Goal: Book appointment/travel/reservation

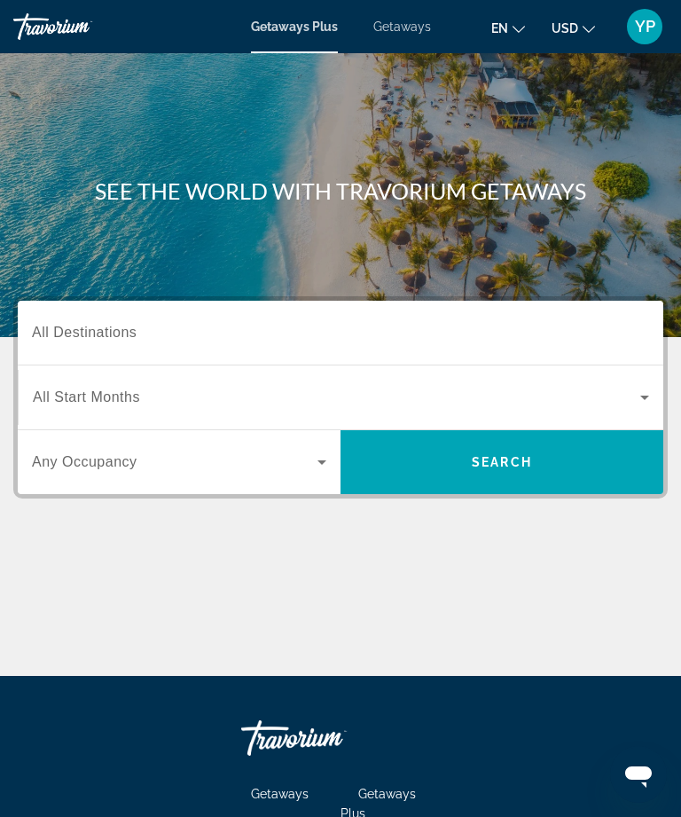
click at [259, 332] on input "Destination All Destinations" at bounding box center [340, 333] width 617 height 21
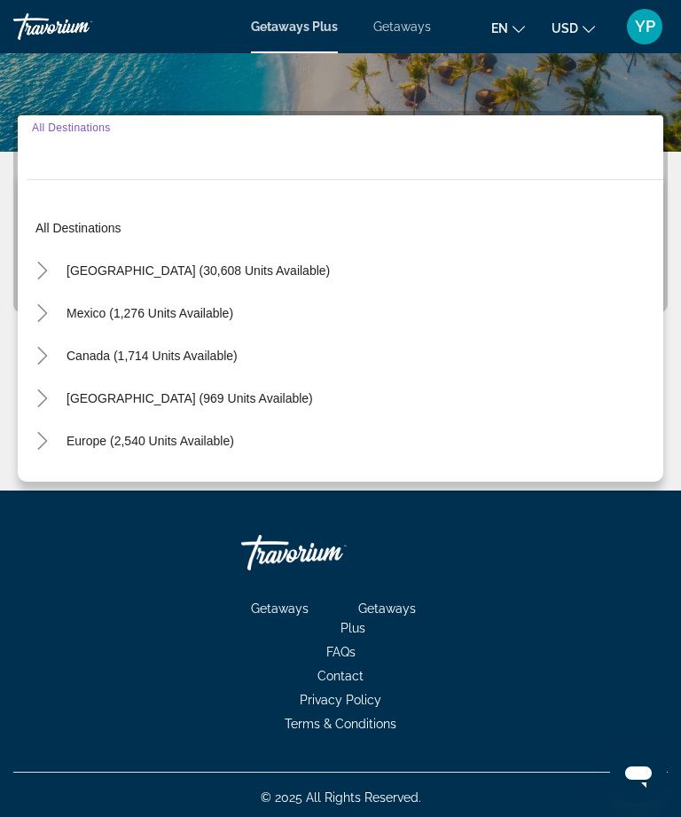
scroll to position [191, 0]
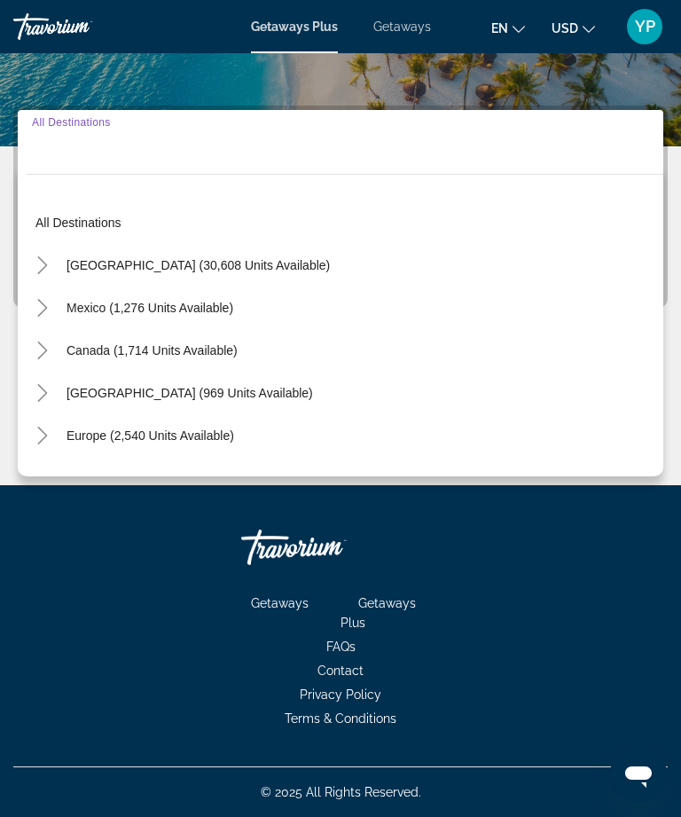
click at [44, 263] on icon "Toggle United States (30,608 units available)" at bounding box center [42, 265] width 10 height 18
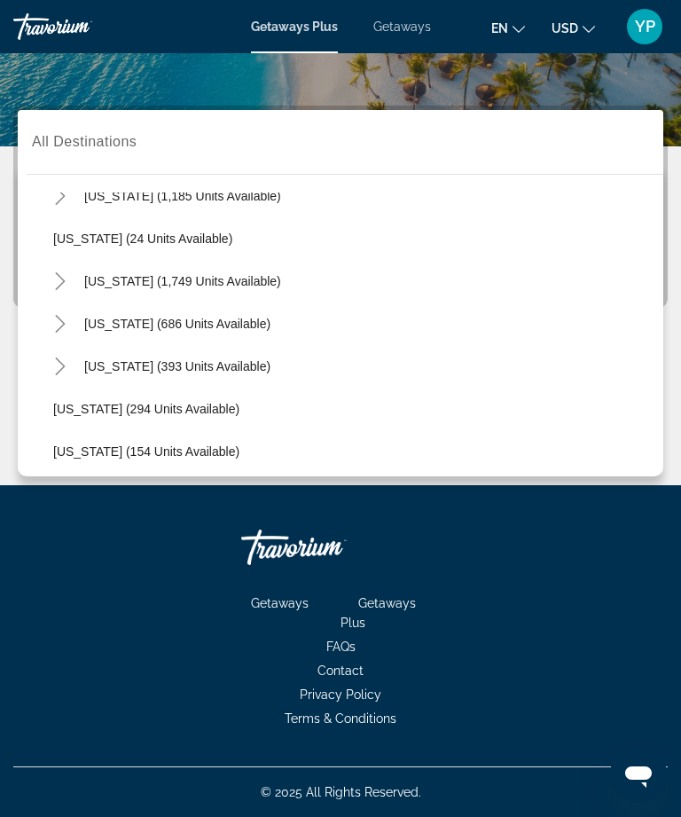
scroll to position [1216, 0]
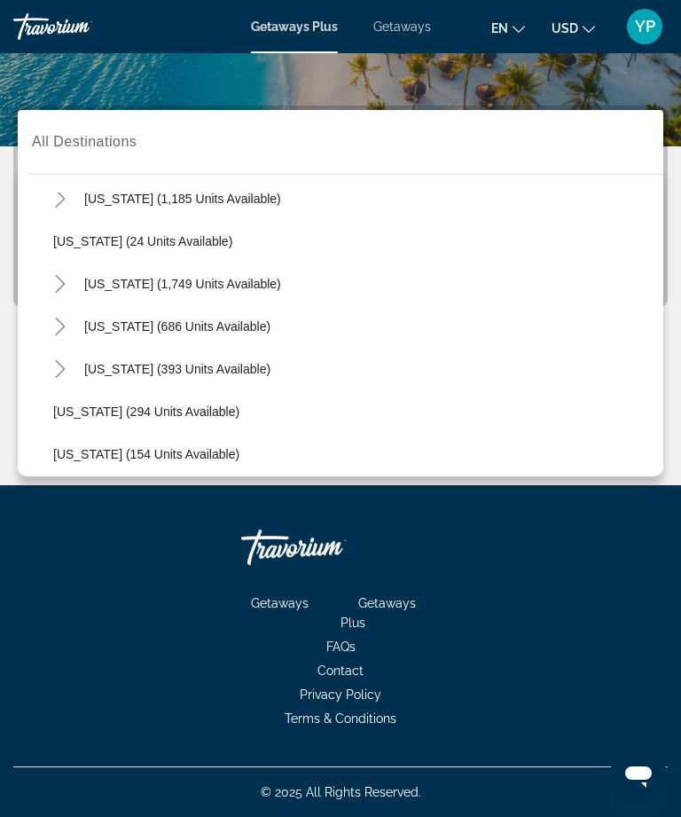
click at [63, 286] on icon "Toggle South Carolina (1,749 units available)" at bounding box center [60, 284] width 10 height 18
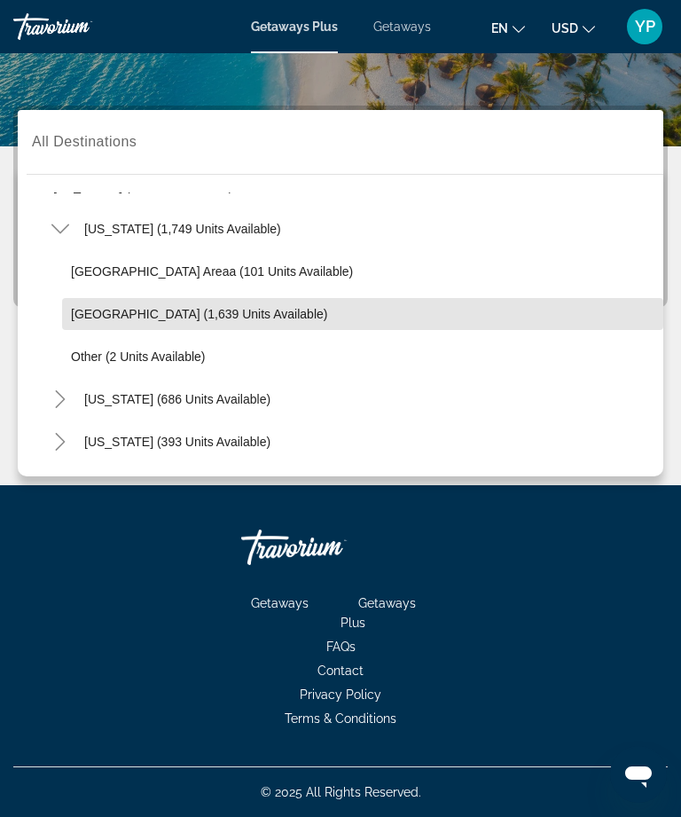
scroll to position [1268, 0]
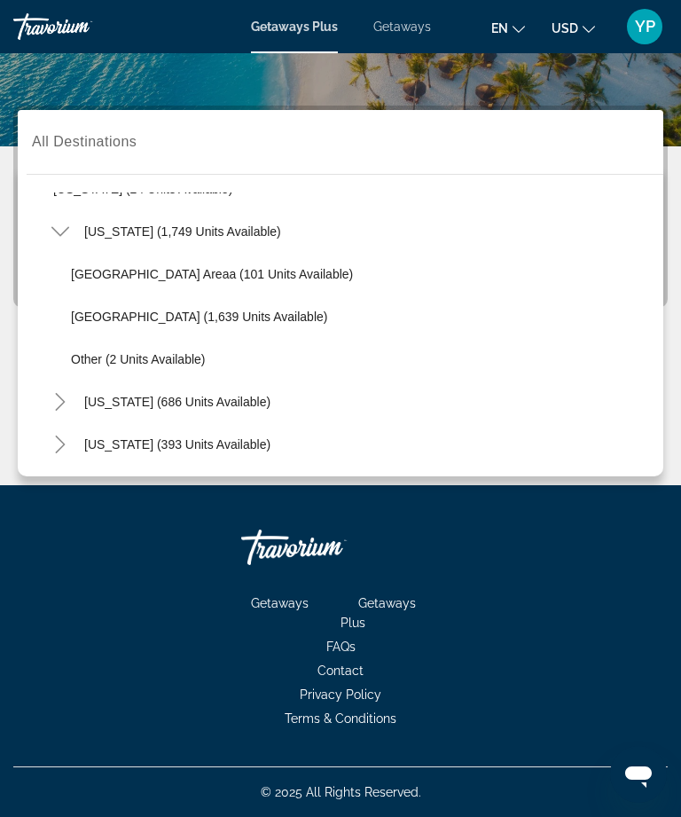
click at [206, 366] on span "Search widget" at bounding box center [362, 359] width 601 height 43
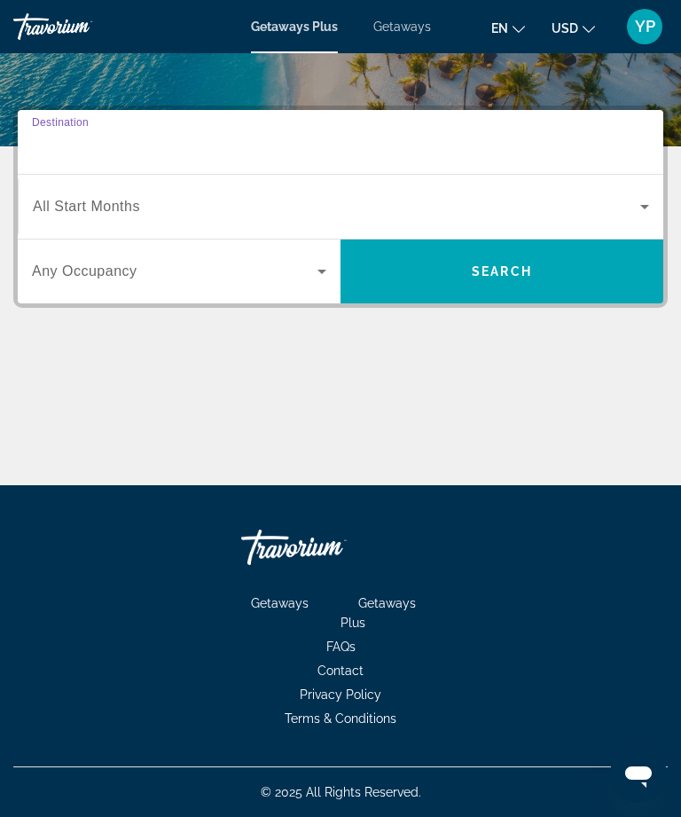
type input "**********"
click at [243, 212] on span "Search widget" at bounding box center [336, 206] width 607 height 21
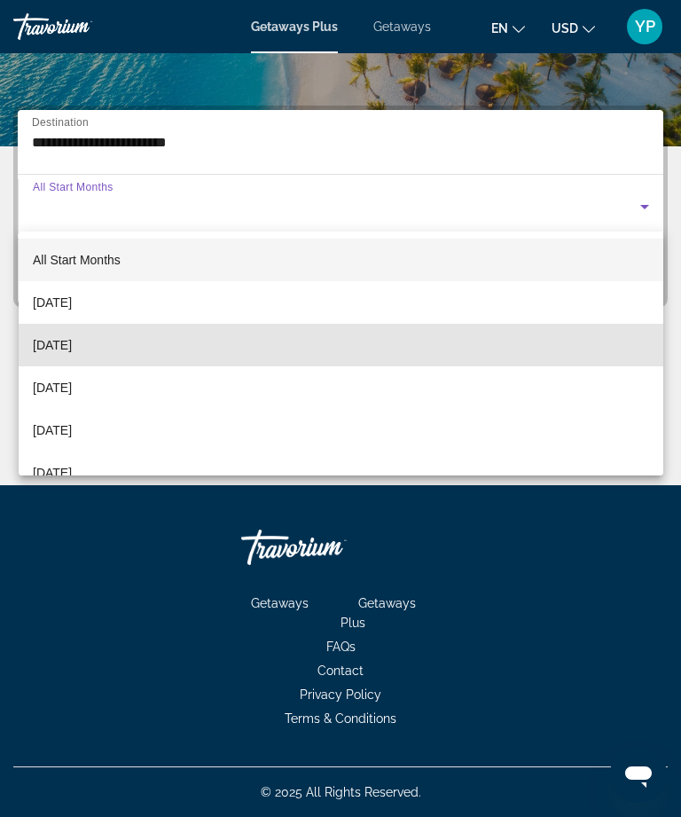
click at [124, 347] on mat-option "[DATE]" at bounding box center [341, 345] width 645 height 43
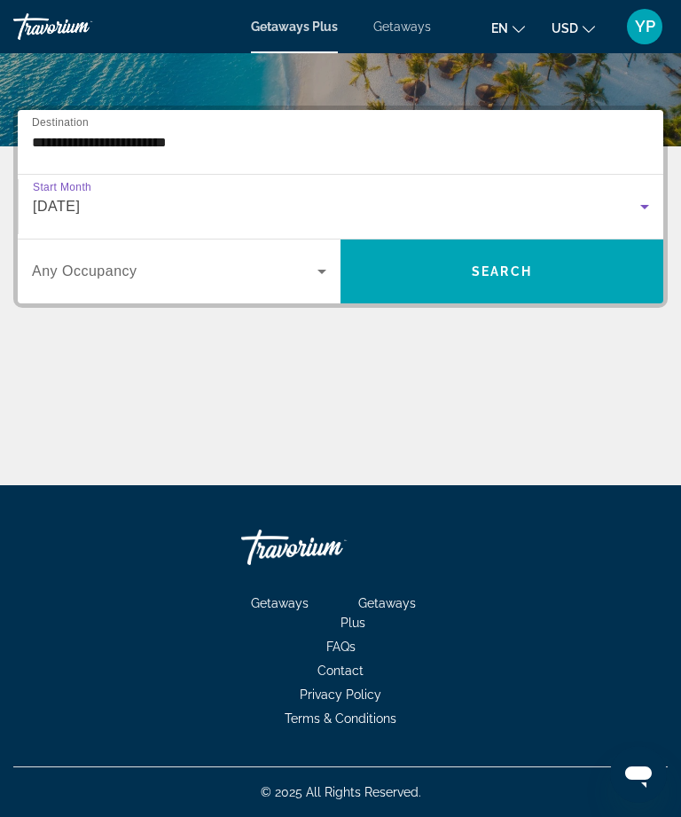
click at [320, 268] on icon "Search widget" at bounding box center [321, 271] width 21 height 21
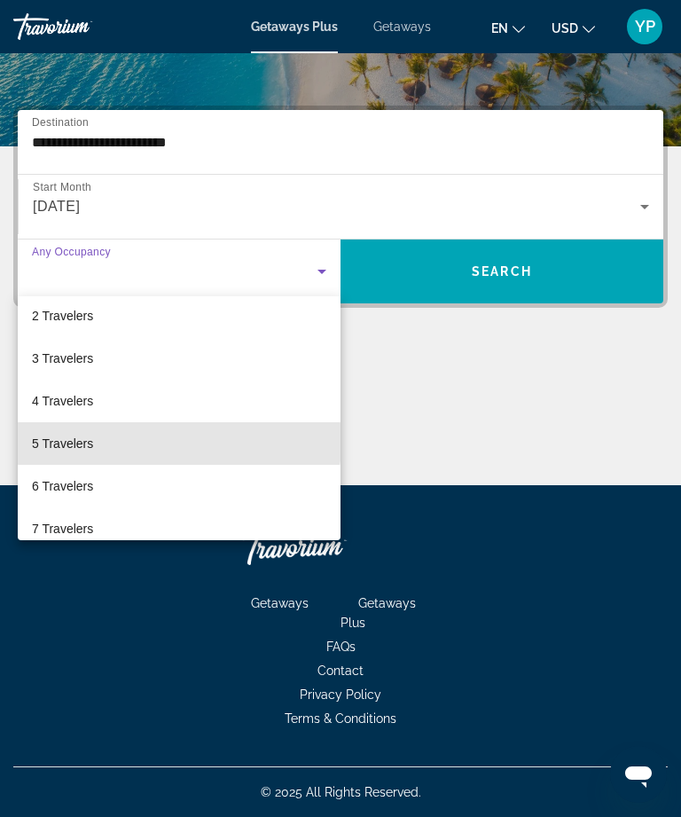
scroll to position [53, 0]
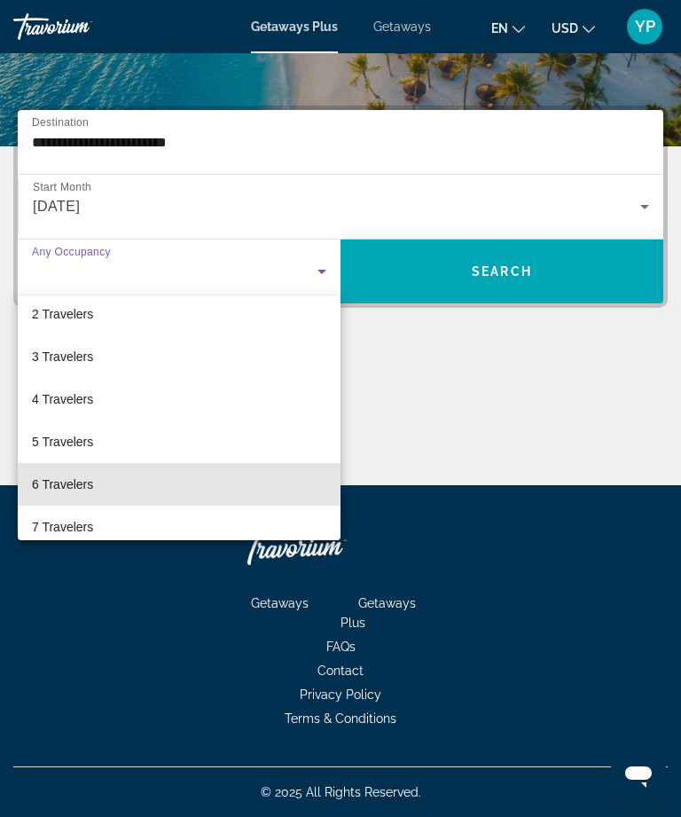
click at [129, 488] on mat-option "6 Travelers" at bounding box center [179, 484] width 323 height 43
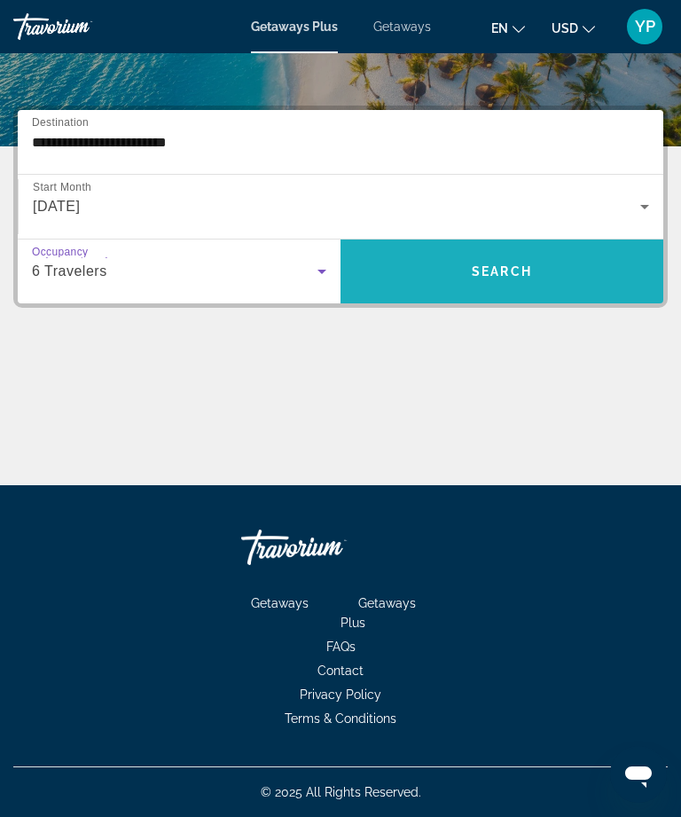
click at [494, 273] on span "Search" at bounding box center [502, 271] width 60 height 14
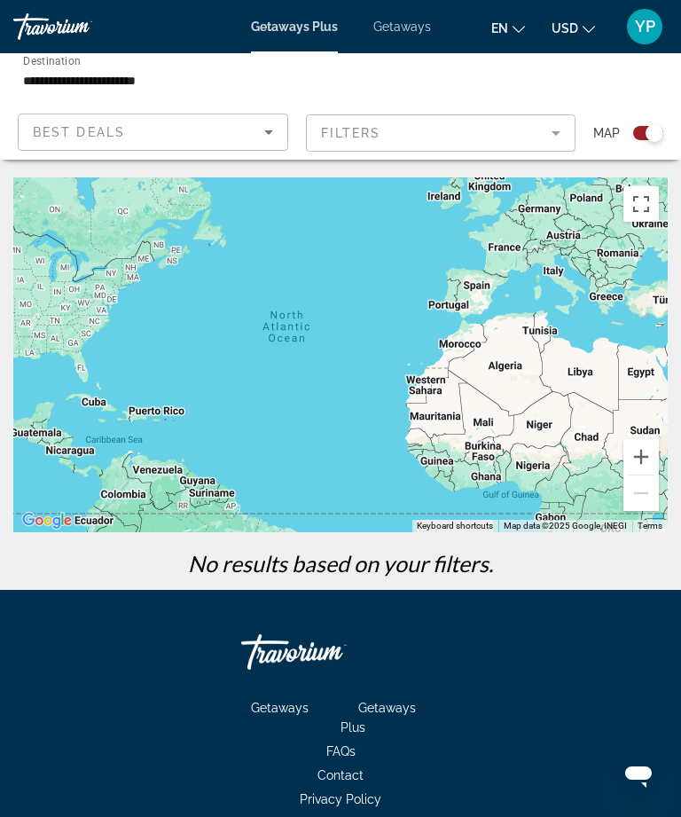
click at [275, 137] on icon "Sort by" at bounding box center [268, 131] width 21 height 21
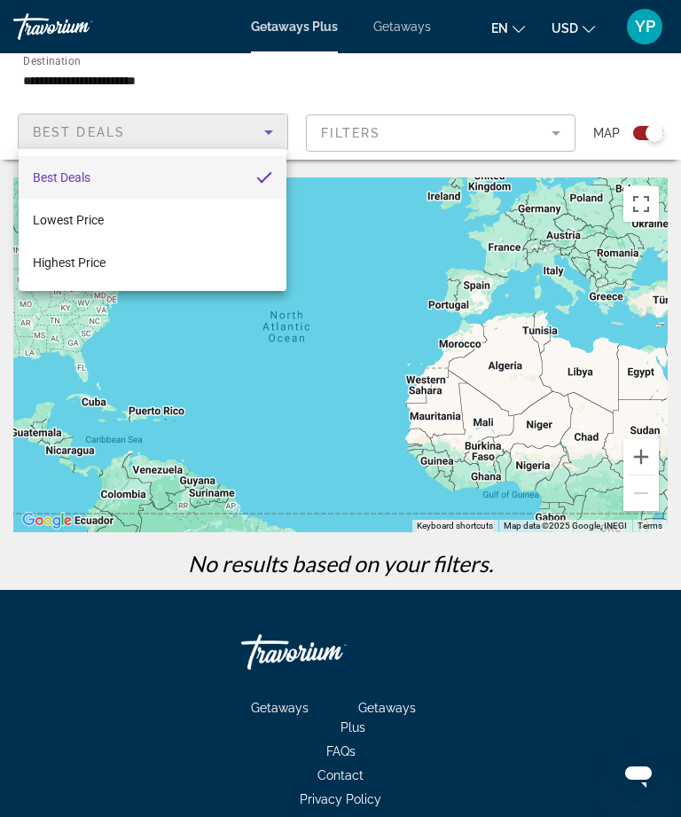
click at [443, 74] on div at bounding box center [340, 408] width 681 height 817
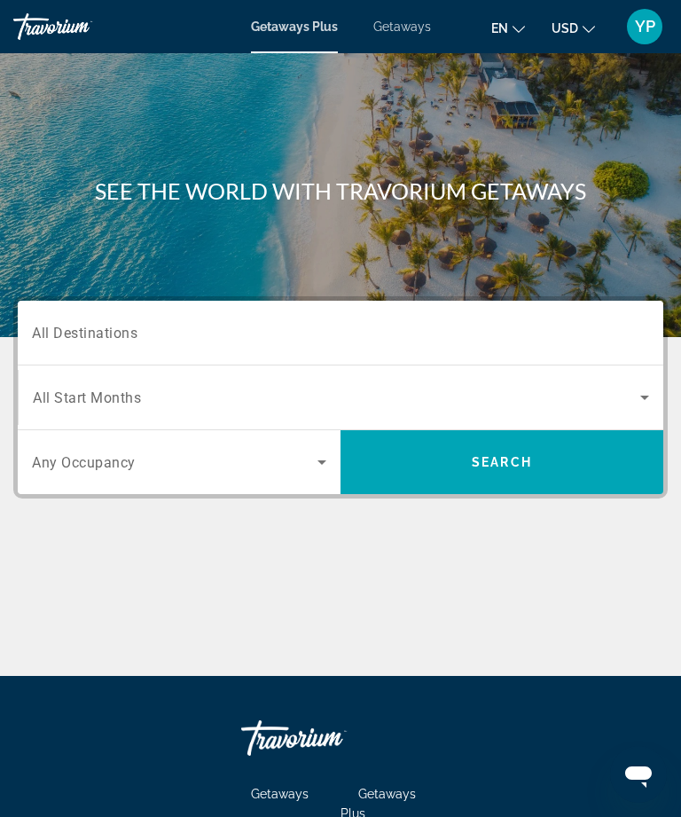
click at [157, 323] on input "Destination All Destinations" at bounding box center [340, 333] width 617 height 21
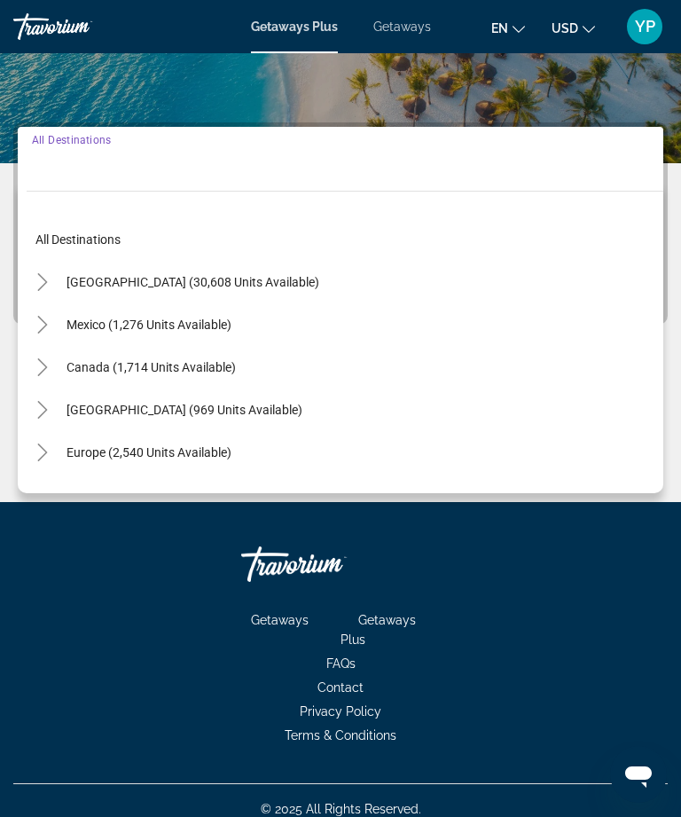
scroll to position [191, 0]
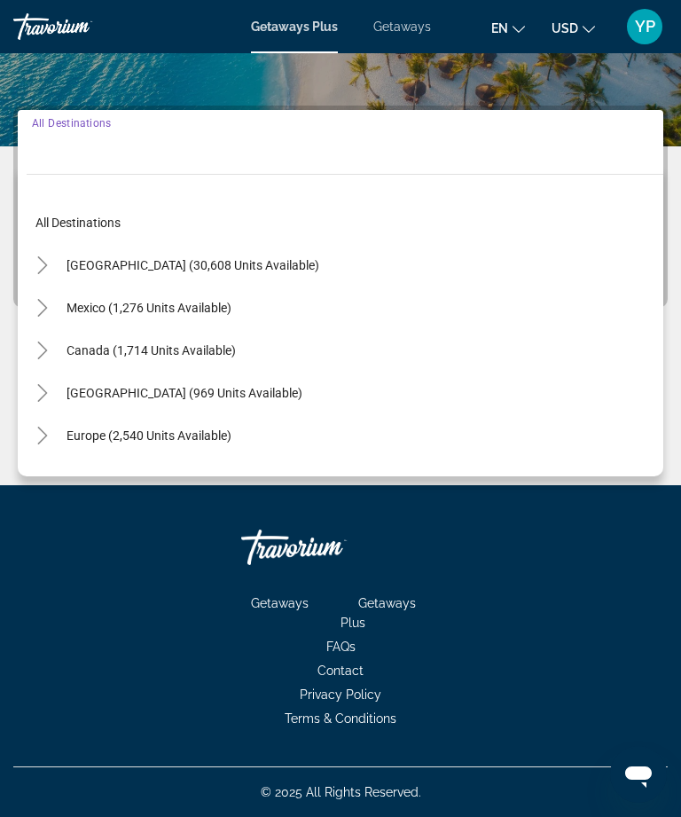
click at [44, 267] on icon "Toggle United States (30,608 units available)" at bounding box center [42, 265] width 10 height 18
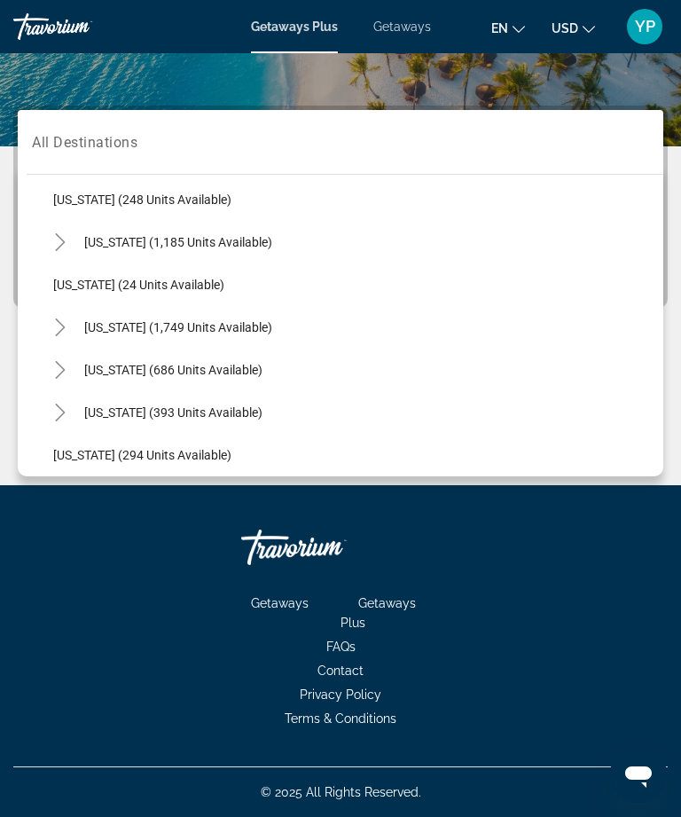
scroll to position [1193, 0]
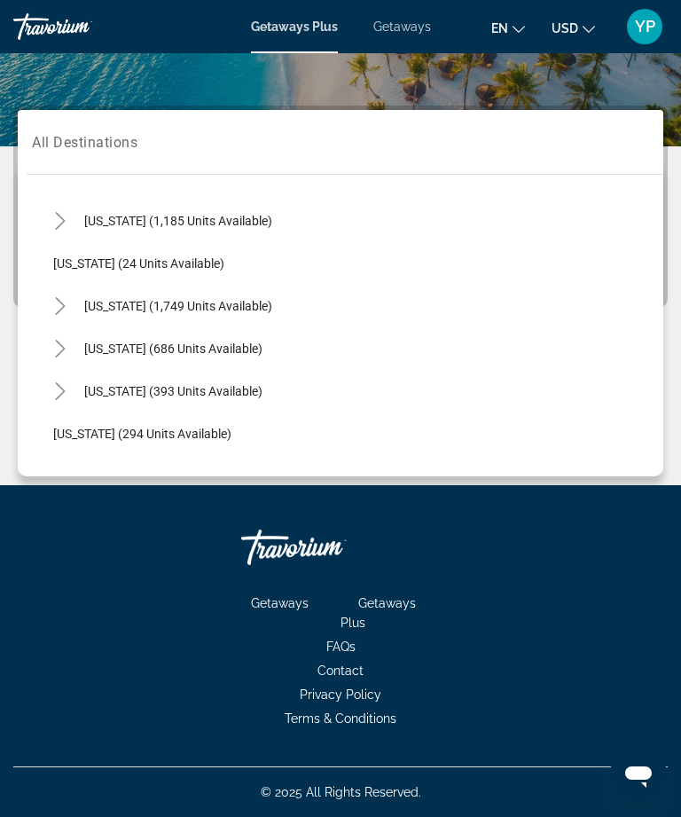
click at [70, 292] on mat-icon "Toggle South Carolina (1,749 units available)" at bounding box center [59, 306] width 31 height 31
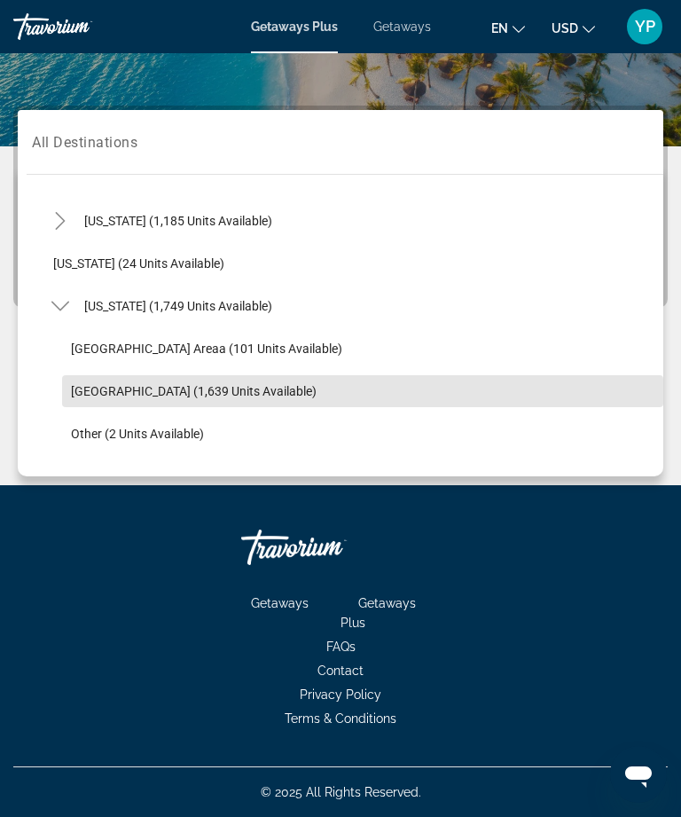
click at [176, 386] on span "[GEOGRAPHIC_DATA] (1,639 units available)" at bounding box center [194, 391] width 246 height 14
type input "**********"
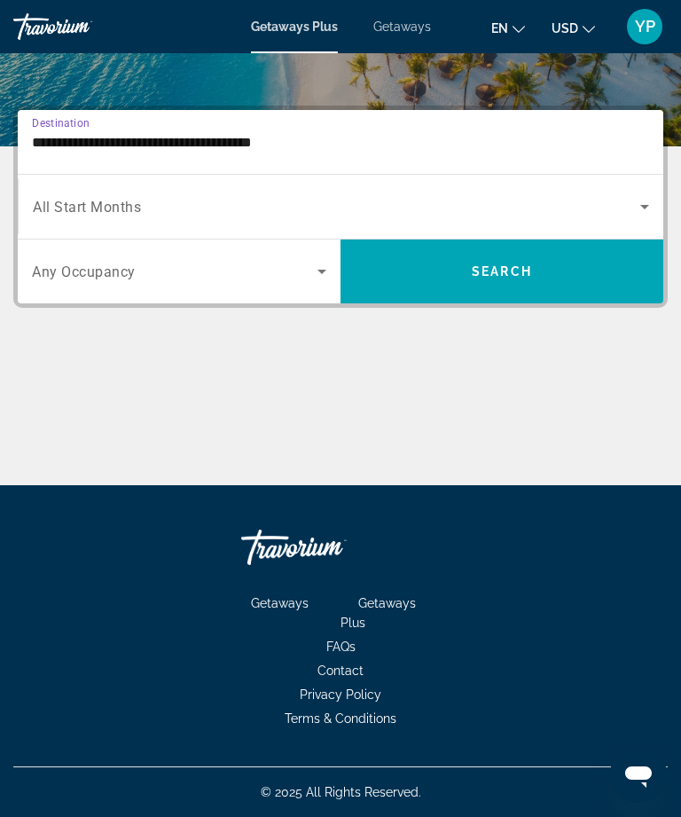
click at [642, 197] on icon "Search widget" at bounding box center [644, 206] width 21 height 21
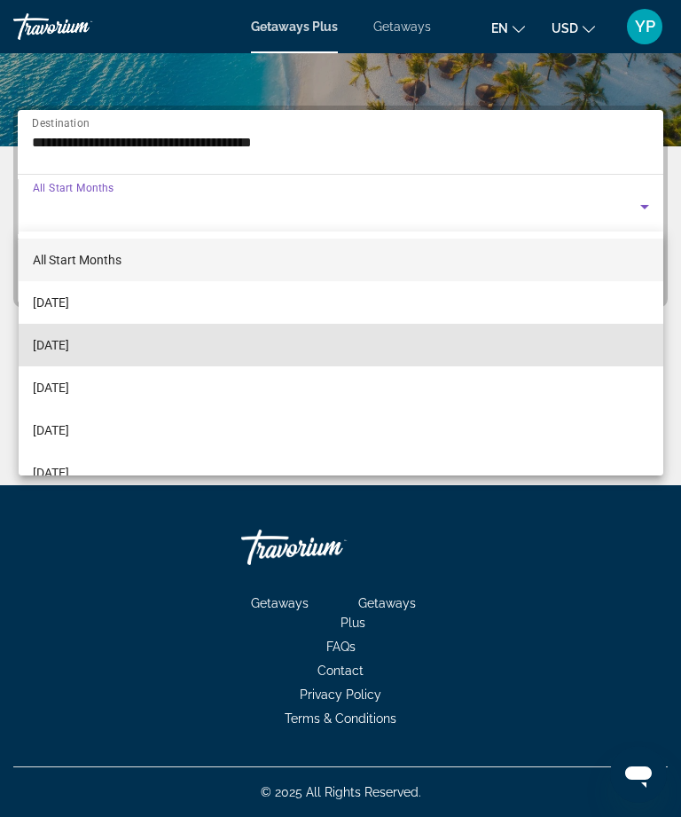
click at [108, 341] on mat-option "[DATE]" at bounding box center [341, 345] width 645 height 43
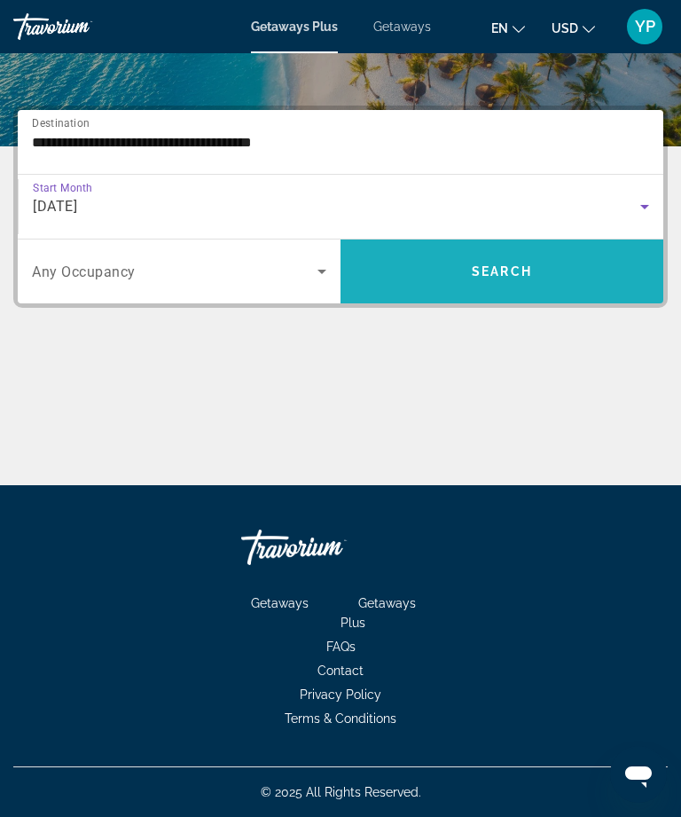
click at [498, 270] on span "Search" at bounding box center [502, 271] width 60 height 14
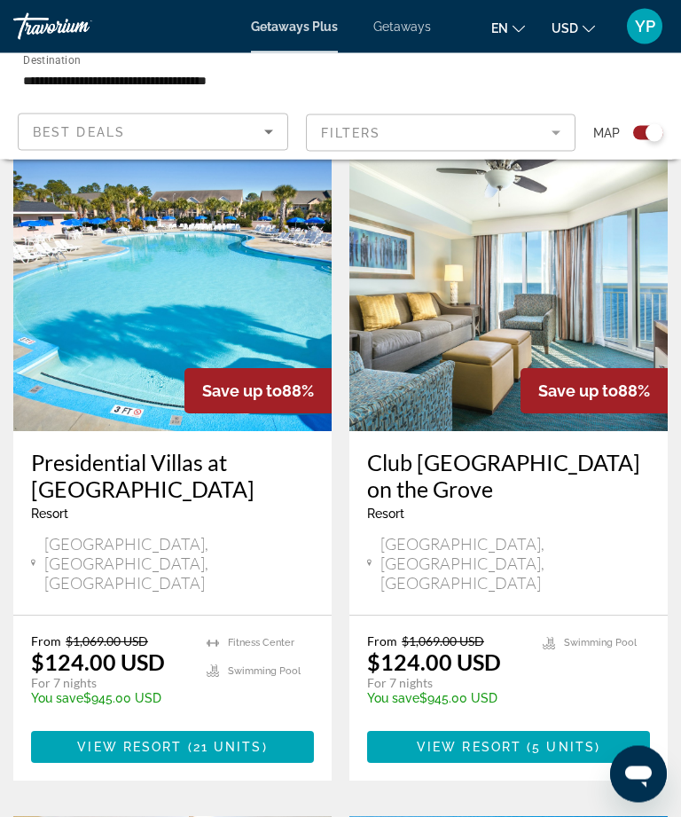
scroll to position [1116, 0]
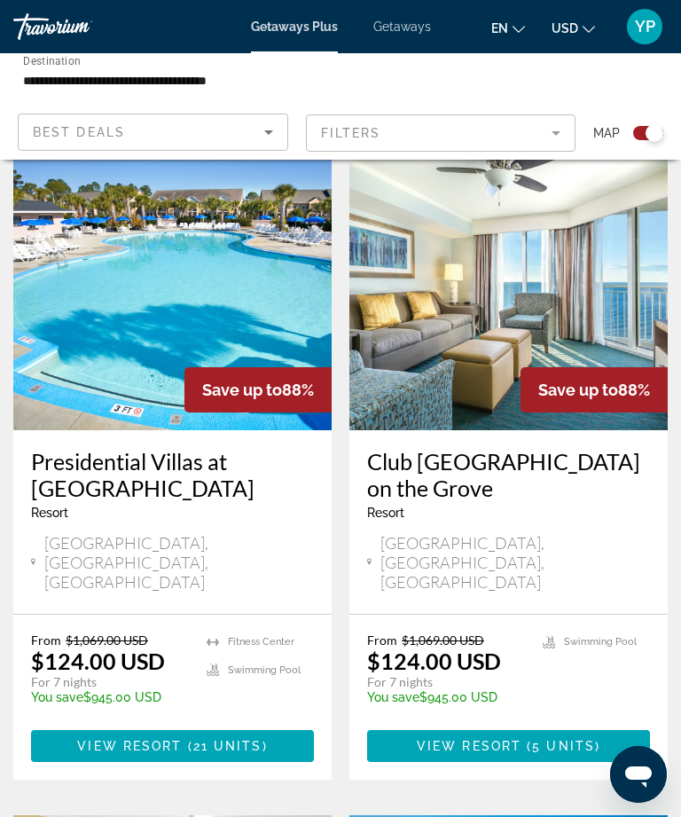
click at [472, 460] on h3 "Club [GEOGRAPHIC_DATA] on the Grove" at bounding box center [508, 474] width 283 height 53
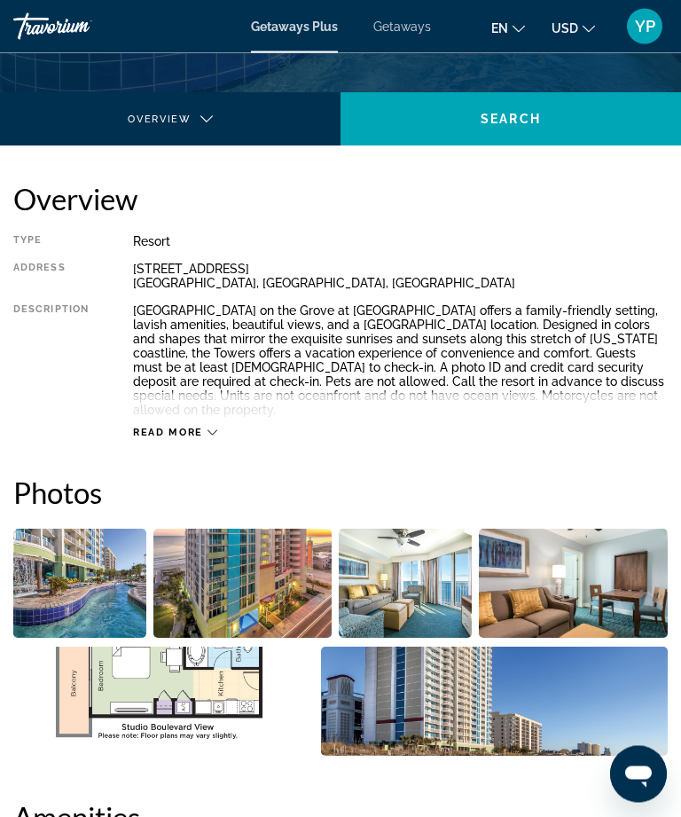
scroll to position [334, 0]
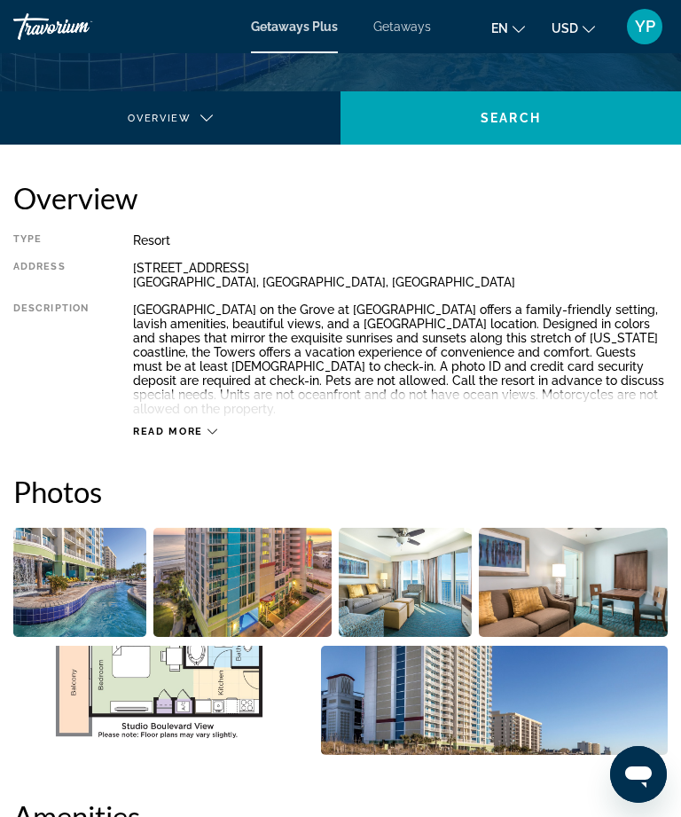
click at [208, 685] on img "Open full-screen image slider" at bounding box center [163, 699] width 301 height 109
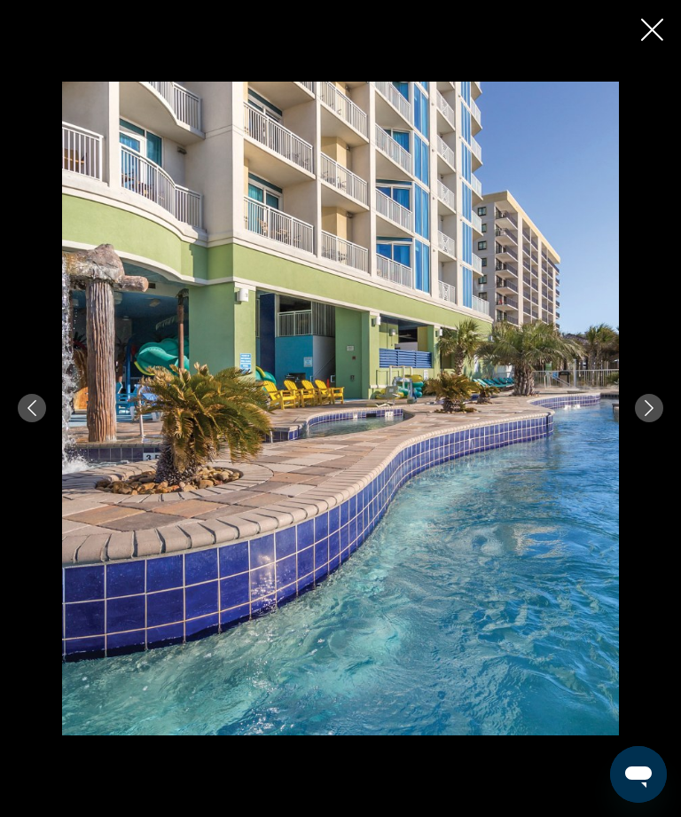
click at [639, 422] on button "Next image" at bounding box center [649, 408] width 28 height 28
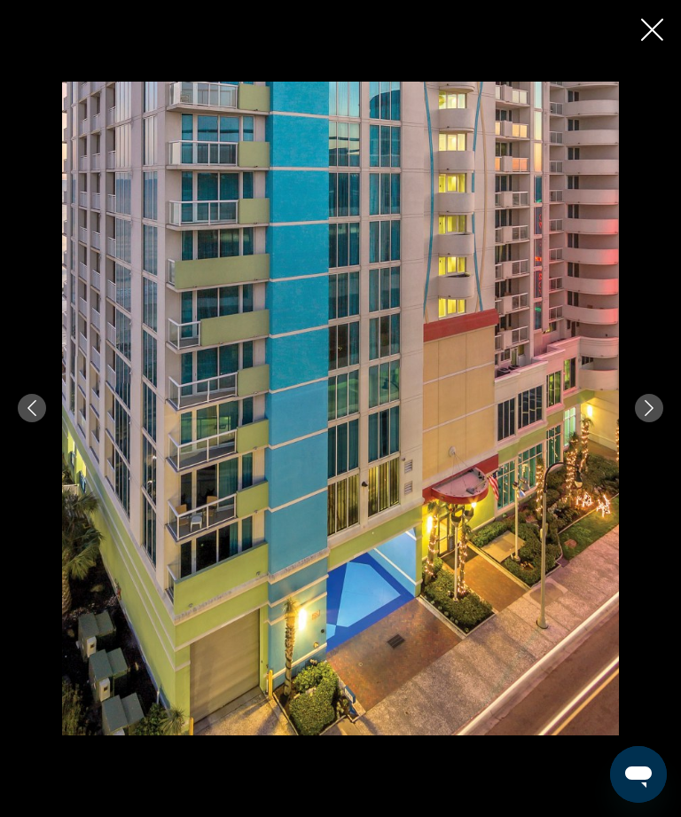
click at [650, 422] on button "Next image" at bounding box center [649, 408] width 28 height 28
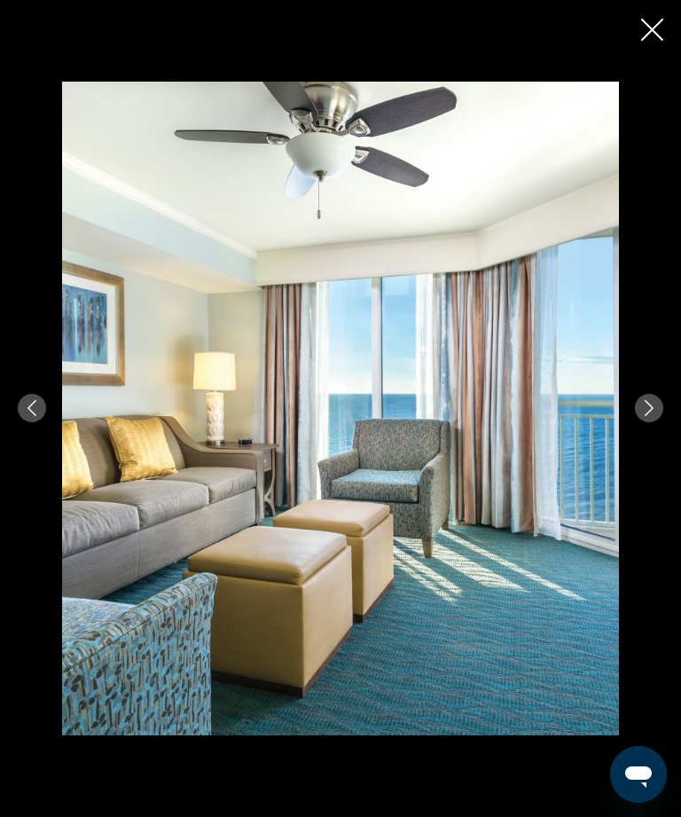
click at [639, 449] on div "prev next" at bounding box center [340, 408] width 681 height 653
click at [645, 416] on icon "Next image" at bounding box center [649, 408] width 16 height 16
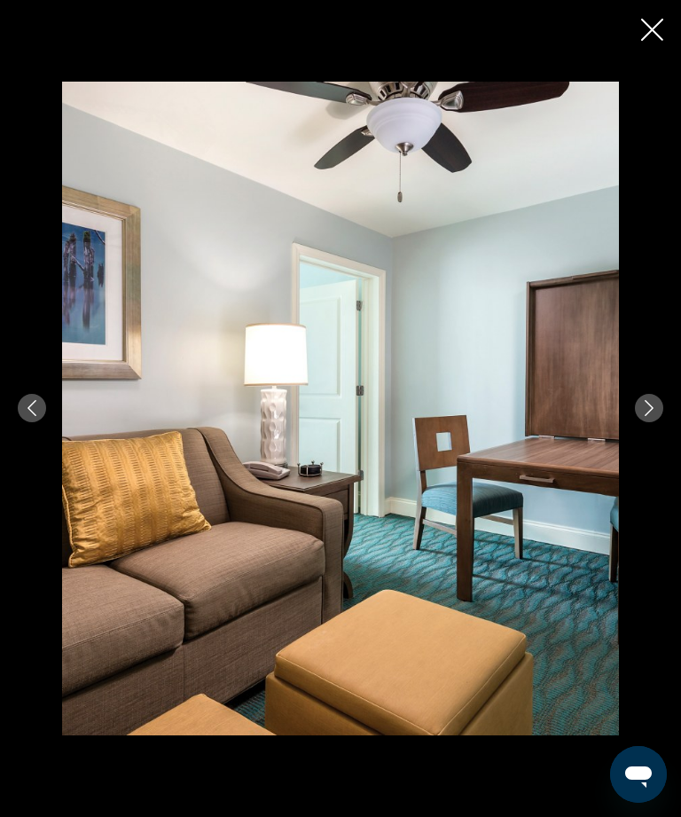
click at [646, 416] on icon "Next image" at bounding box center [649, 408] width 16 height 16
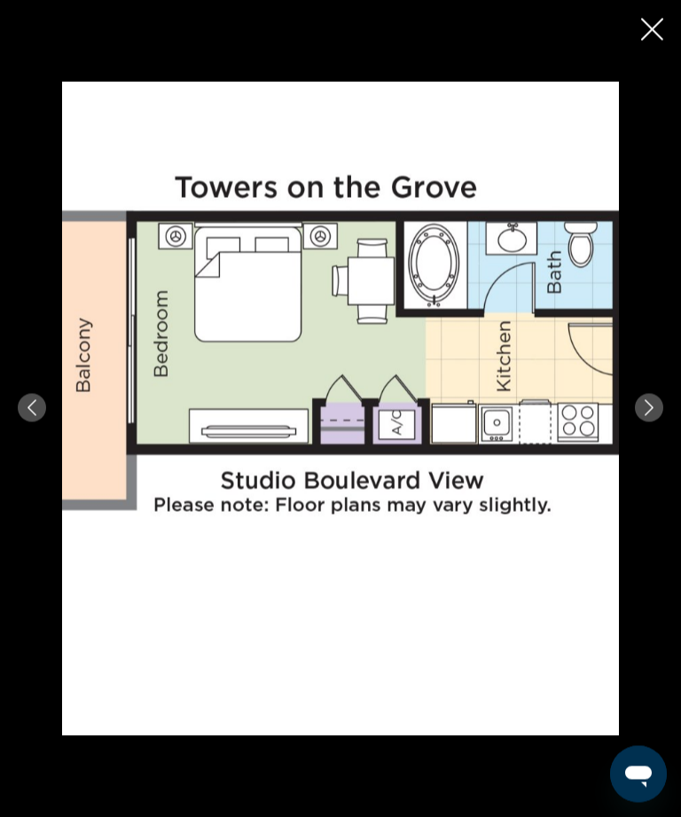
scroll to position [317, 0]
click at [654, 15] on div "prev next" at bounding box center [340, 408] width 681 height 817
click at [661, 26] on icon "Close slideshow" at bounding box center [652, 30] width 22 height 22
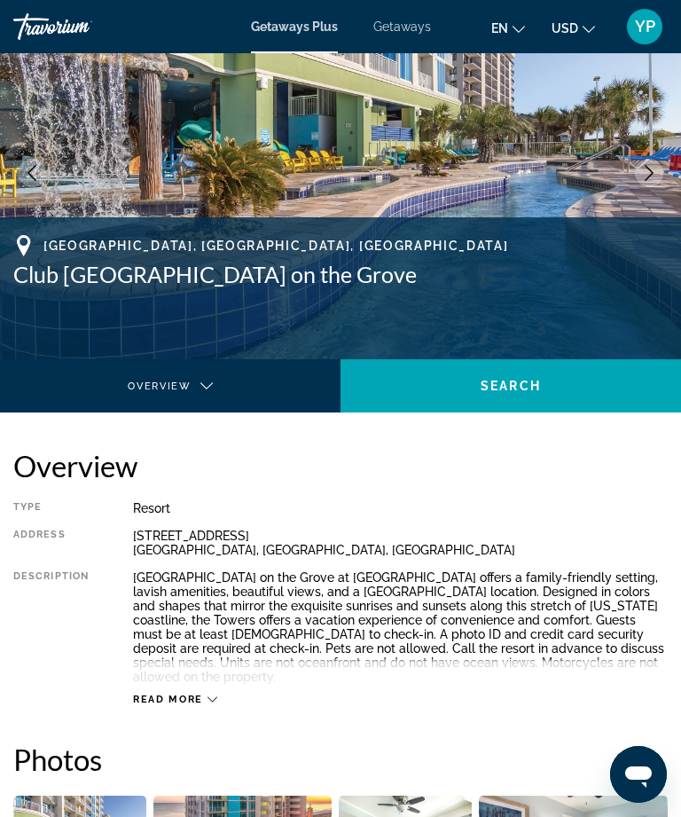
scroll to position [0, 0]
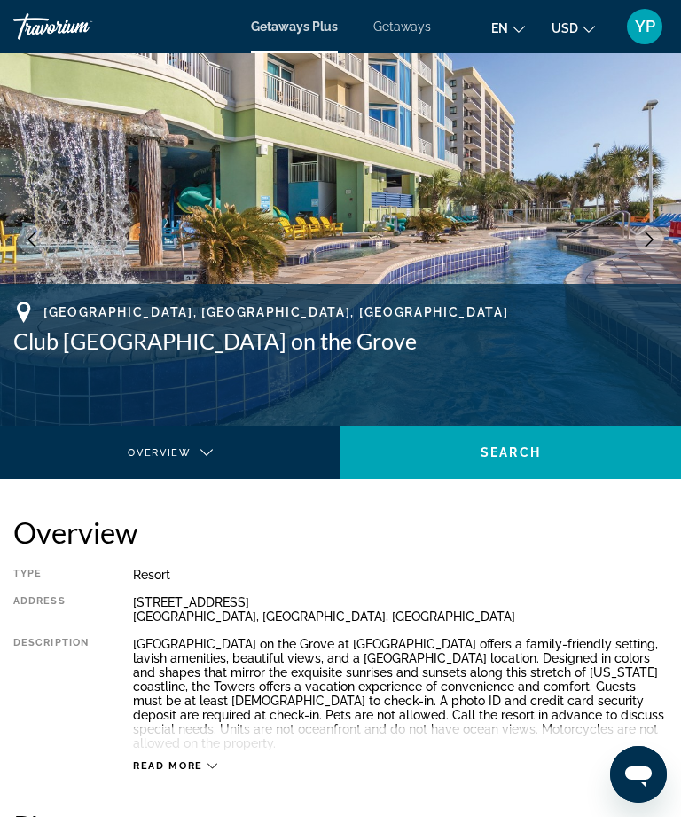
click at [497, 448] on span "Search" at bounding box center [511, 452] width 60 height 14
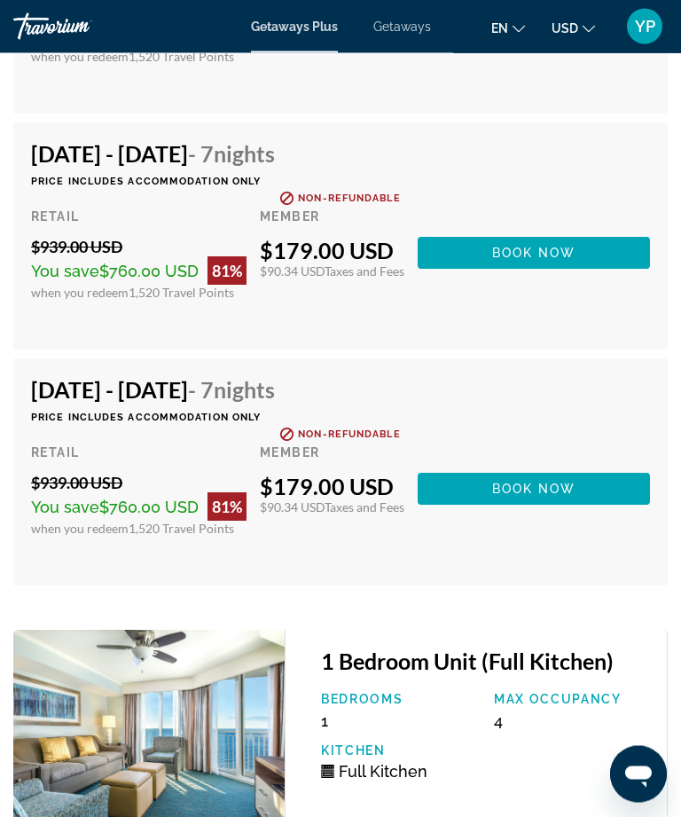
scroll to position [3816, 0]
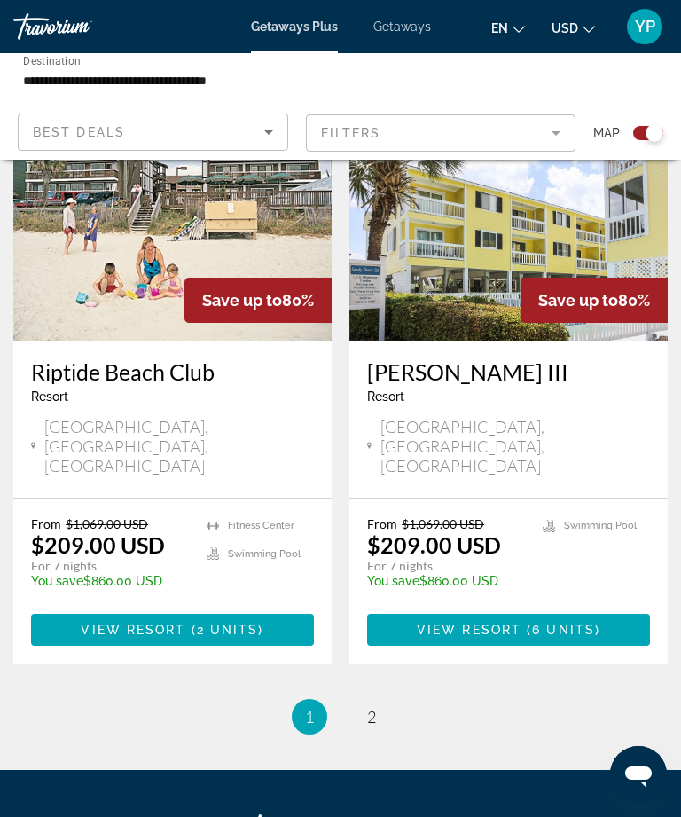
scroll to position [3814, 0]
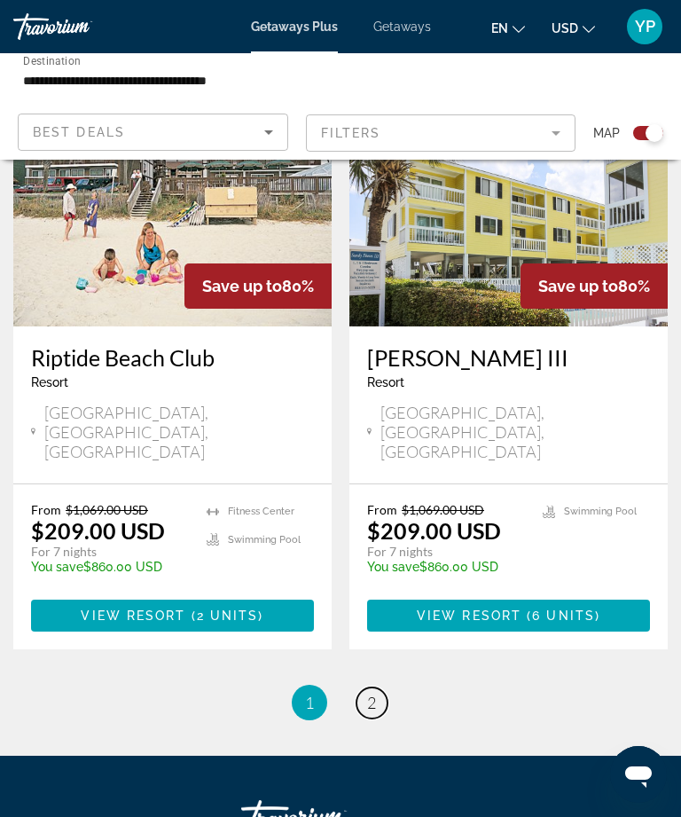
click at [382, 687] on link "page 2" at bounding box center [371, 702] width 31 height 31
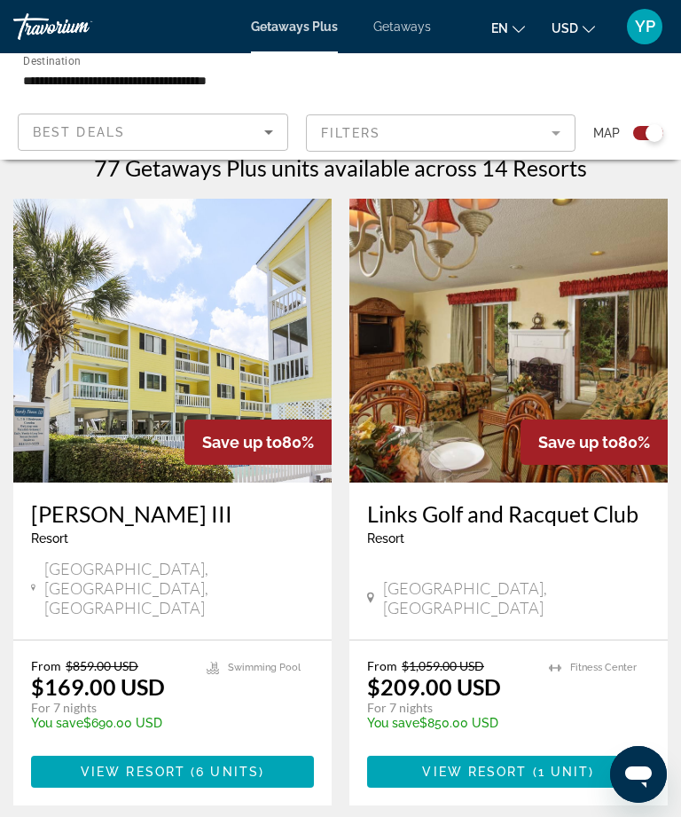
scroll to position [394, 0]
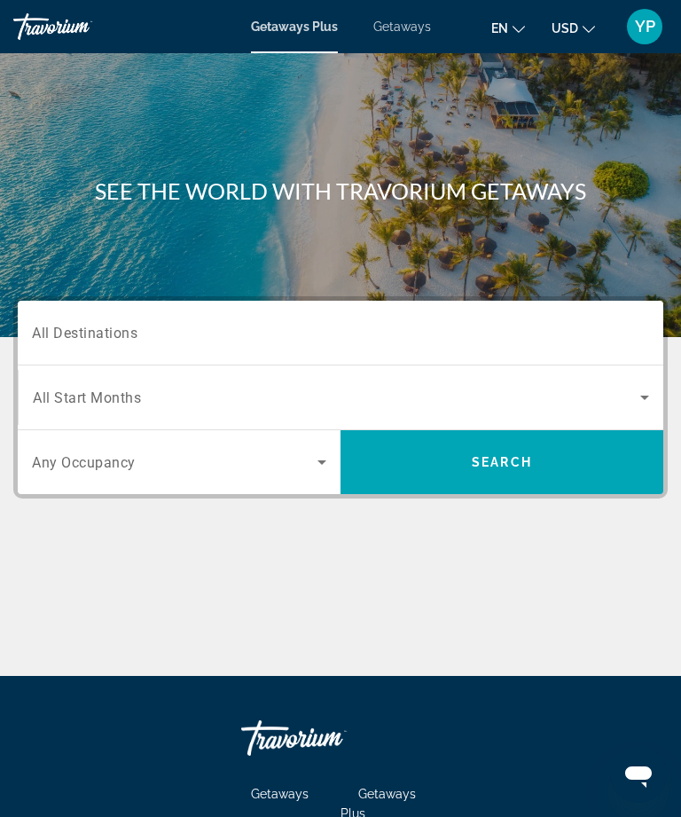
click at [200, 332] on input "Destination All Destinations" at bounding box center [340, 333] width 617 height 21
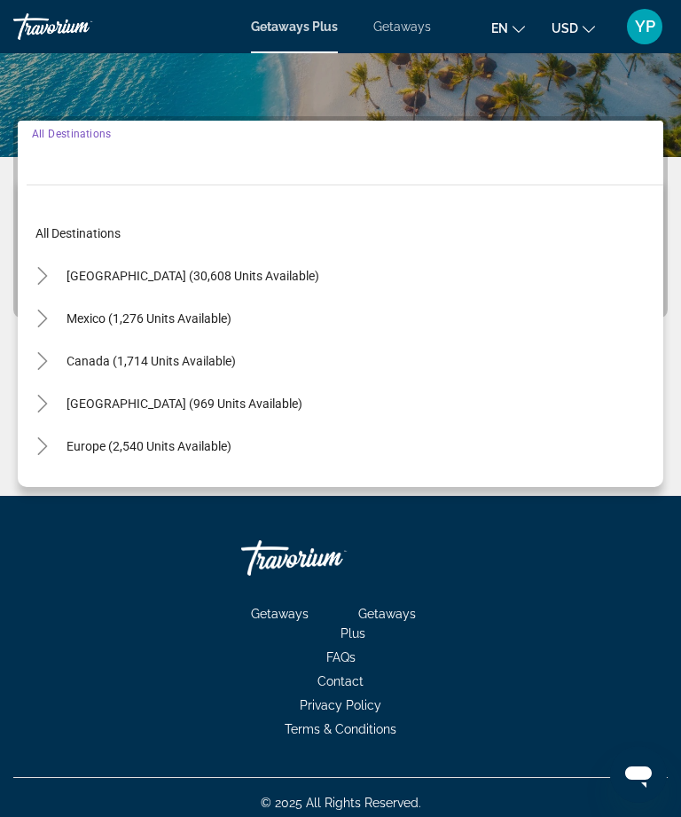
scroll to position [191, 0]
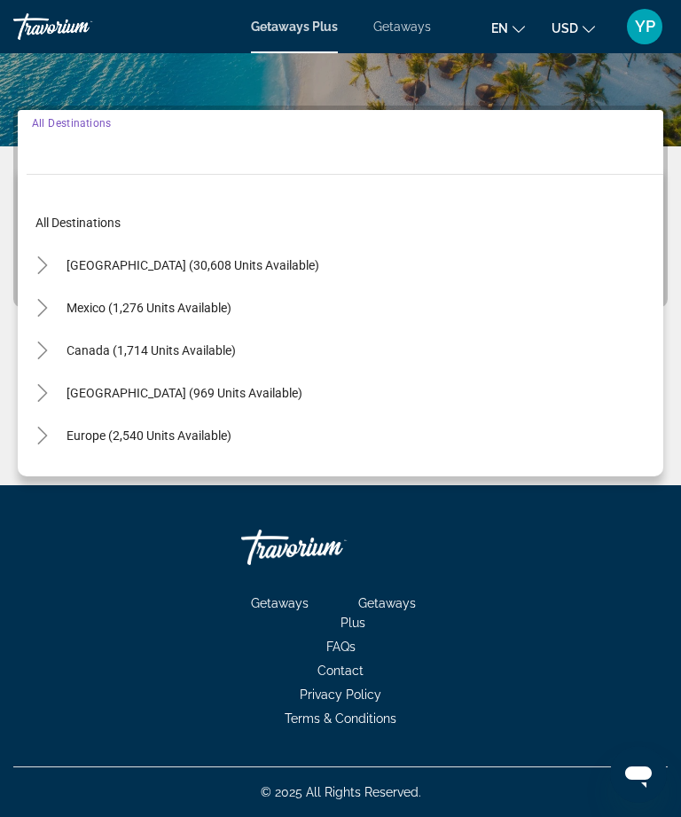
click at [40, 260] on icon "Toggle United States (30,608 units available)" at bounding box center [42, 265] width 10 height 18
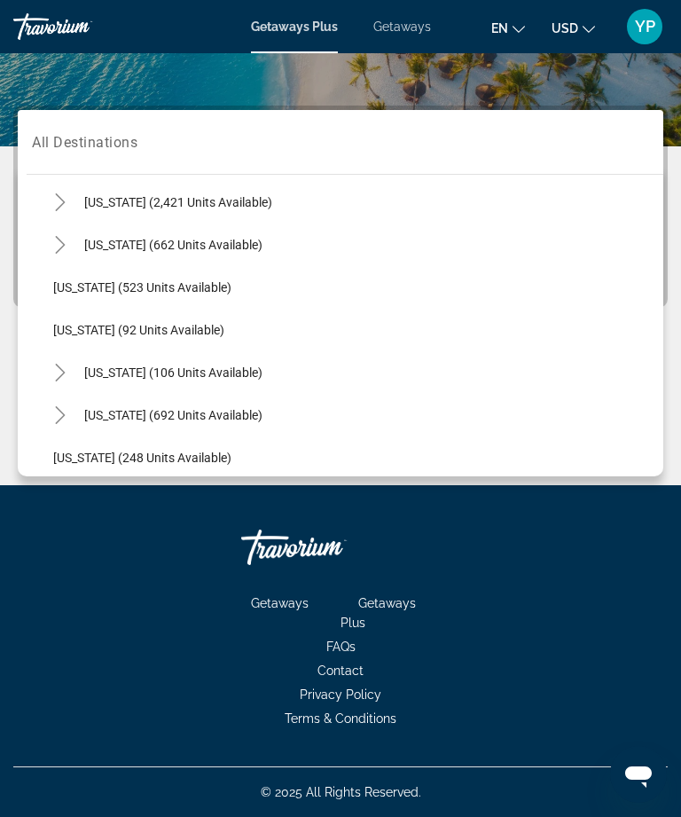
scroll to position [934, 0]
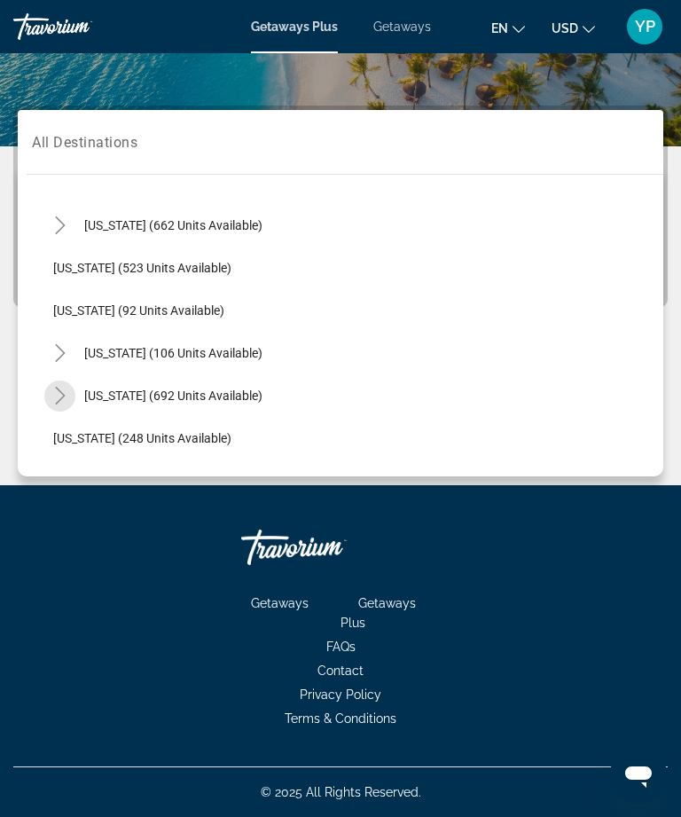
click at [74, 395] on mat-icon "Toggle North Carolina (692 units available)" at bounding box center [59, 395] width 31 height 31
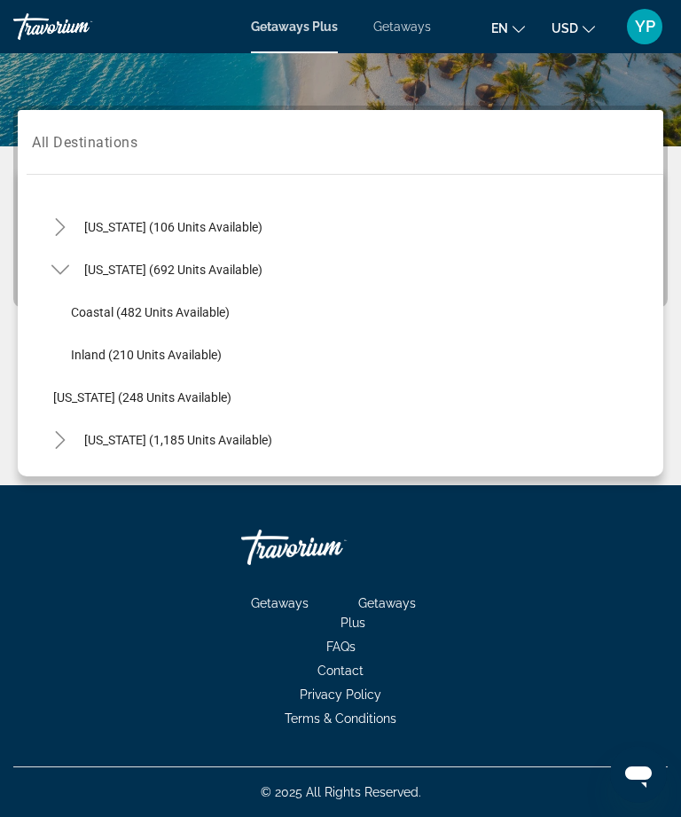
scroll to position [1061, 0]
click at [202, 309] on span "Coastal (482 units available)" at bounding box center [150, 310] width 159 height 14
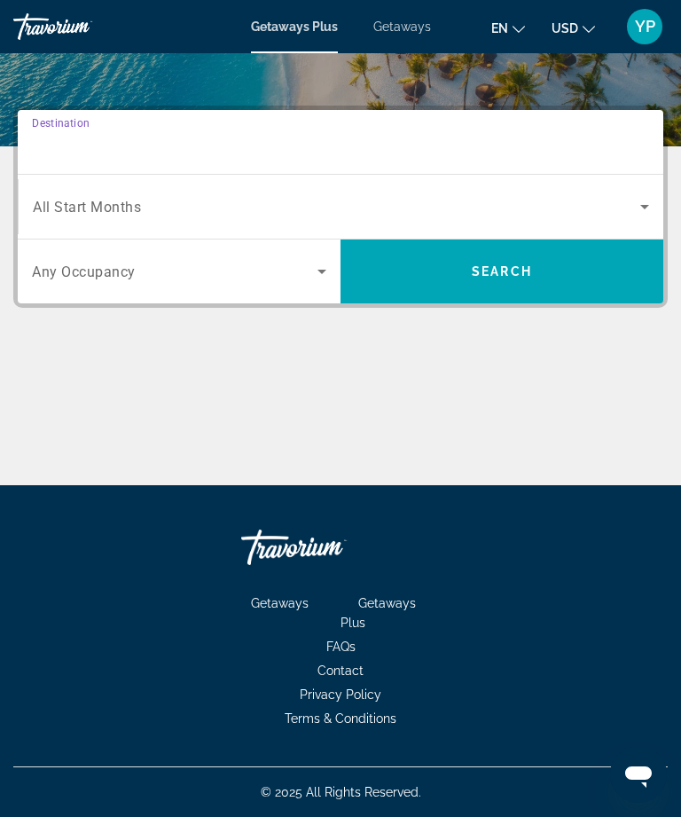
type input "**********"
click at [648, 200] on icon "Search widget" at bounding box center [644, 206] width 21 height 21
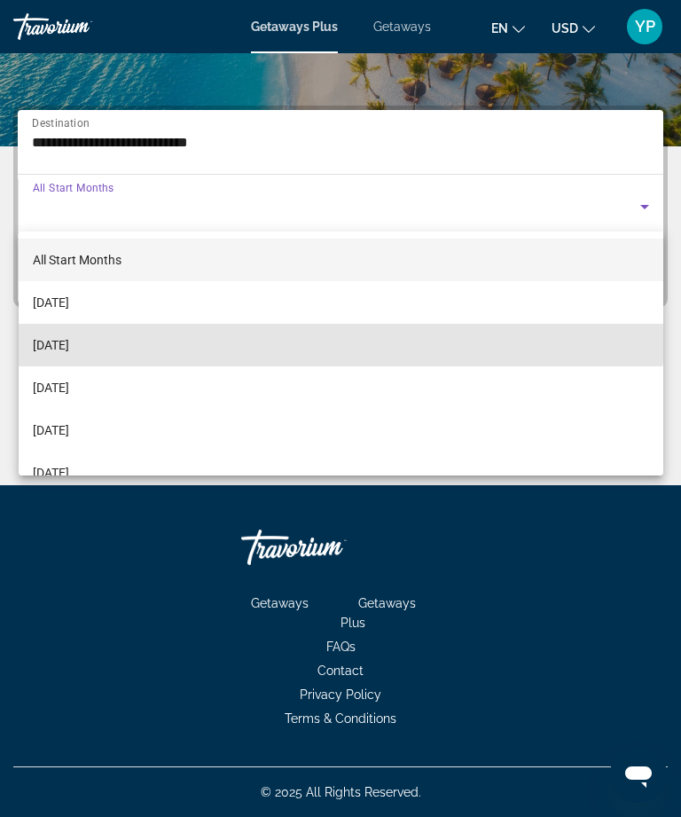
click at [267, 335] on mat-option "[DATE]" at bounding box center [341, 345] width 645 height 43
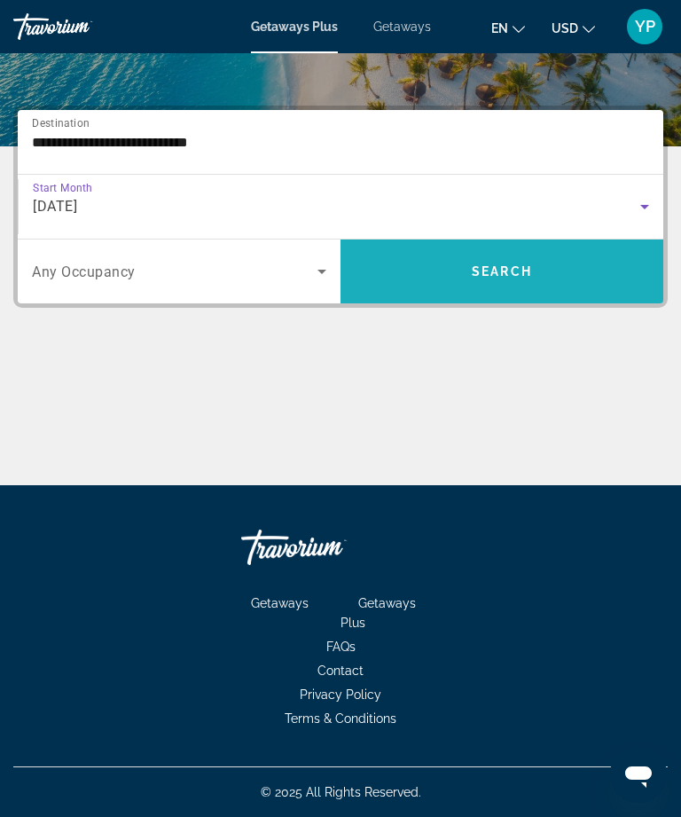
click at [546, 267] on span "Search widget" at bounding box center [501, 271] width 323 height 43
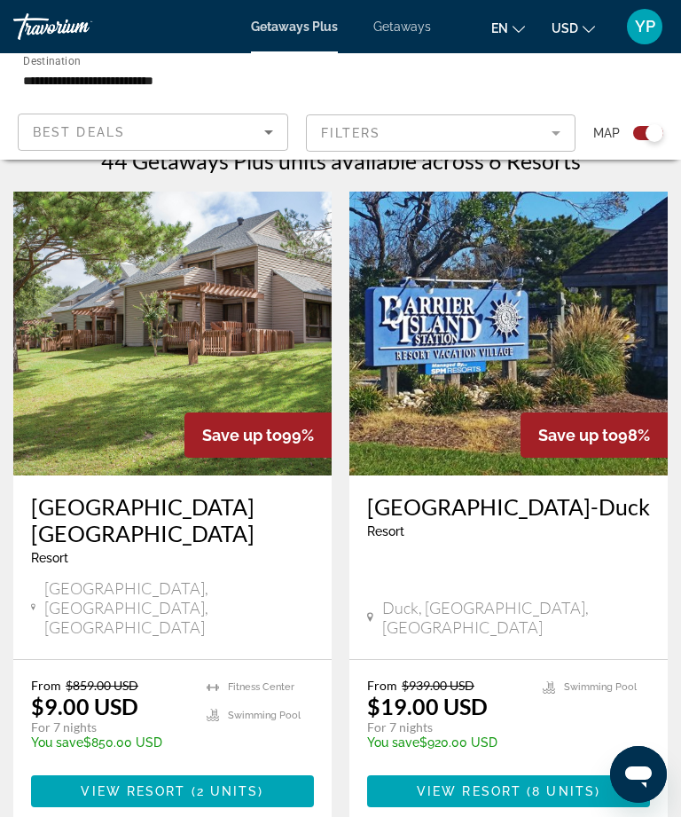
scroll to position [387, 0]
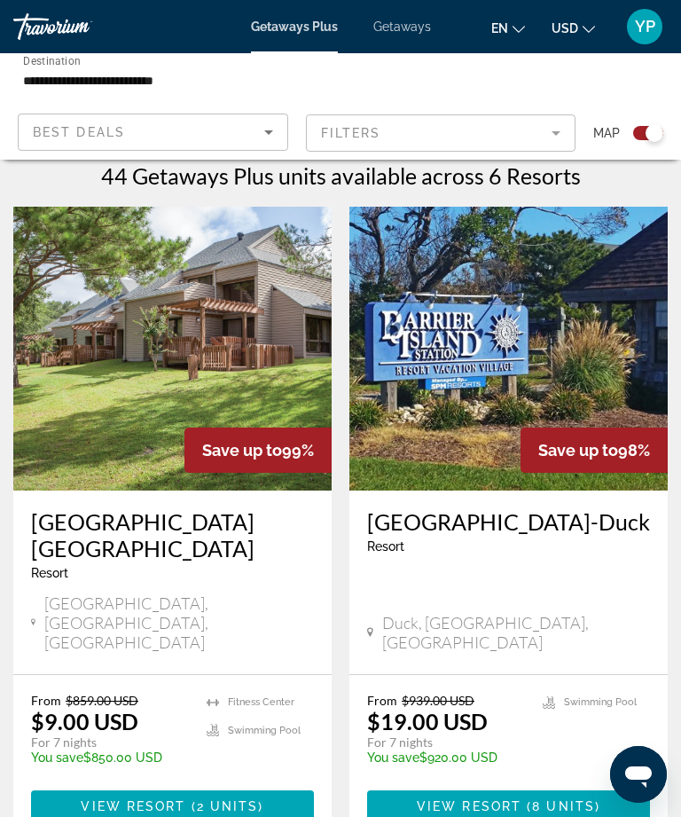
click at [277, 126] on icon "Sort by" at bounding box center [268, 131] width 21 height 21
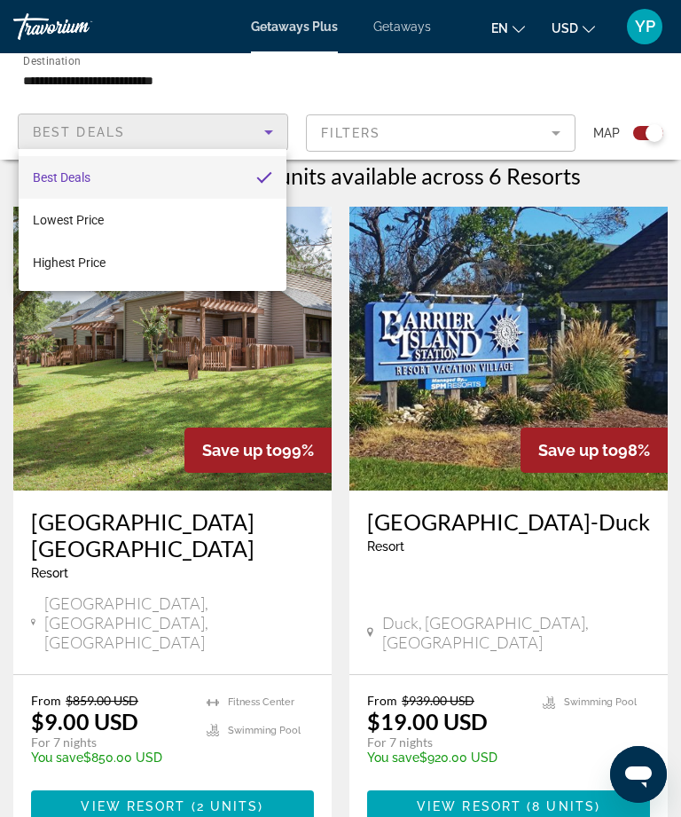
click at [324, 66] on div at bounding box center [340, 408] width 681 height 817
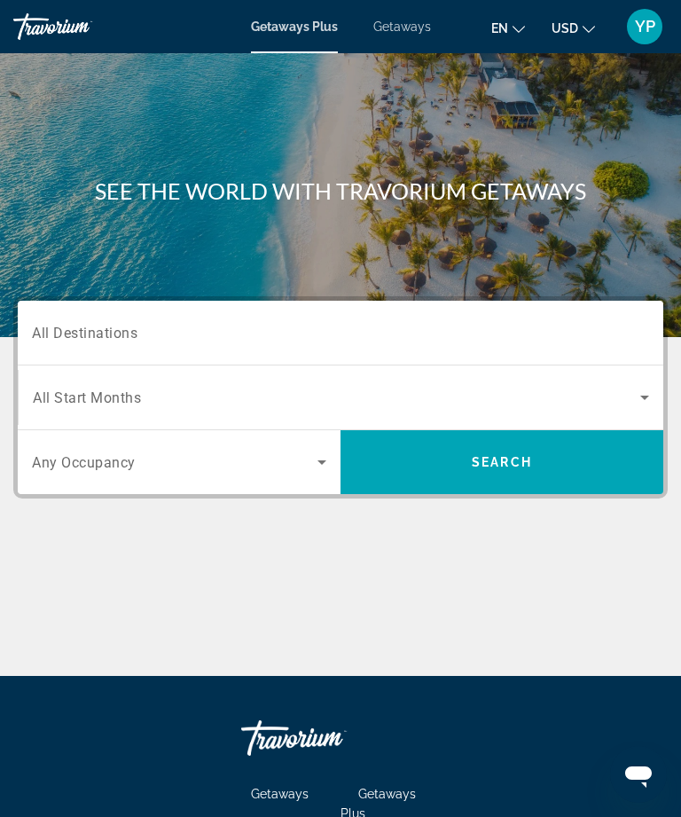
click at [440, 332] on input "Destination All Destinations" at bounding box center [340, 333] width 617 height 21
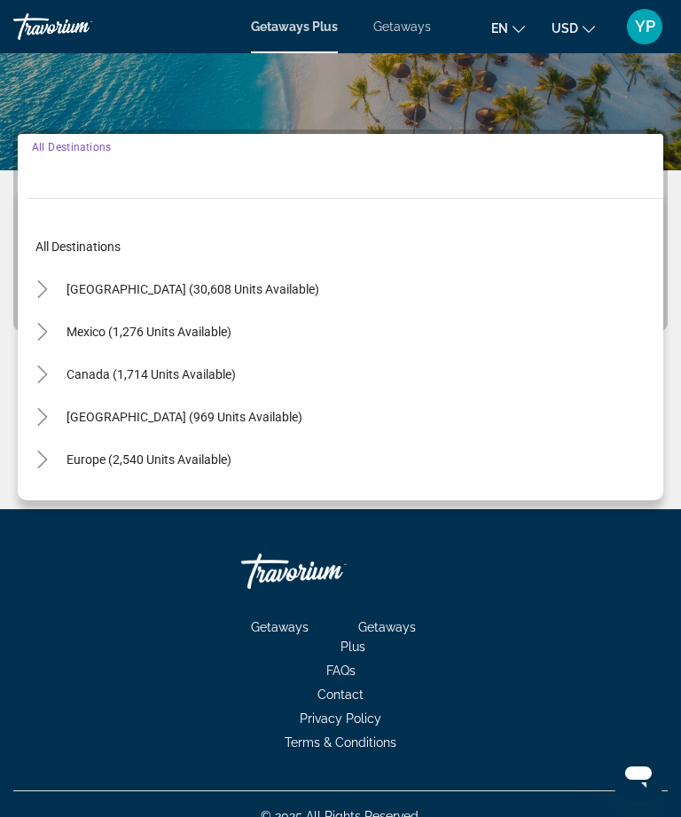
scroll to position [191, 0]
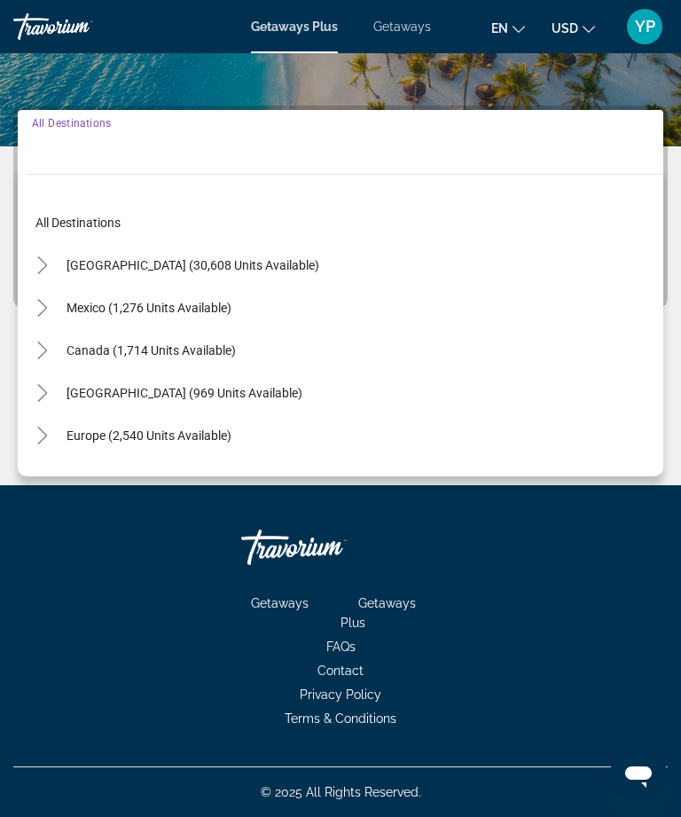
click at [478, 150] on input "Destination All Destinations" at bounding box center [340, 142] width 617 height 21
click at [46, 262] on icon "Toggle United States (30,608 units available)" at bounding box center [43, 265] width 18 height 18
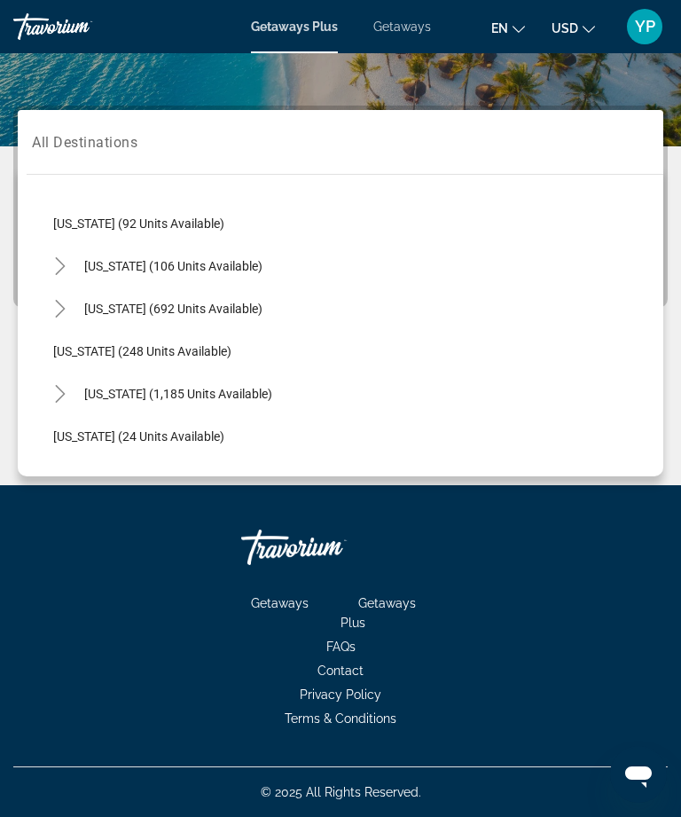
scroll to position [1024, 0]
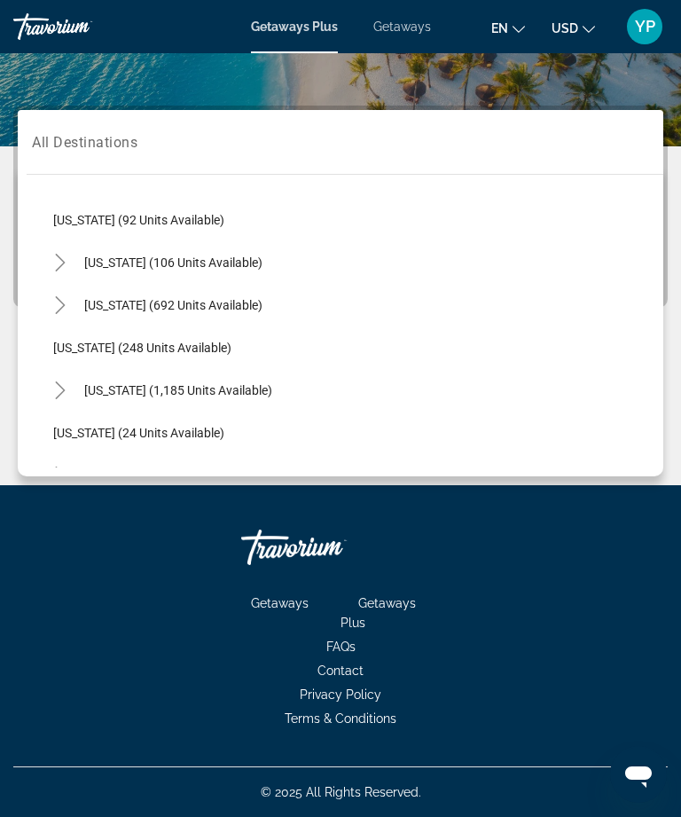
click at [72, 300] on mat-icon "Toggle North Carolina (692 units available)" at bounding box center [59, 305] width 31 height 31
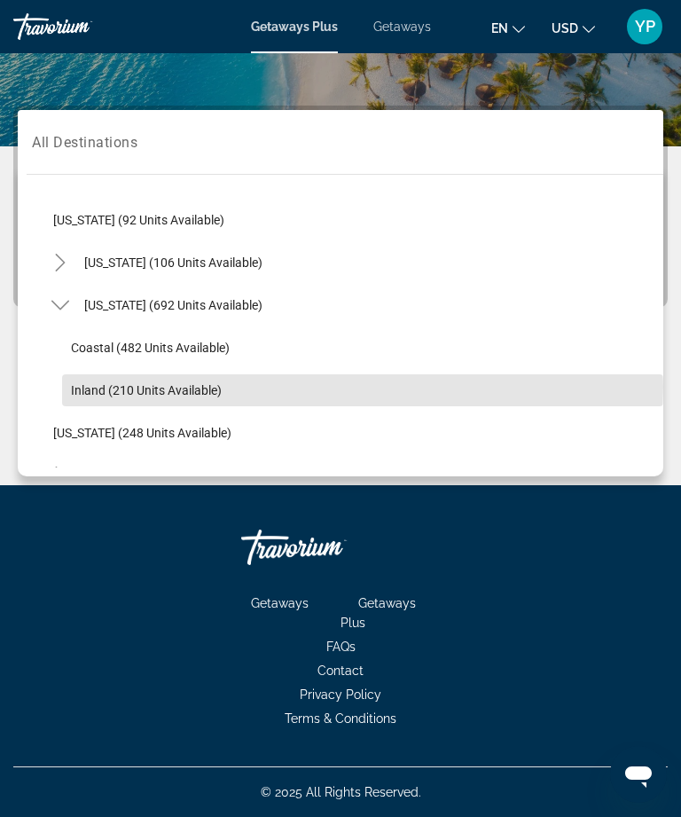
click at [134, 387] on span "Inland (210 units available)" at bounding box center [146, 390] width 151 height 14
type input "**********"
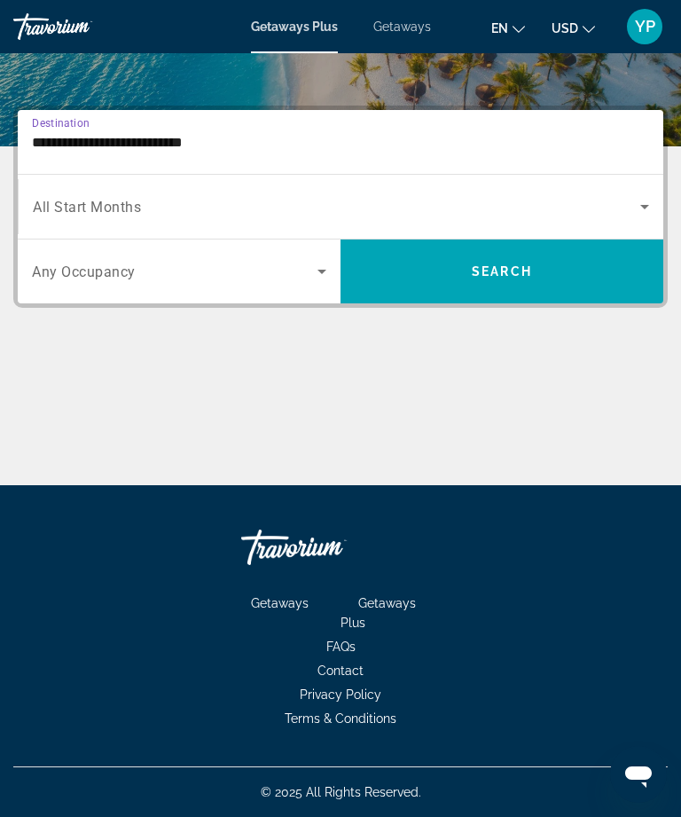
click at [636, 205] on icon "Search widget" at bounding box center [644, 206] width 21 height 21
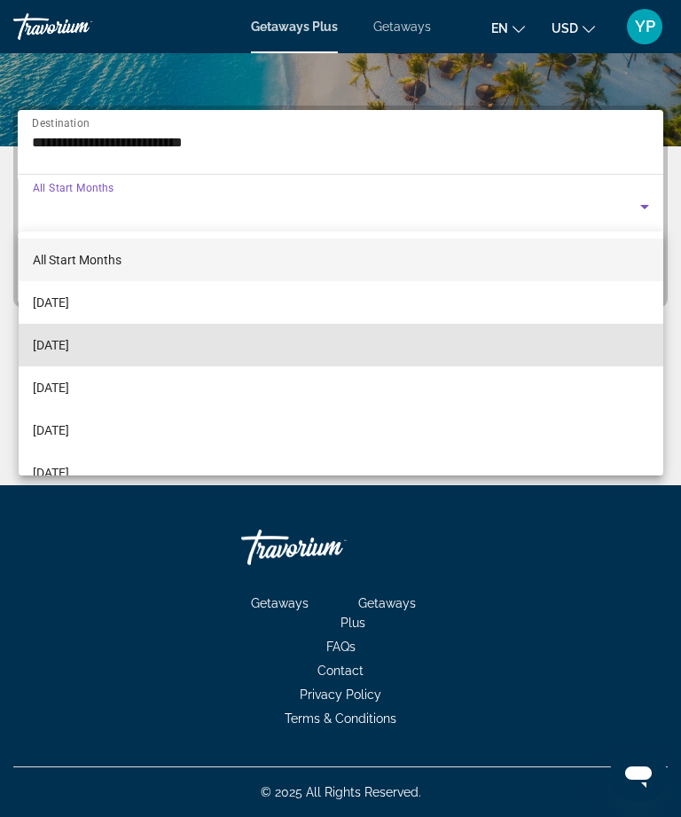
click at [156, 346] on mat-option "[DATE]" at bounding box center [341, 345] width 645 height 43
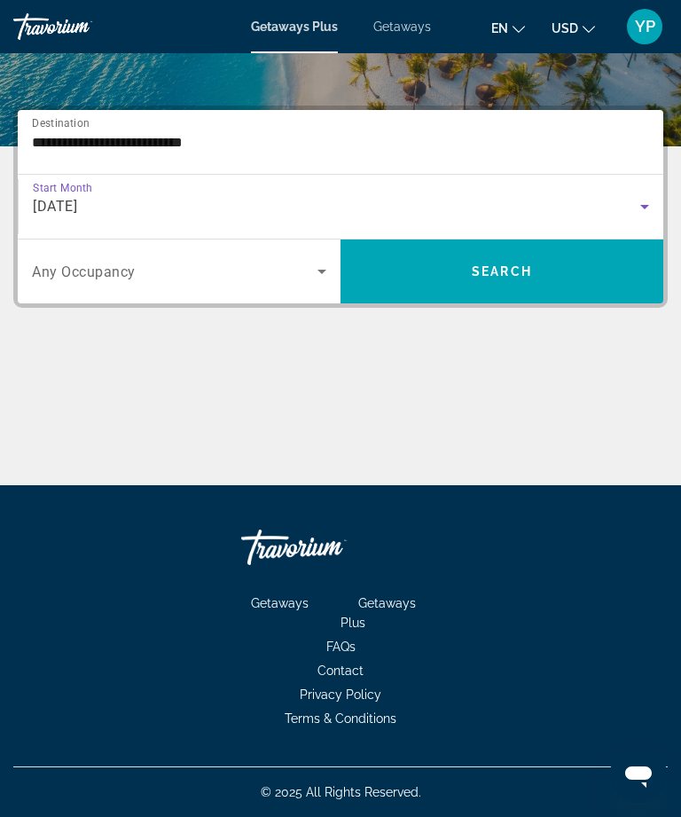
click at [499, 262] on span "Search widget" at bounding box center [501, 271] width 323 height 43
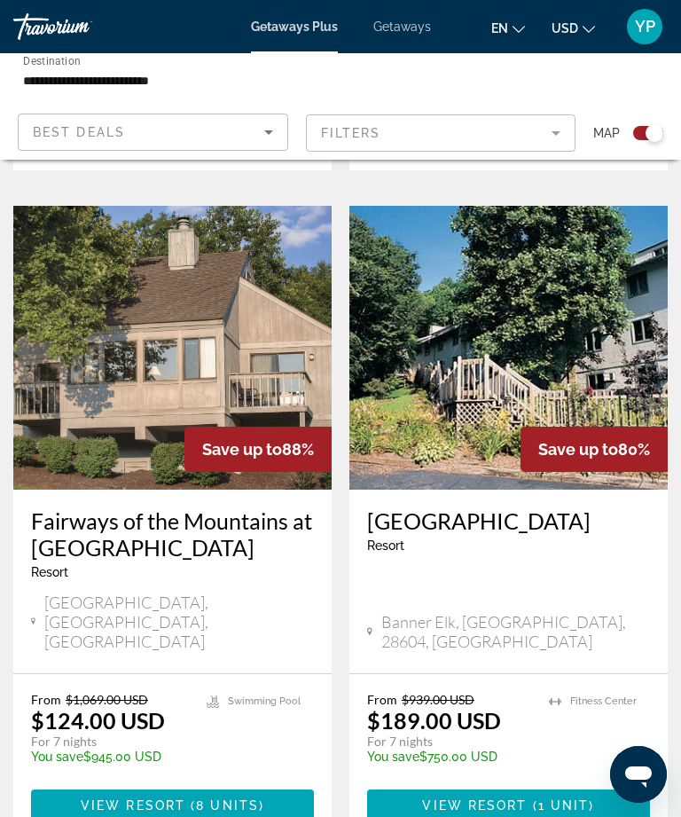
scroll to position [1054, 0]
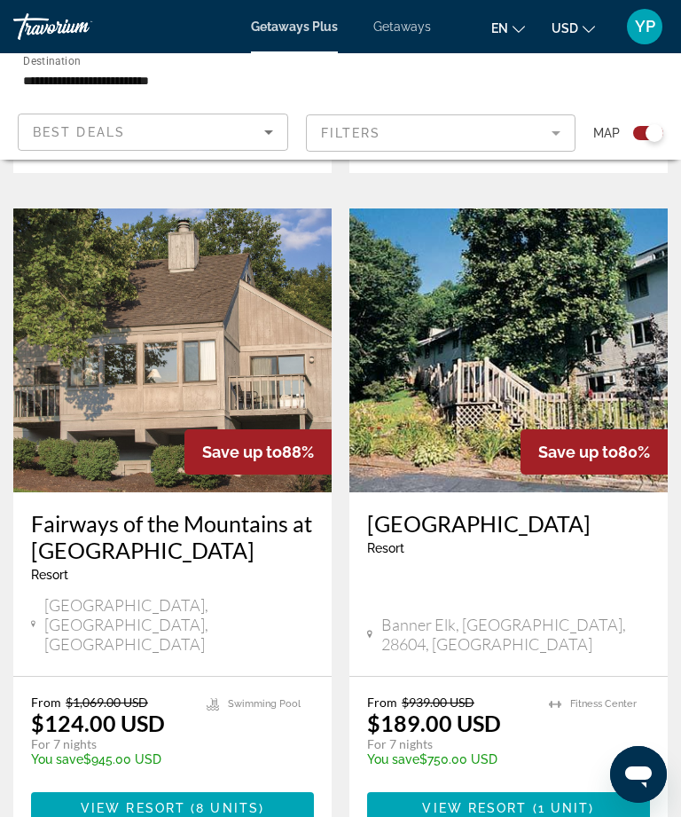
click at [254, 801] on span "8 units" at bounding box center [227, 808] width 63 height 14
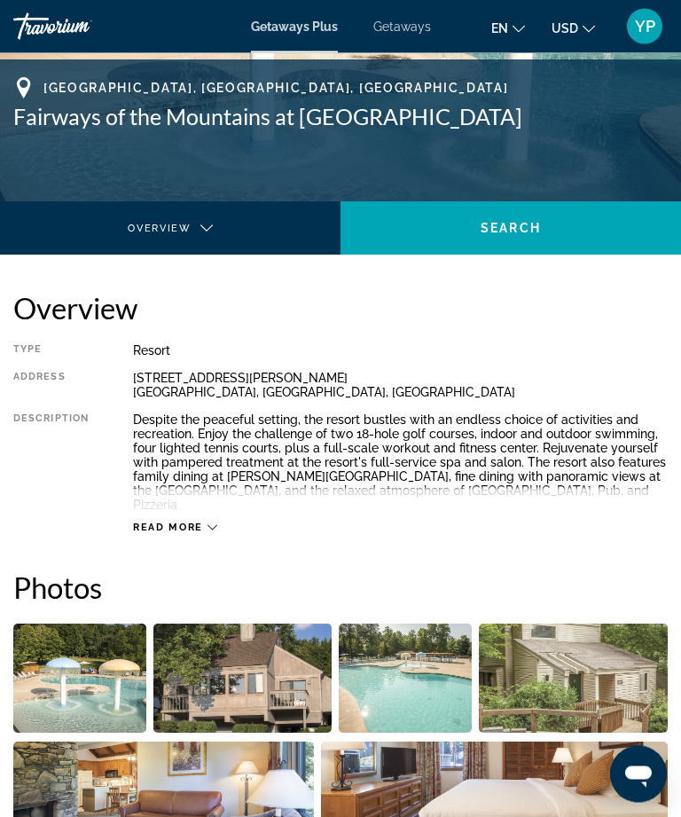
scroll to position [226, 0]
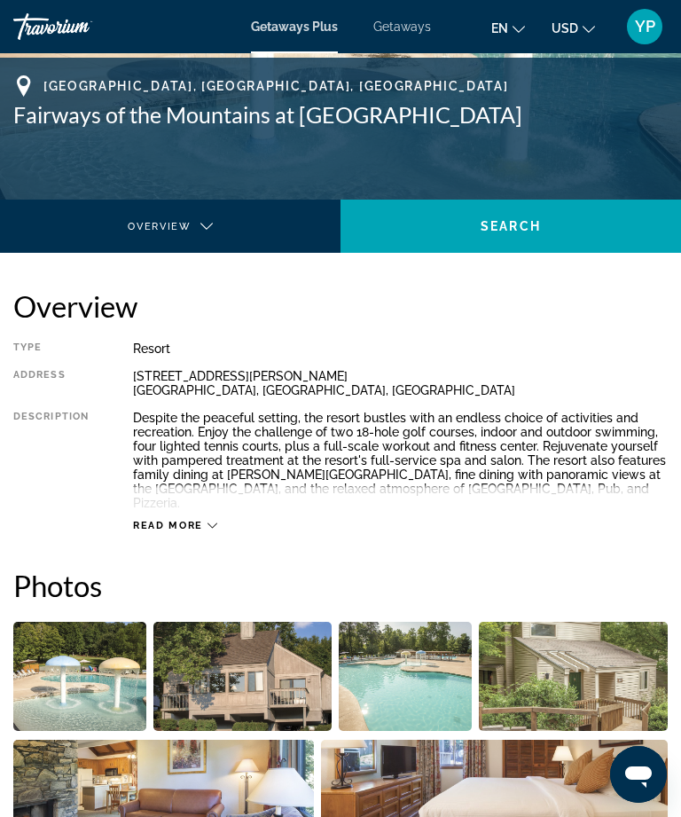
click at [96, 687] on img "Open full-screen image slider" at bounding box center [79, 675] width 133 height 109
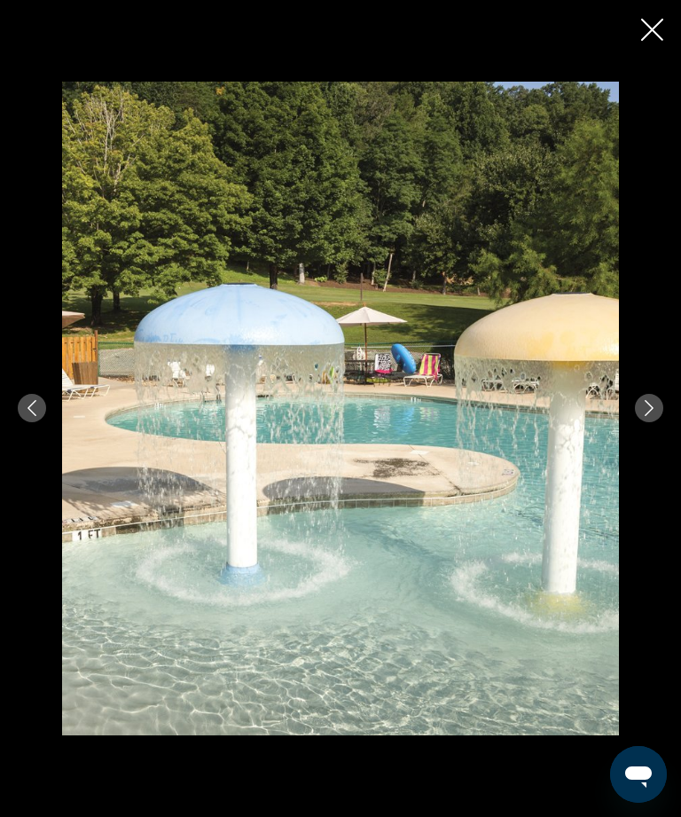
click at [632, 445] on div "prev next" at bounding box center [340, 408] width 681 height 653
click at [648, 422] on button "Next image" at bounding box center [649, 408] width 28 height 28
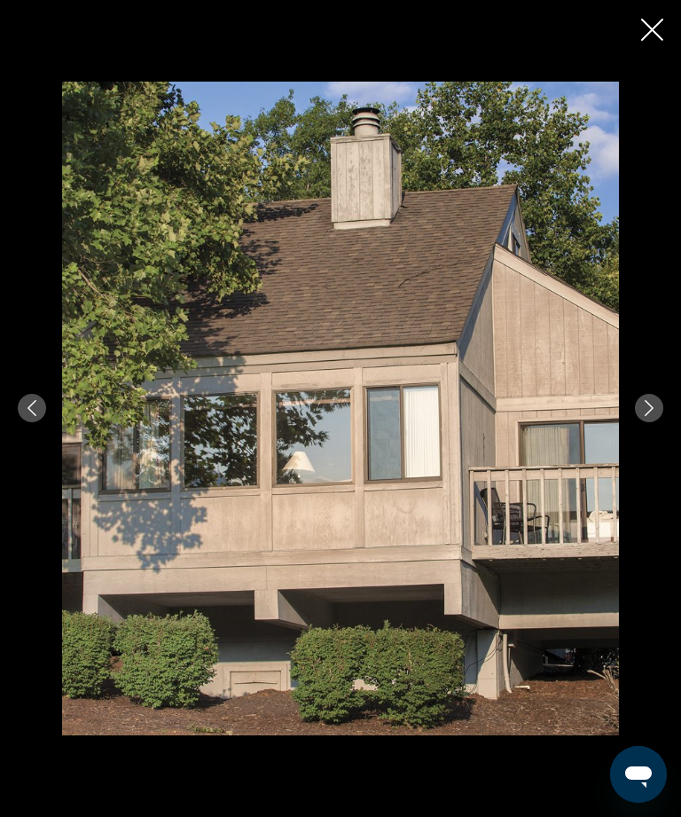
click at [649, 416] on icon "Next image" at bounding box center [649, 408] width 16 height 16
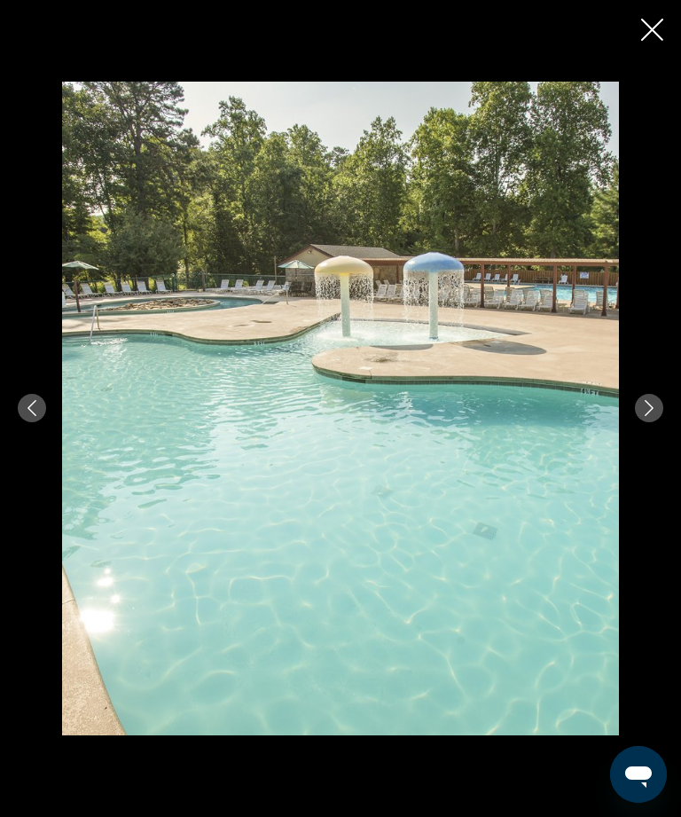
click at [647, 416] on icon "Next image" at bounding box center [649, 408] width 9 height 16
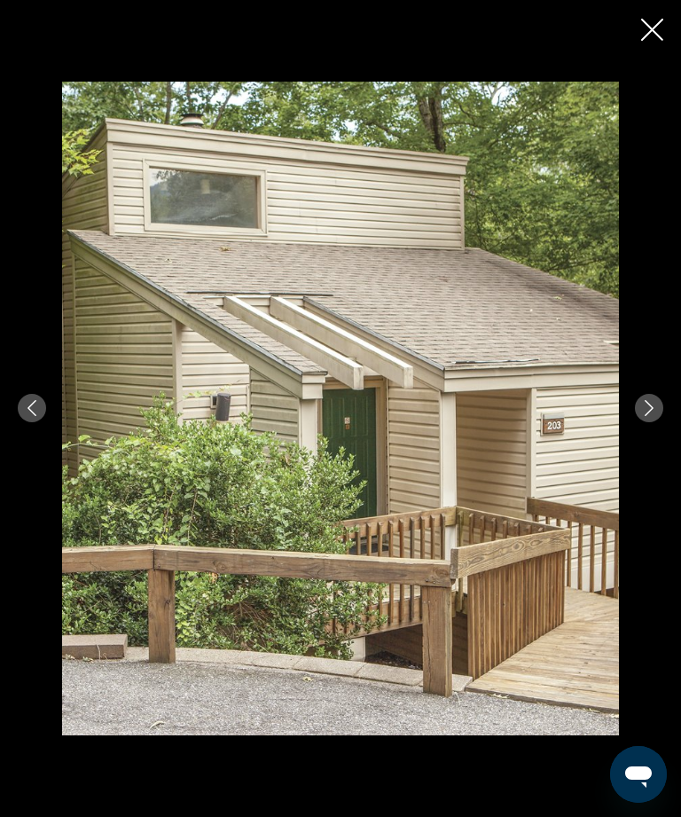
click at [647, 416] on icon "Next image" at bounding box center [649, 408] width 16 height 16
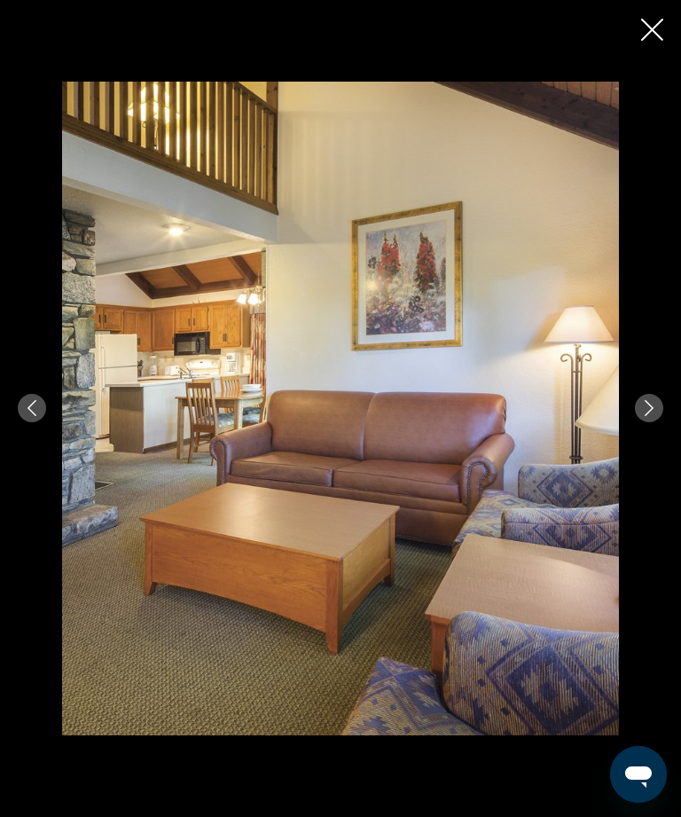
click at [646, 416] on icon "Next image" at bounding box center [649, 408] width 16 height 16
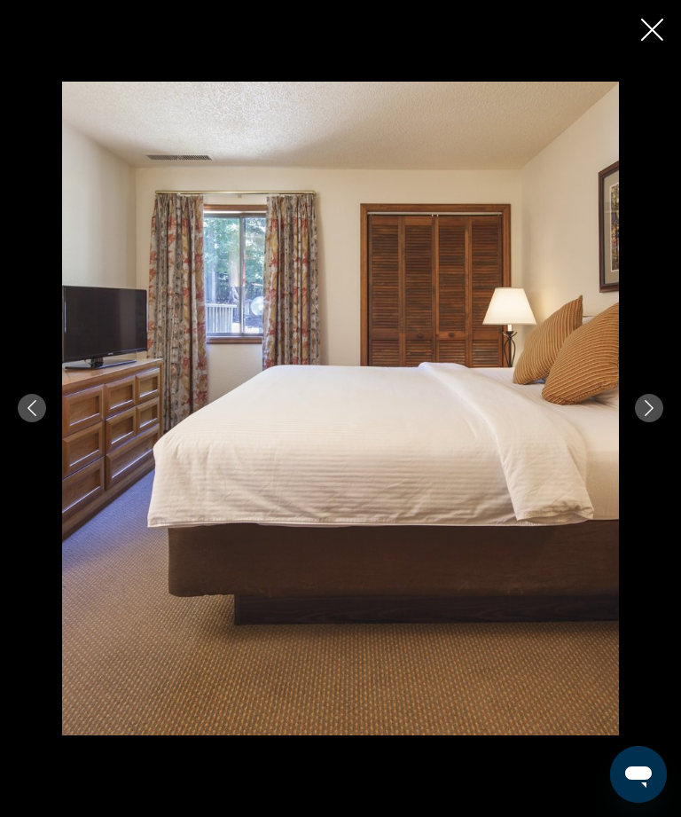
click at [648, 416] on icon "Next image" at bounding box center [649, 408] width 16 height 16
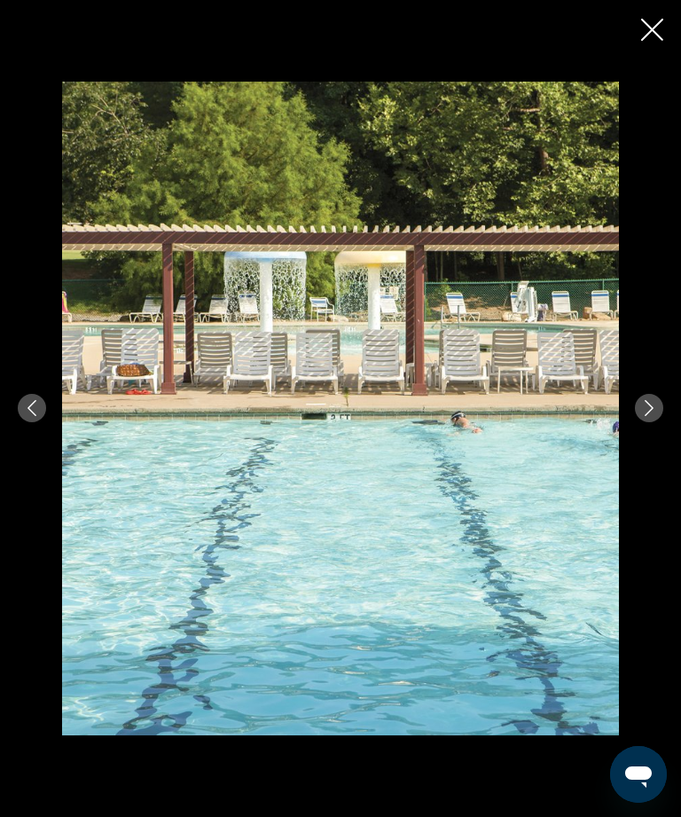
click at [648, 416] on icon "Next image" at bounding box center [649, 408] width 16 height 16
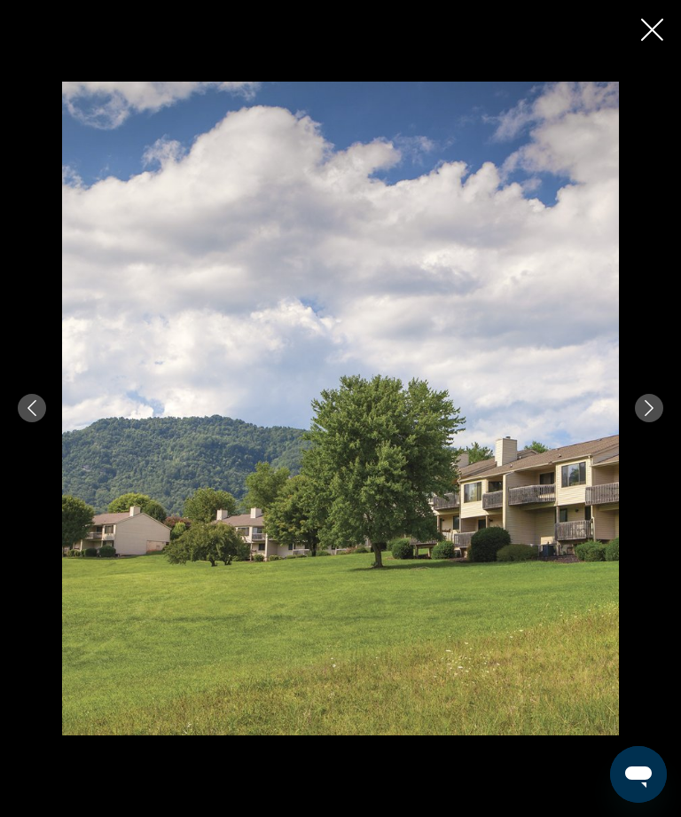
click at [649, 416] on icon "Next image" at bounding box center [649, 408] width 9 height 16
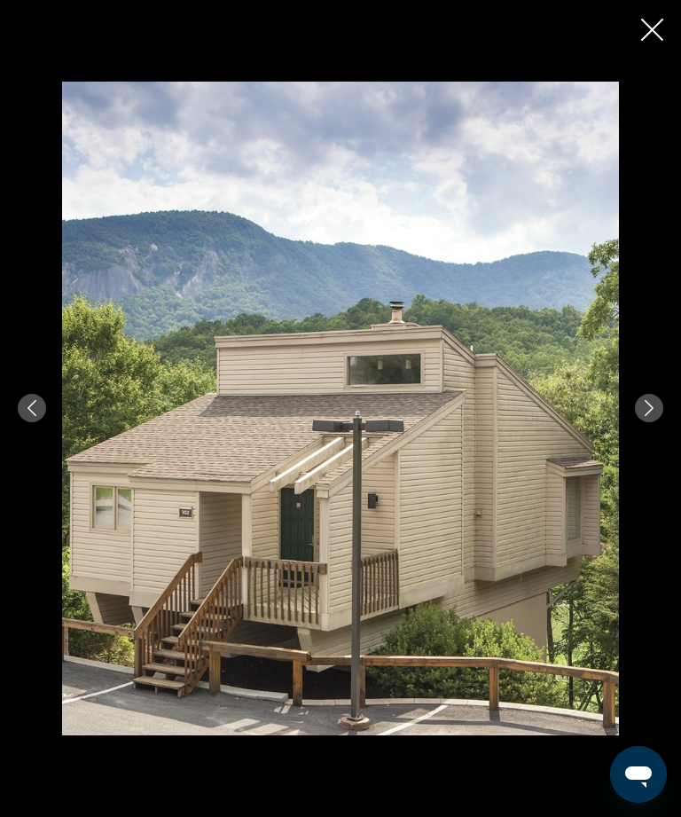
click at [646, 416] on icon "Next image" at bounding box center [649, 408] width 16 height 16
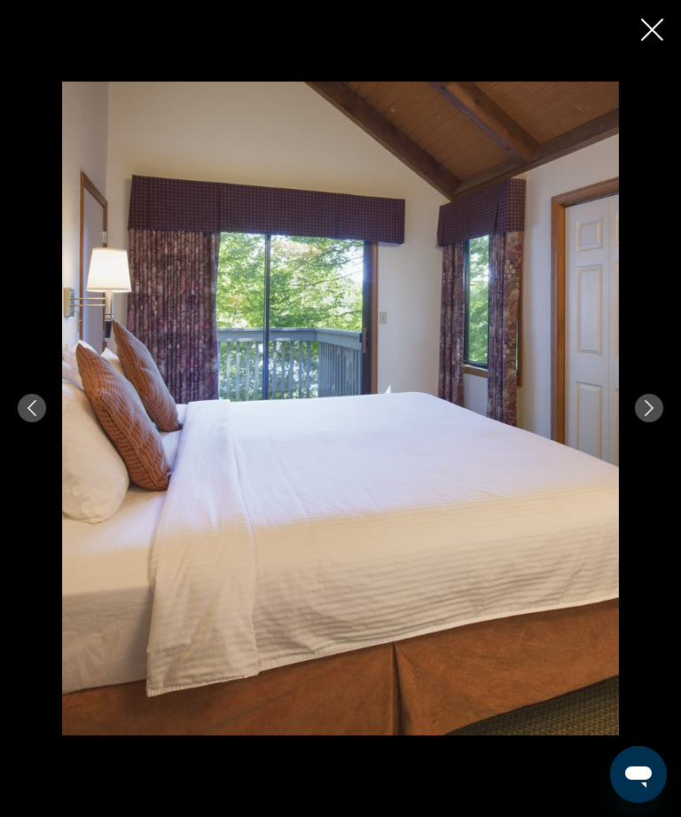
click at [643, 416] on icon "Next image" at bounding box center [649, 408] width 16 height 16
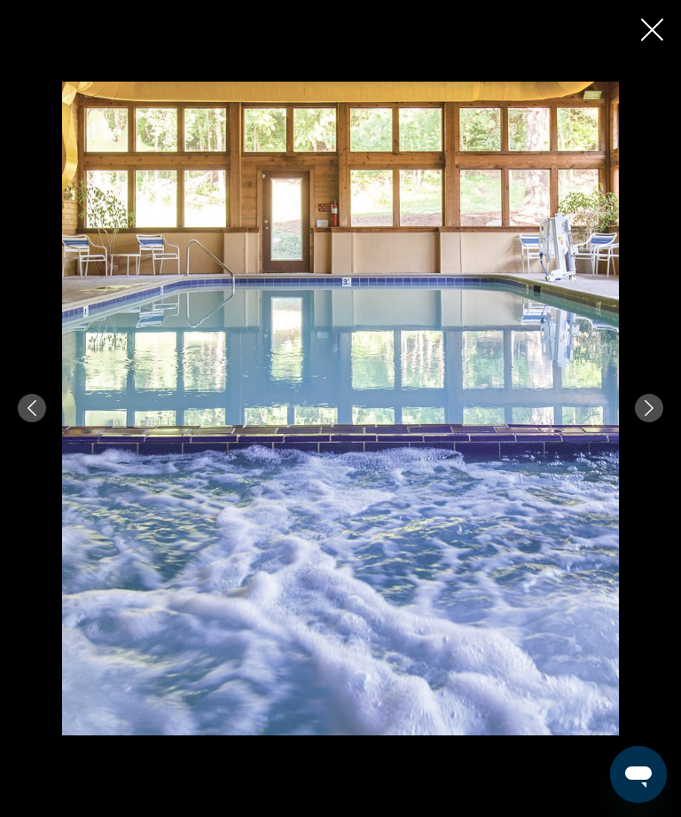
click at [652, 416] on icon "Next image" at bounding box center [649, 408] width 16 height 16
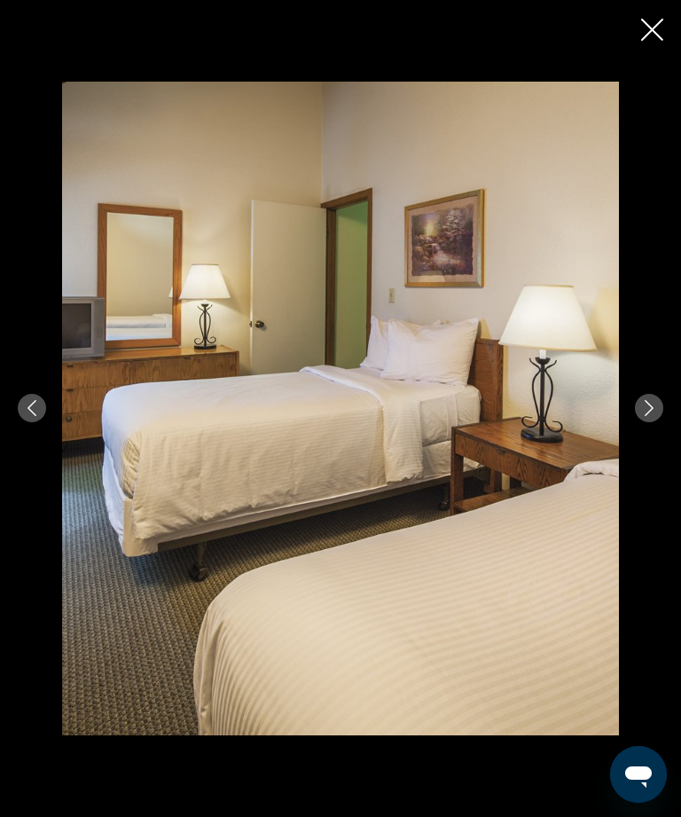
click at [639, 422] on button "Next image" at bounding box center [649, 408] width 28 height 28
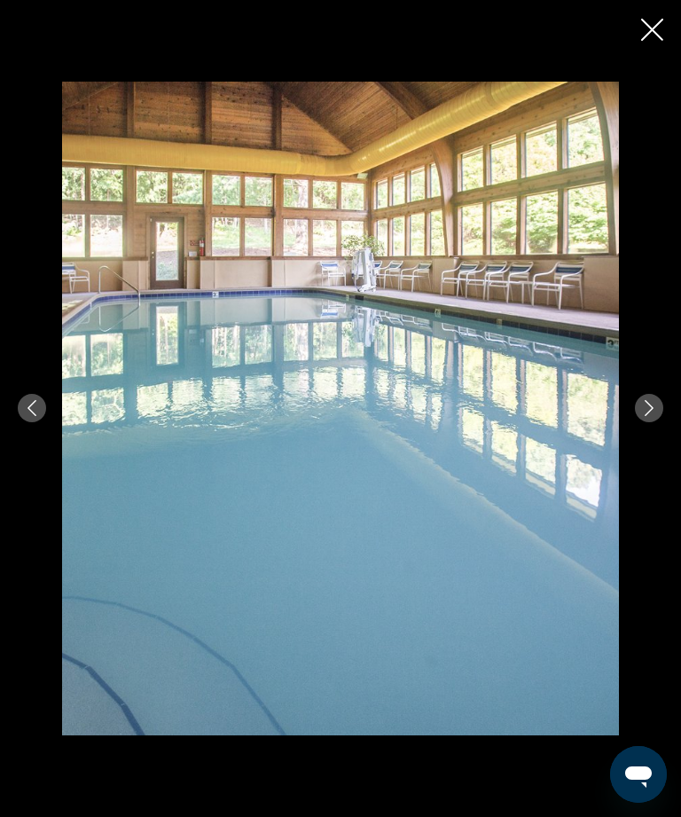
click at [650, 422] on button "Next image" at bounding box center [649, 408] width 28 height 28
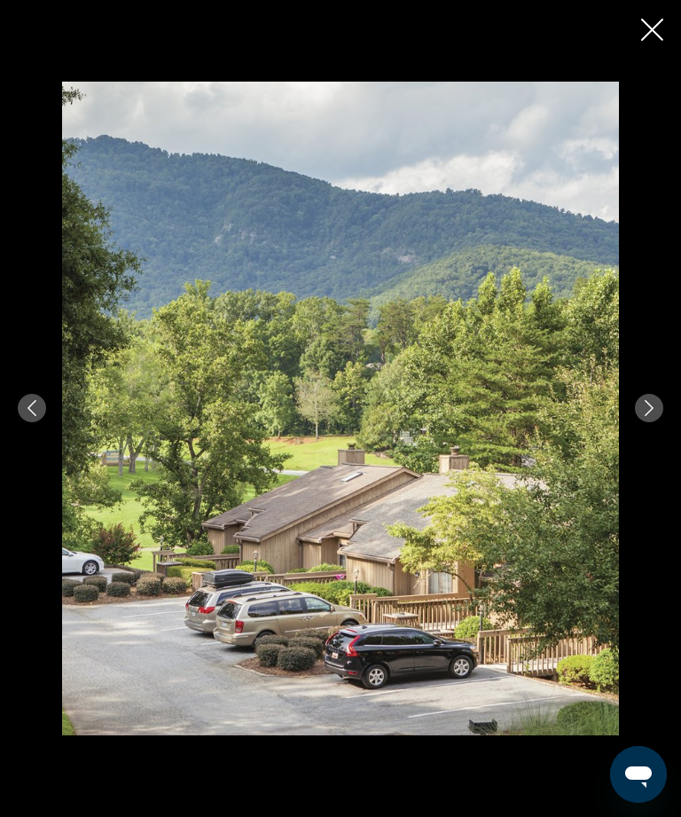
click at [642, 422] on button "Next image" at bounding box center [649, 408] width 28 height 28
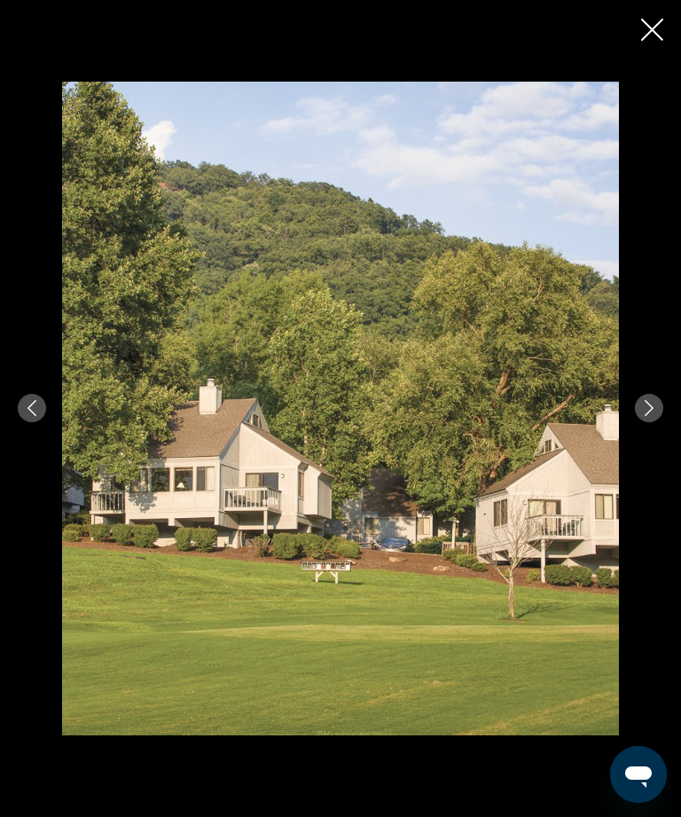
click at [653, 422] on button "Next image" at bounding box center [649, 408] width 28 height 28
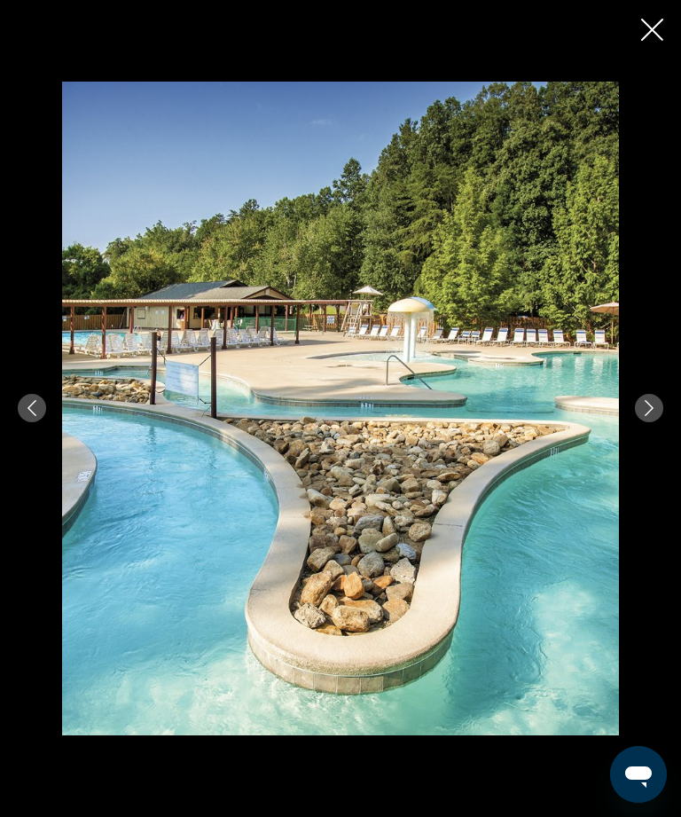
click at [655, 422] on button "Next image" at bounding box center [649, 408] width 28 height 28
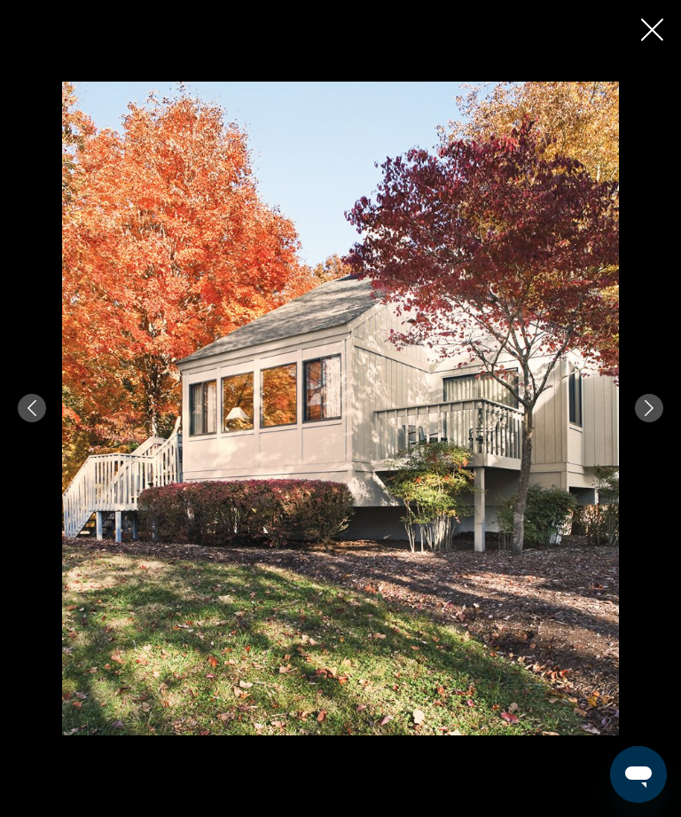
click at [648, 422] on button "Next image" at bounding box center [649, 408] width 28 height 28
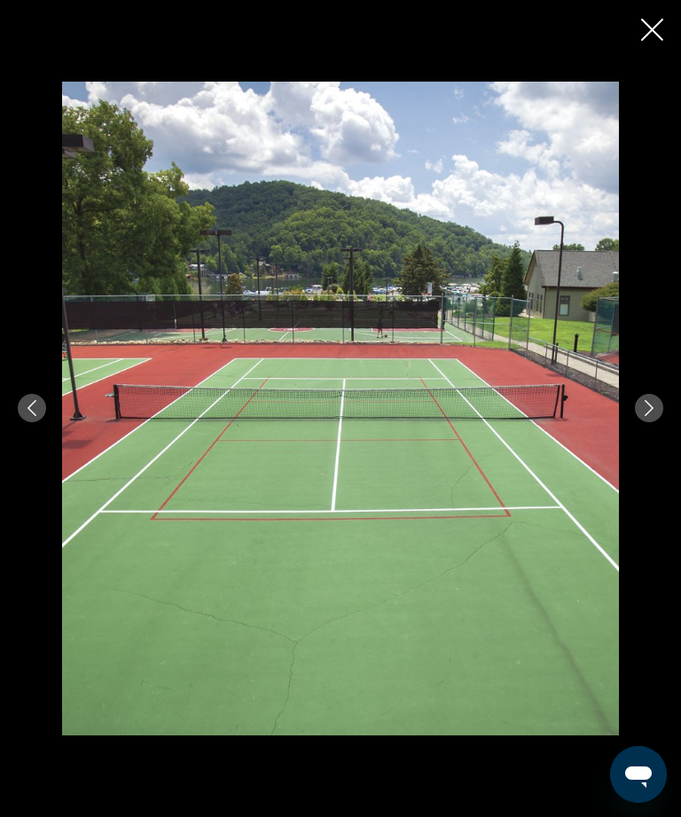
click at [648, 422] on button "Next image" at bounding box center [649, 408] width 28 height 28
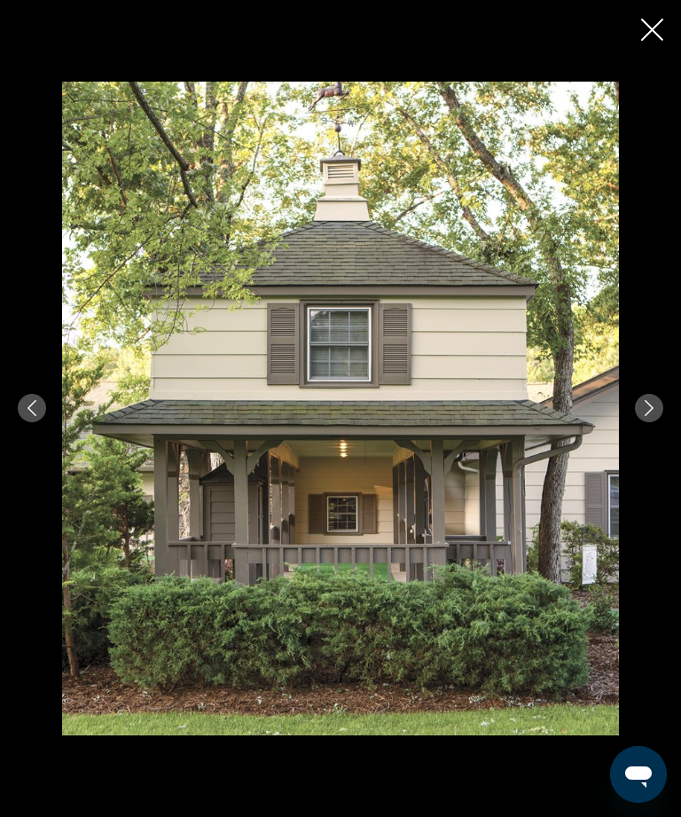
click at [634, 454] on div "prev next" at bounding box center [340, 408] width 681 height 653
click at [657, 422] on button "Next image" at bounding box center [649, 408] width 28 height 28
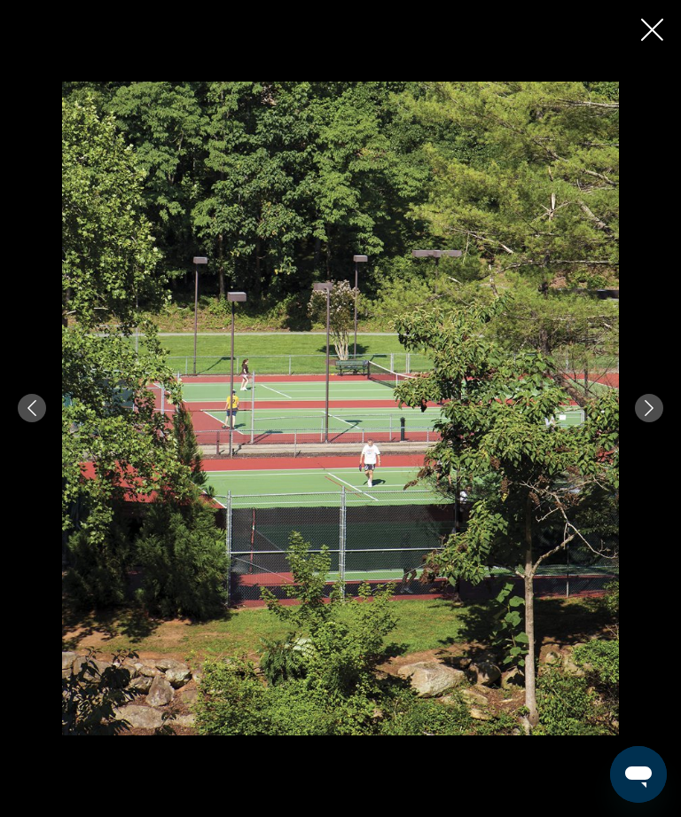
click at [646, 422] on button "Next image" at bounding box center [649, 408] width 28 height 28
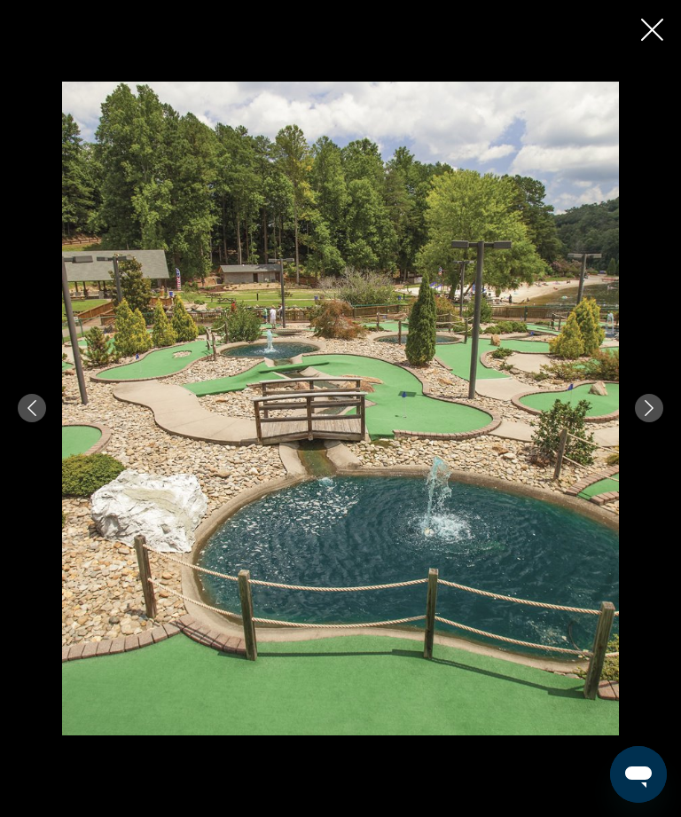
click at [649, 416] on icon "Next image" at bounding box center [649, 408] width 16 height 16
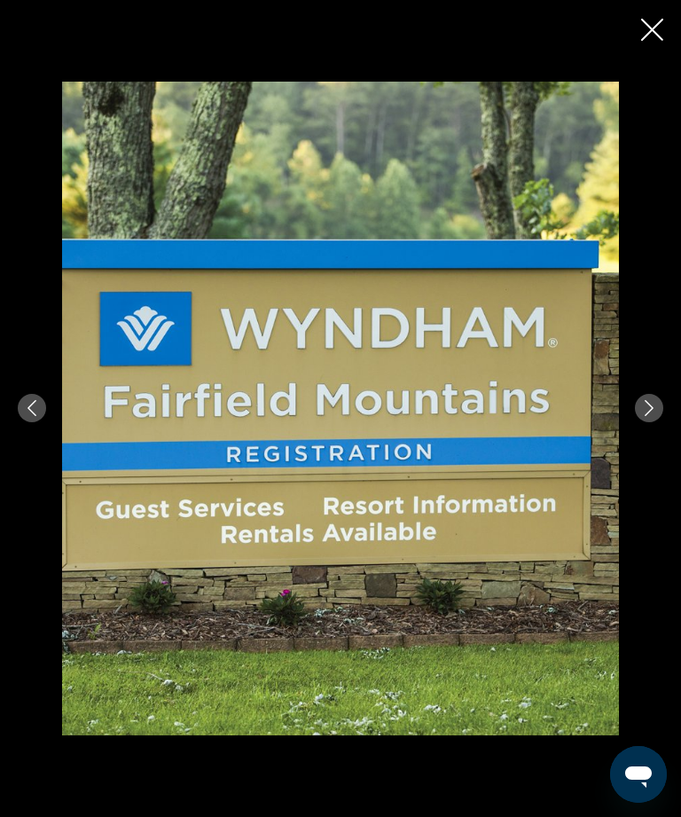
click at [652, 10] on div "prev next" at bounding box center [340, 408] width 681 height 817
click at [641, 20] on icon "Close slideshow" at bounding box center [652, 30] width 22 height 22
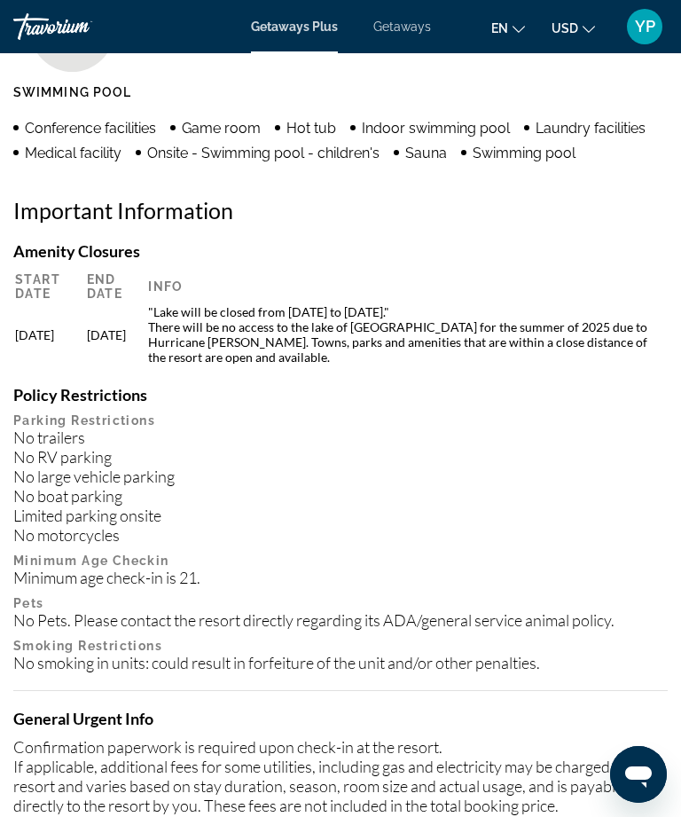
scroll to position [1177, 0]
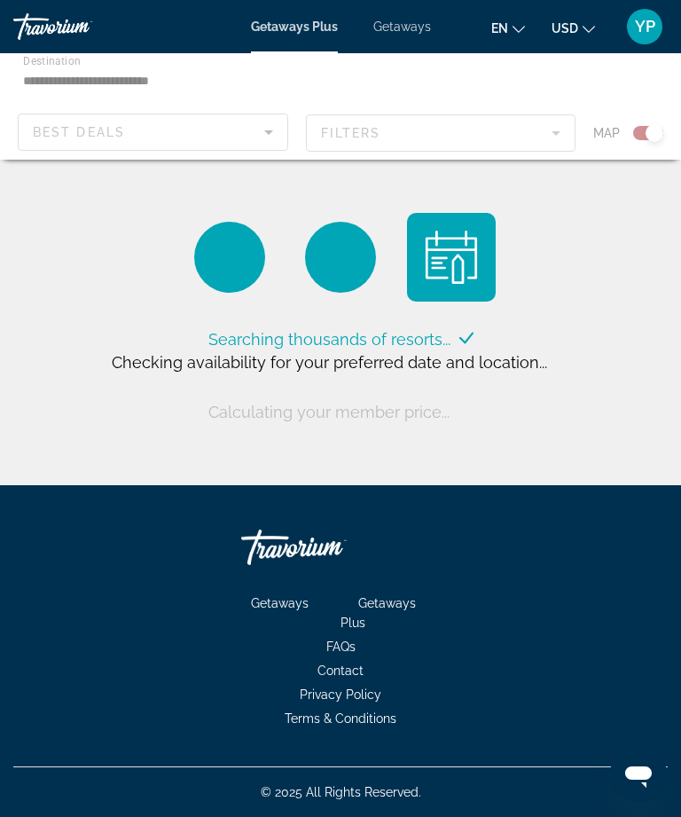
click at [199, 137] on div "Main content" at bounding box center [340, 106] width 681 height 106
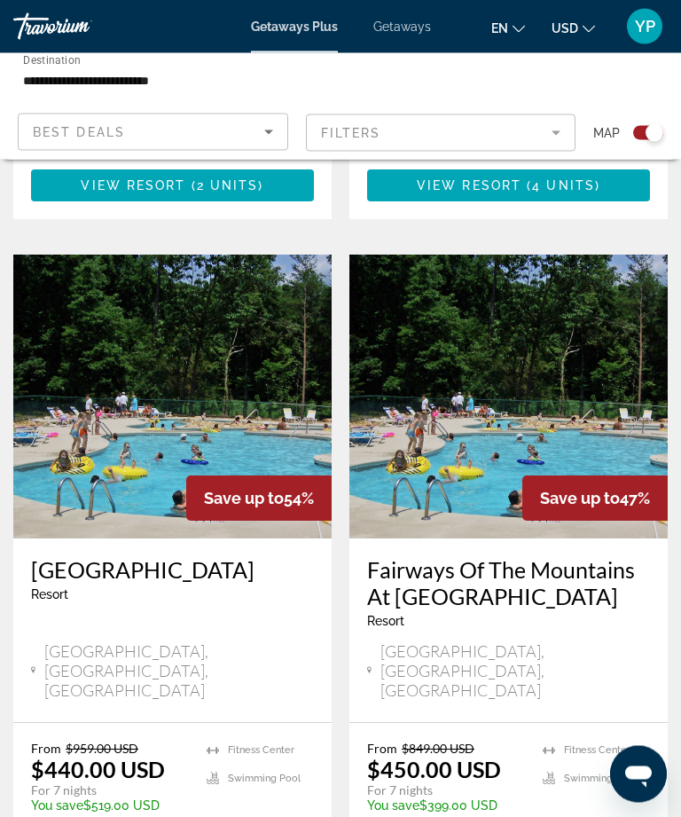
scroll to position [2326, 0]
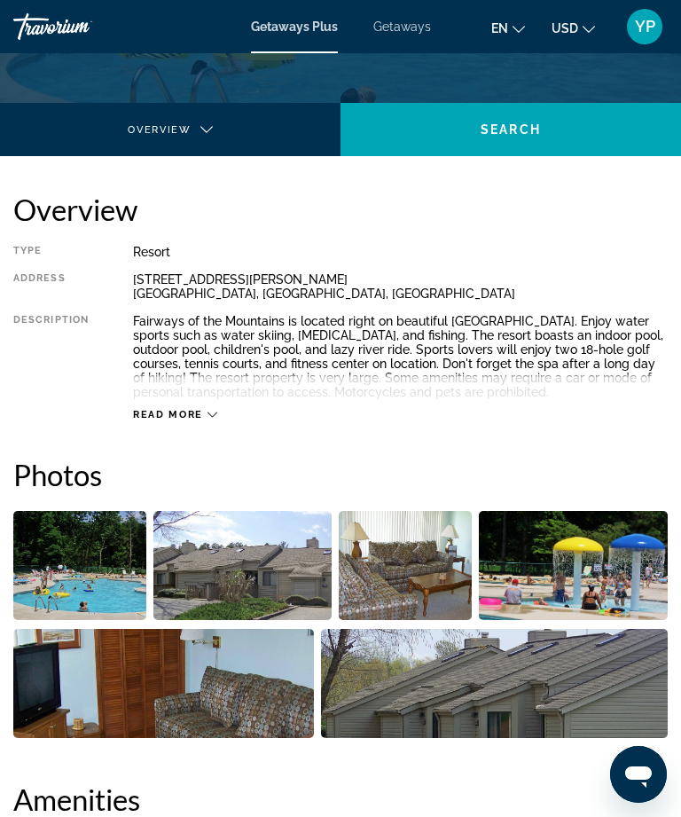
scroll to position [368, 0]
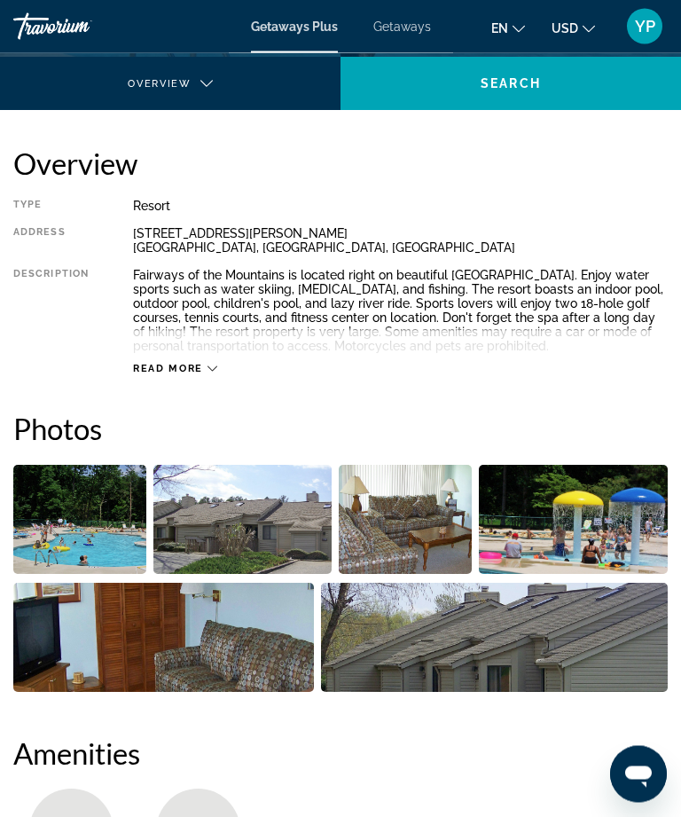
click at [100, 519] on img "Open full-screen image slider" at bounding box center [79, 519] width 133 height 109
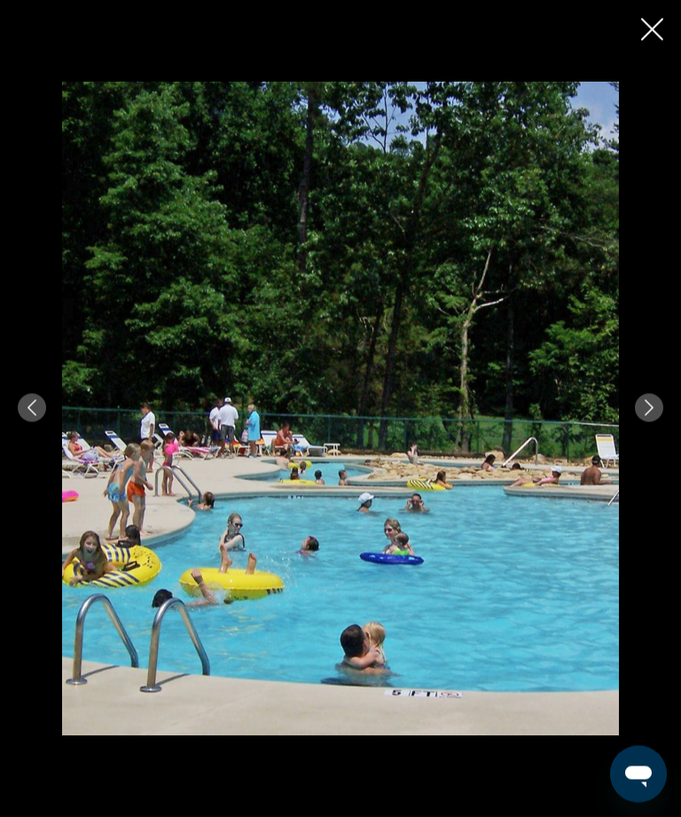
scroll to position [369, 0]
click at [109, 503] on img "Main content" at bounding box center [340, 408] width 557 height 653
click at [639, 422] on button "Next image" at bounding box center [649, 408] width 28 height 28
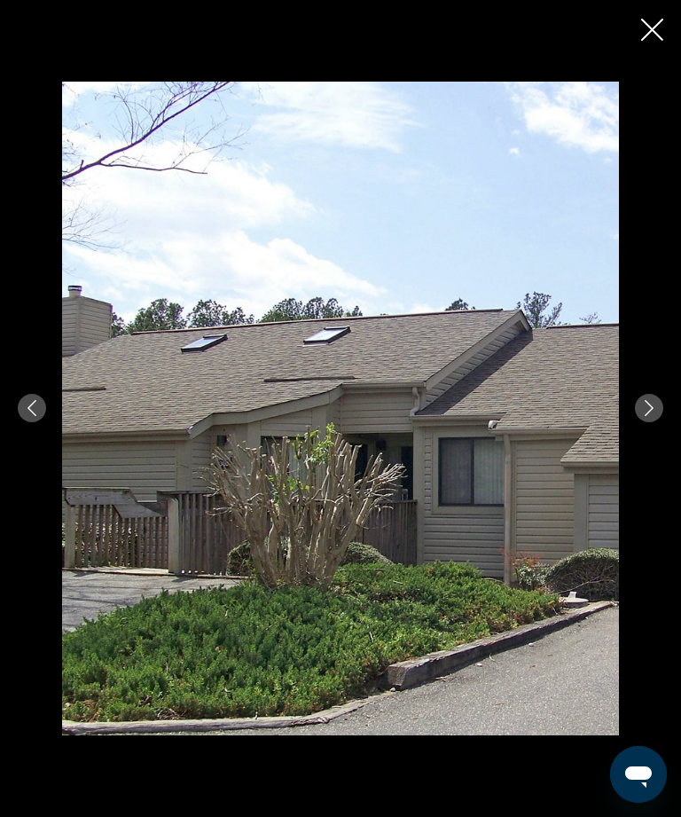
click at [633, 463] on div "prev next" at bounding box center [340, 408] width 681 height 653
click at [647, 416] on icon "Next image" at bounding box center [649, 408] width 16 height 16
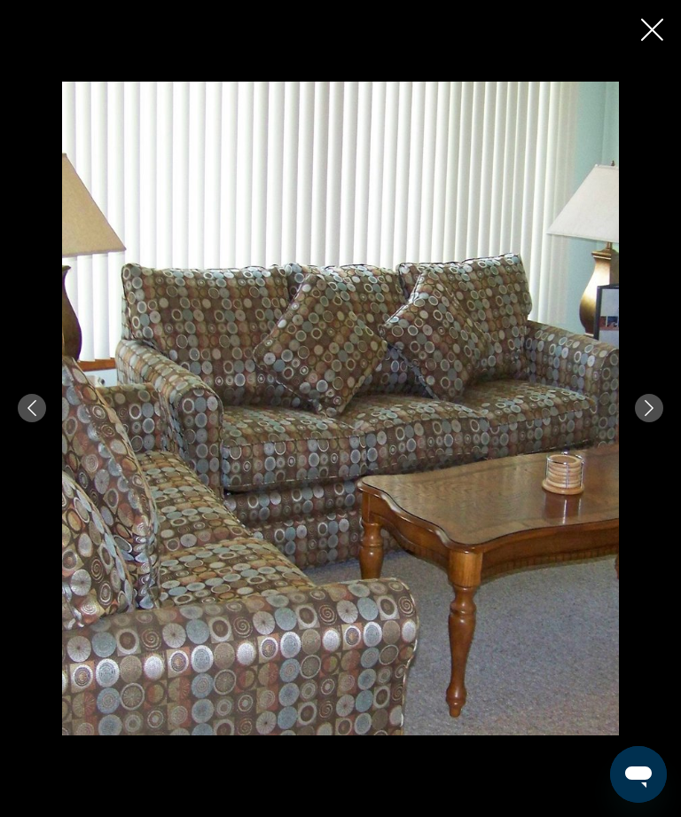
click at [630, 463] on div "prev next" at bounding box center [340, 408] width 681 height 653
click at [661, 422] on button "Next image" at bounding box center [649, 408] width 28 height 28
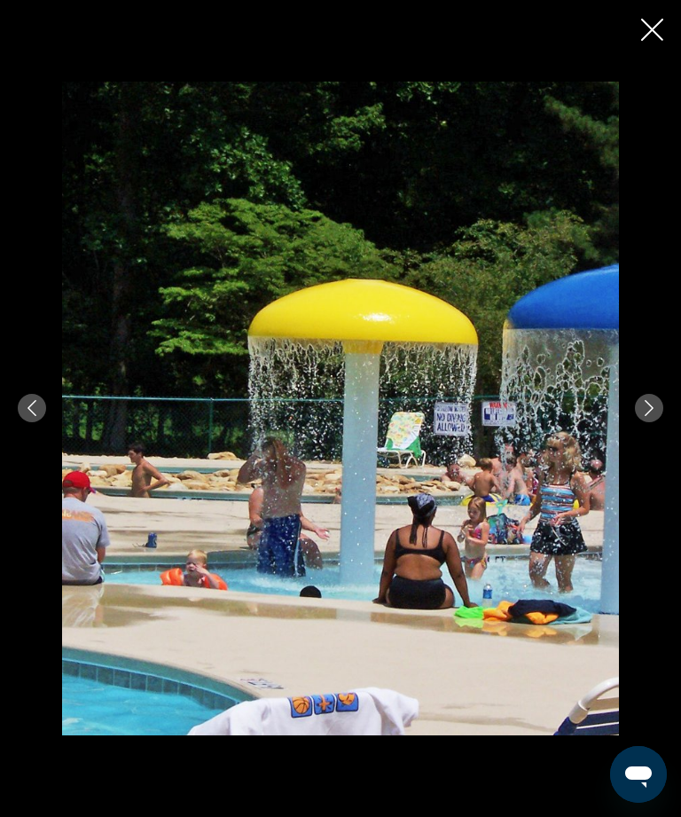
click at [654, 416] on icon "Next image" at bounding box center [649, 408] width 16 height 16
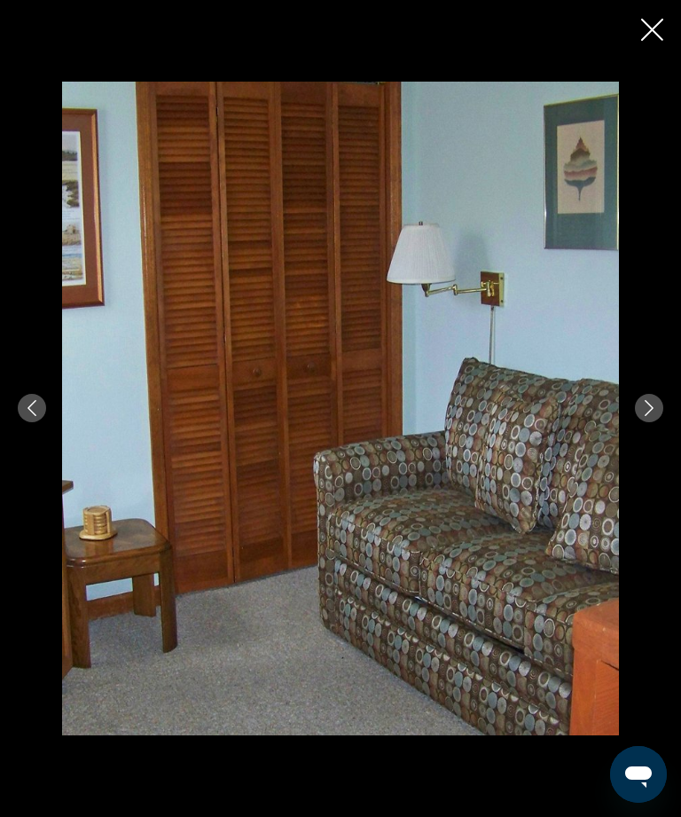
click at [649, 422] on button "Next image" at bounding box center [649, 408] width 28 height 28
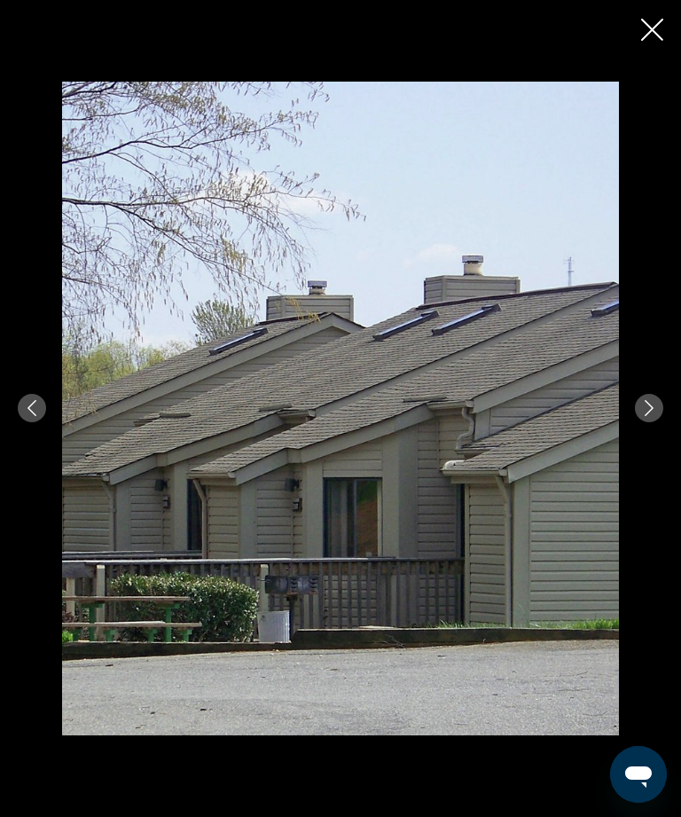
click at [653, 422] on button "Next image" at bounding box center [649, 408] width 28 height 28
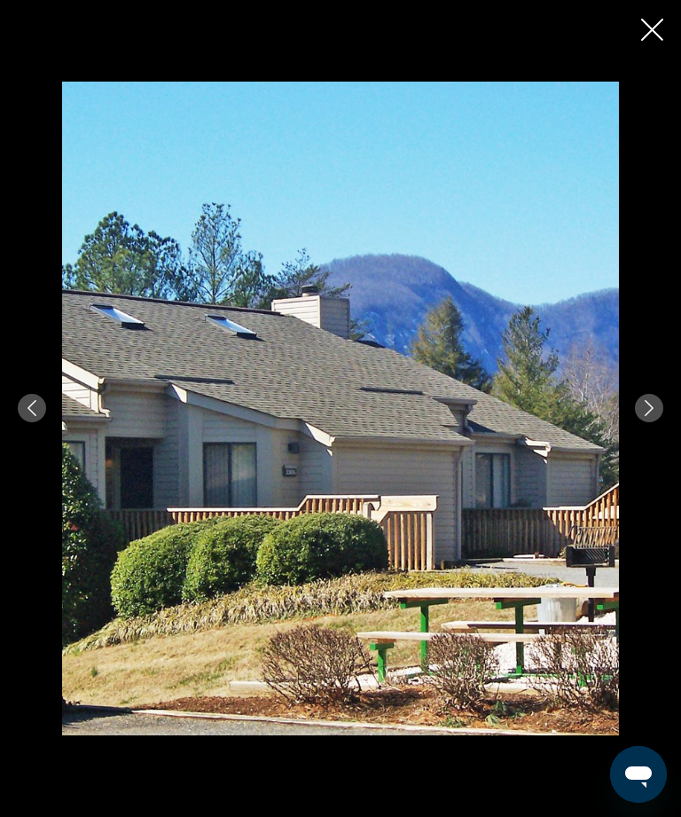
click at [650, 422] on button "Next image" at bounding box center [649, 408] width 28 height 28
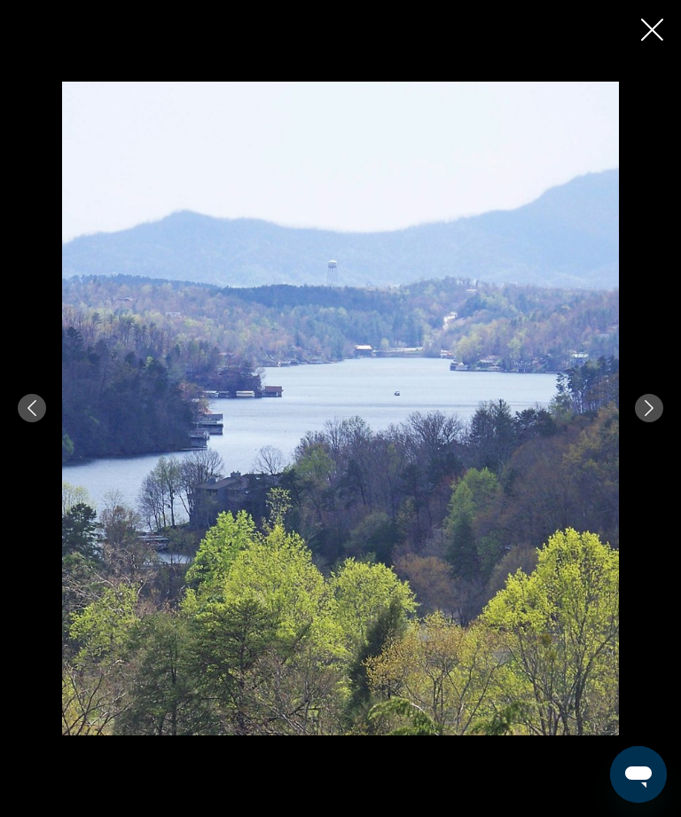
click at [649, 422] on button "Next image" at bounding box center [649, 408] width 28 height 28
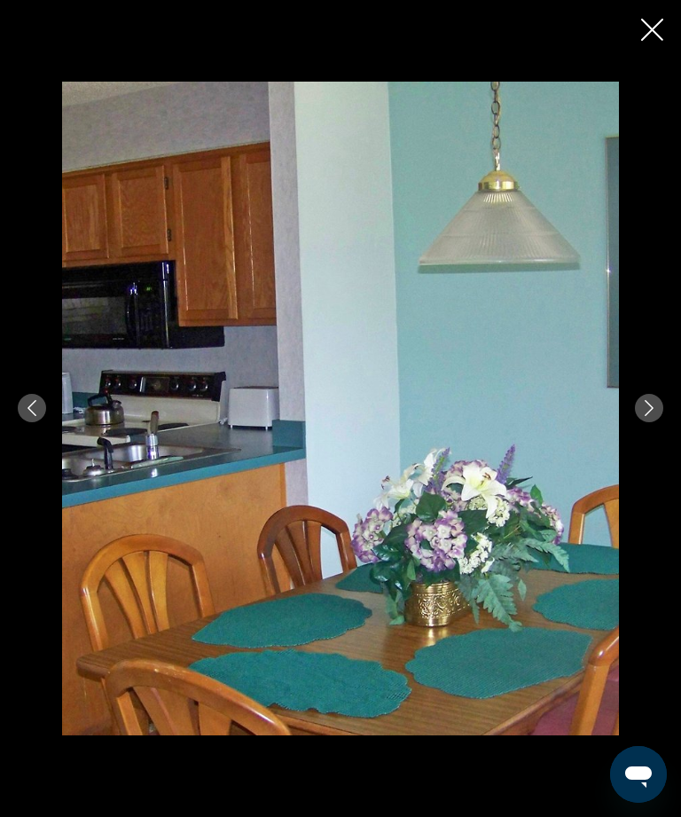
click at [652, 422] on button "Next image" at bounding box center [649, 408] width 28 height 28
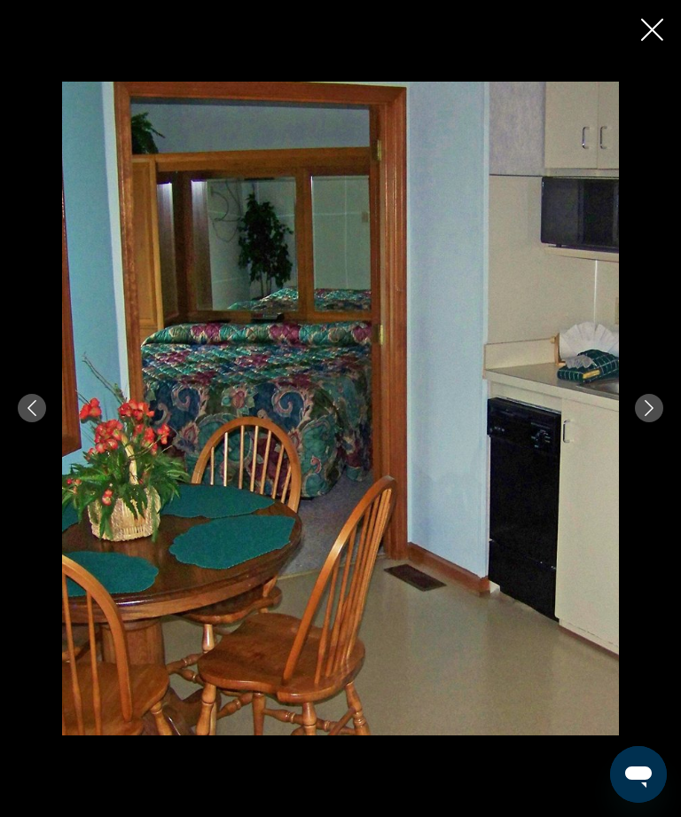
click at [645, 422] on button "Next image" at bounding box center [649, 408] width 28 height 28
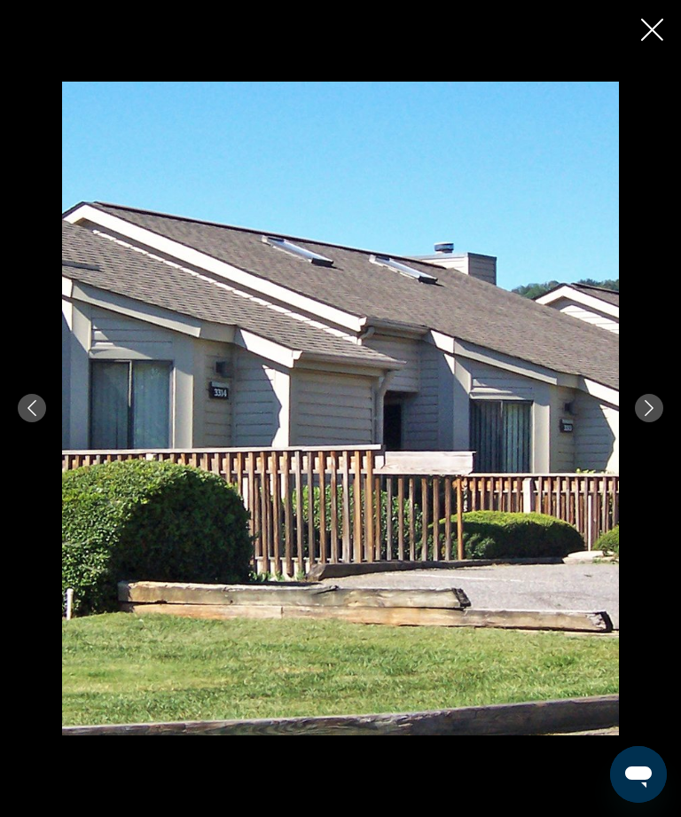
click at [639, 454] on div "prev next" at bounding box center [340, 408] width 681 height 653
click at [654, 422] on button "Next image" at bounding box center [649, 408] width 28 height 28
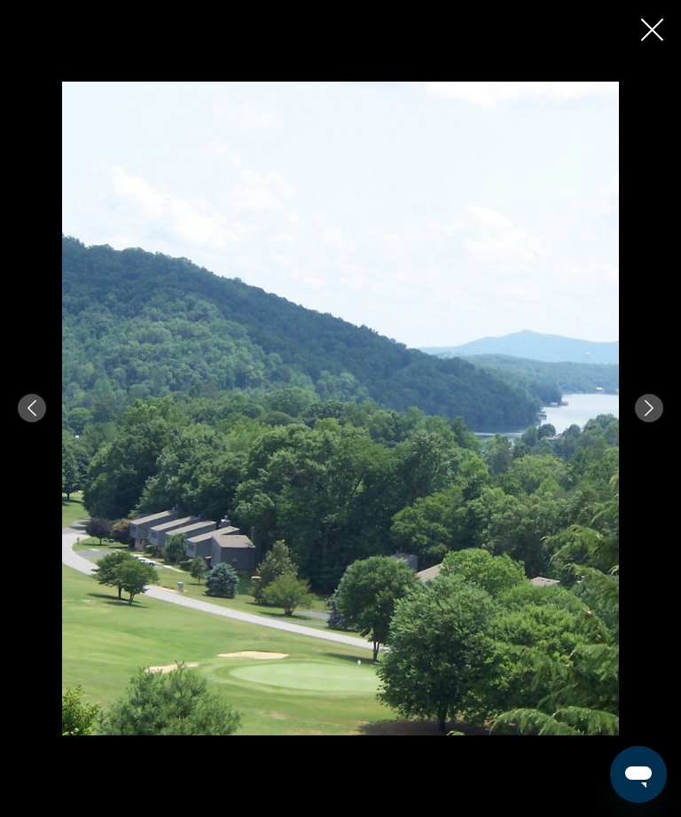
click at [650, 422] on button "Next image" at bounding box center [649, 408] width 28 height 28
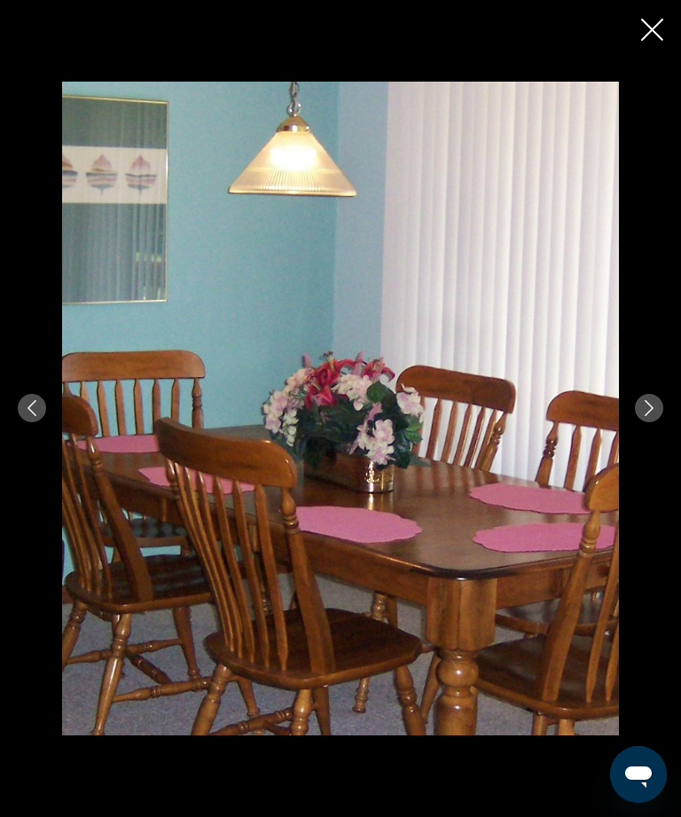
click at [646, 422] on button "Next image" at bounding box center [649, 408] width 28 height 28
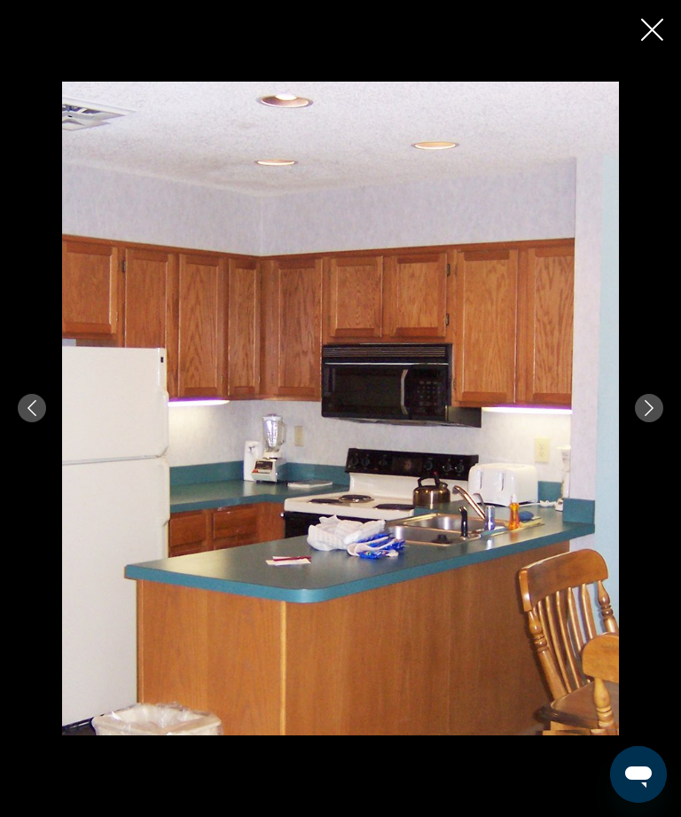
click at [646, 416] on icon "Next image" at bounding box center [649, 408] width 16 height 16
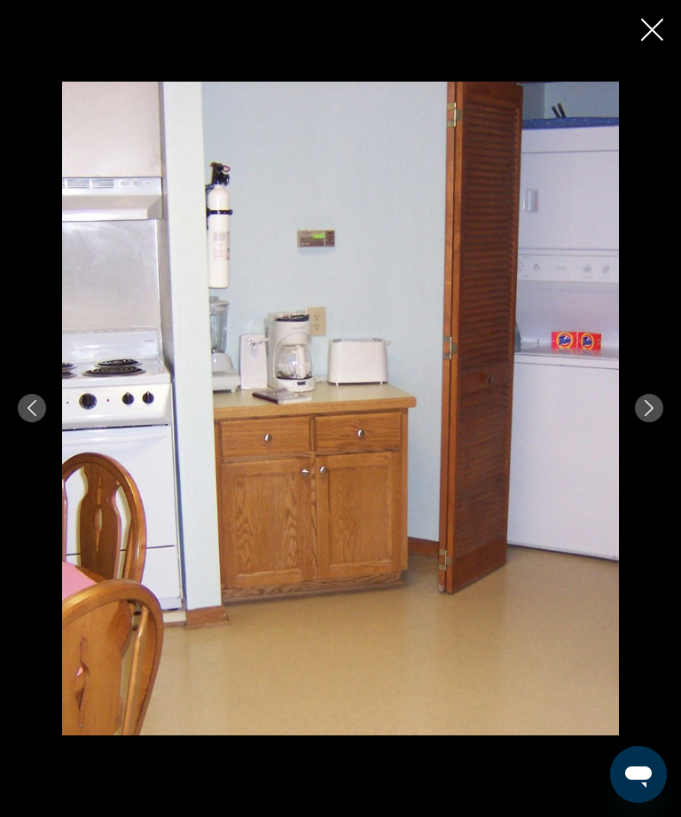
click at [653, 416] on icon "Next image" at bounding box center [649, 408] width 16 height 16
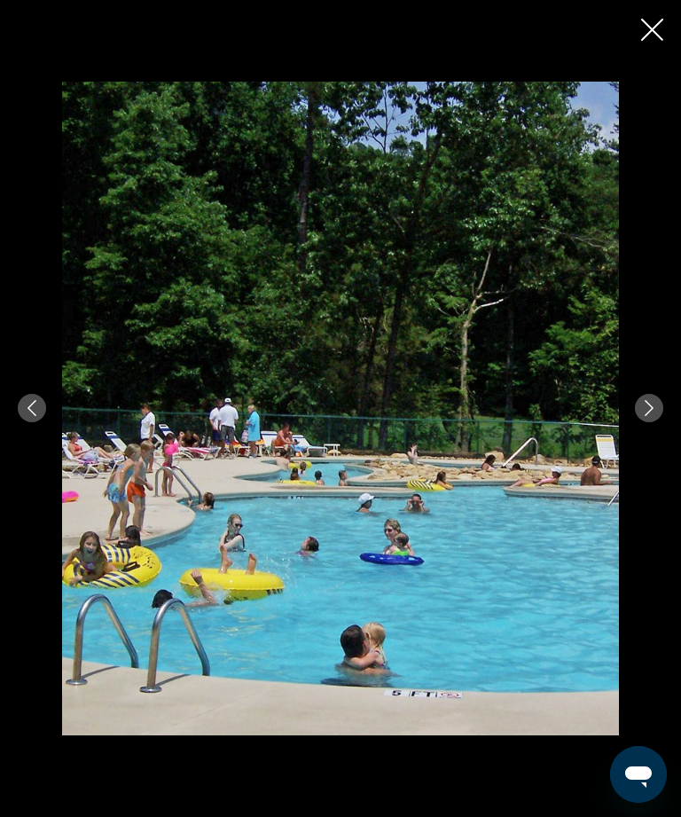
click at [638, 449] on div "prev next" at bounding box center [340, 408] width 681 height 653
click at [661, 422] on button "Next image" at bounding box center [649, 408] width 28 height 28
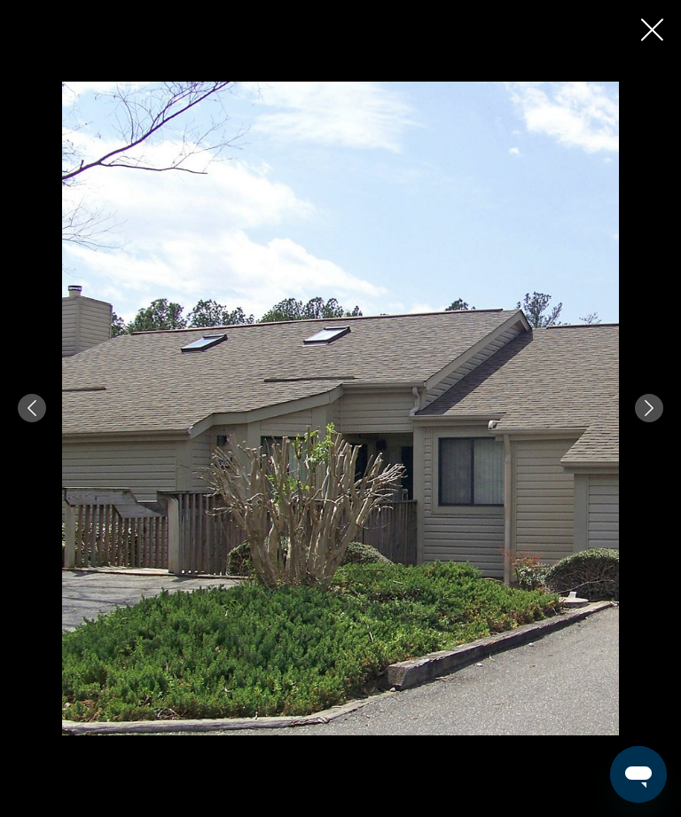
click at [648, 416] on icon "Next image" at bounding box center [649, 408] width 16 height 16
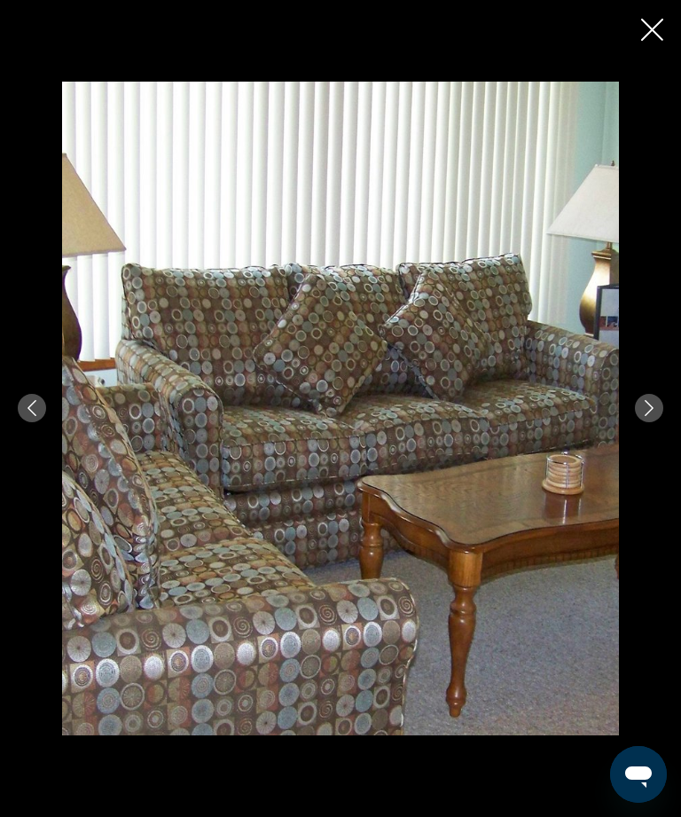
click at [648, 422] on button "Next image" at bounding box center [649, 408] width 28 height 28
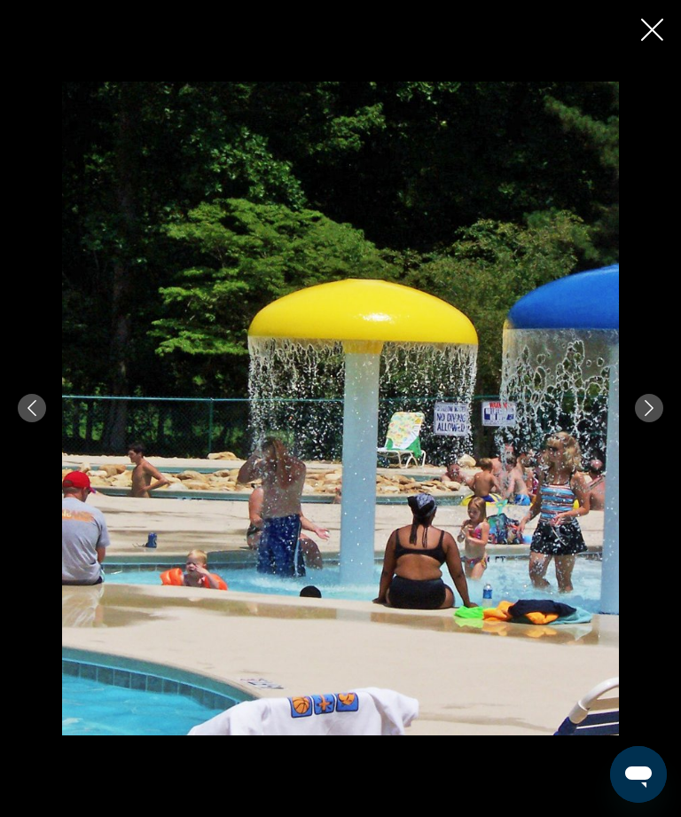
click at [651, 20] on icon "Close slideshow" at bounding box center [652, 30] width 22 height 22
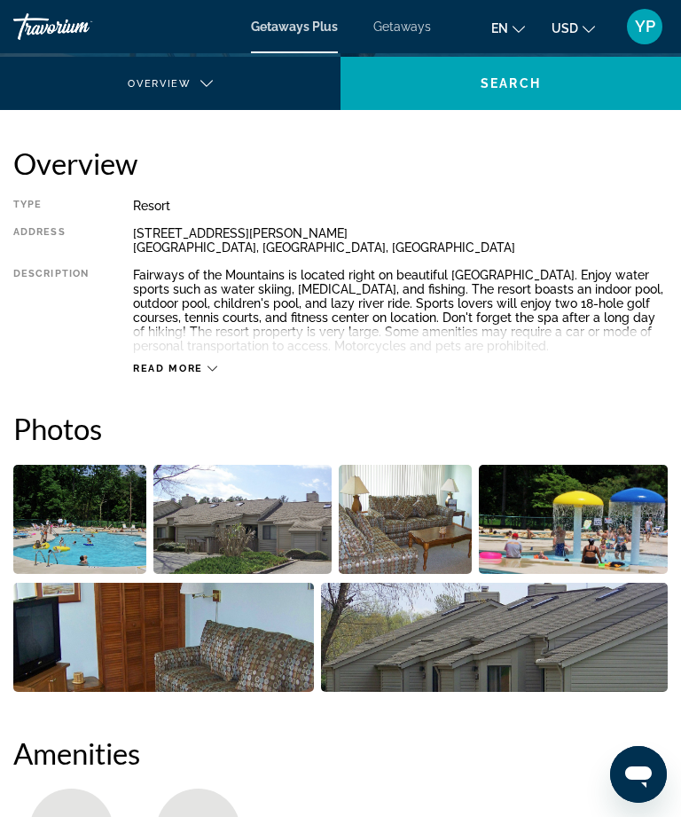
click at [403, 32] on span "Getaways" at bounding box center [402, 27] width 58 height 14
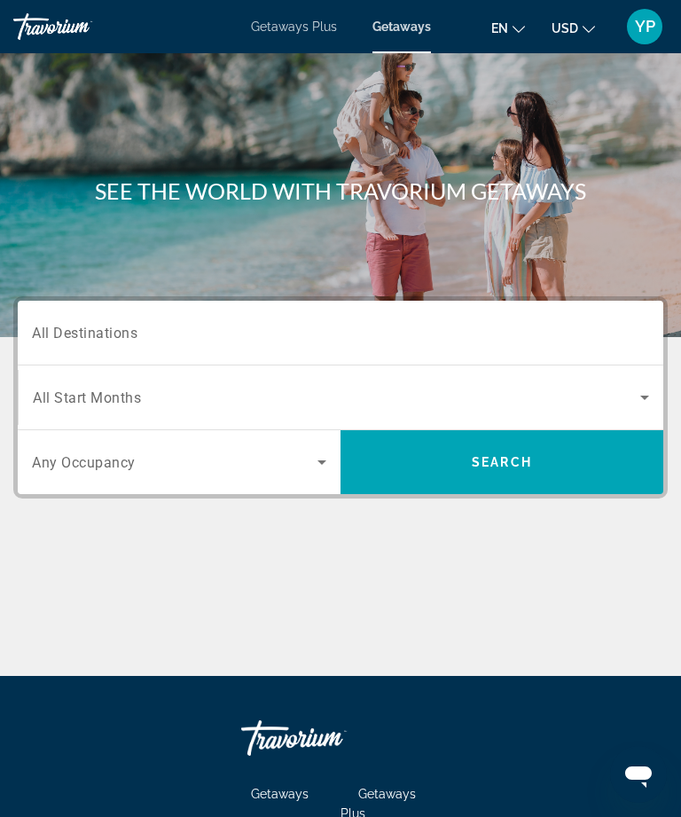
click at [202, 342] on input "Destination All Destinations" at bounding box center [340, 333] width 617 height 21
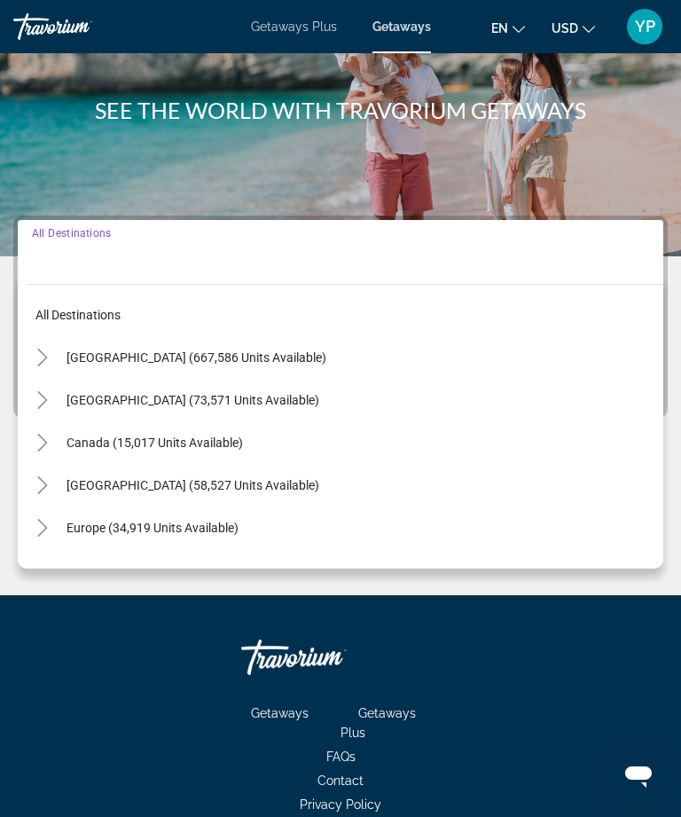
scroll to position [134, 0]
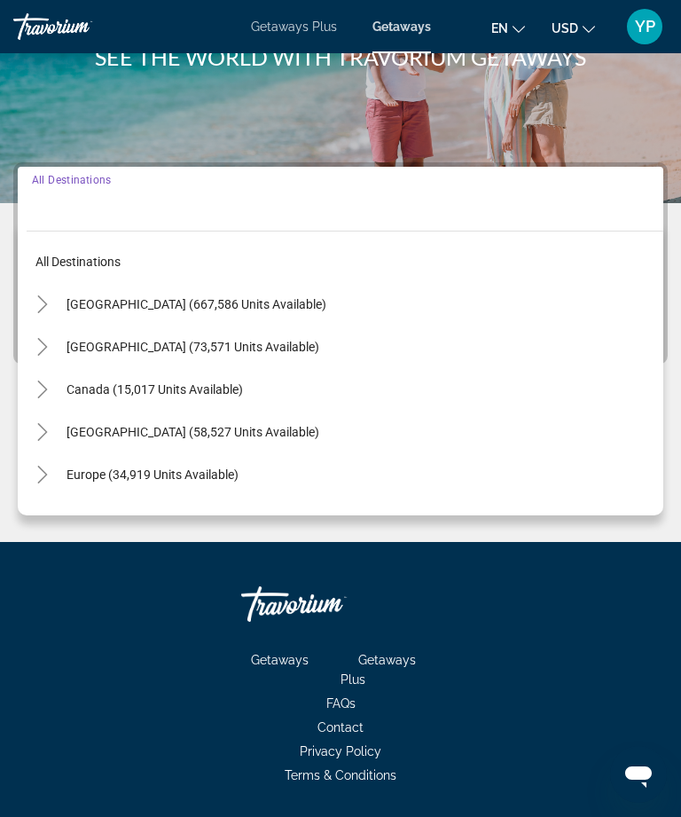
click at [49, 299] on icon "Toggle United States (667,586 units available)" at bounding box center [43, 304] width 18 height 18
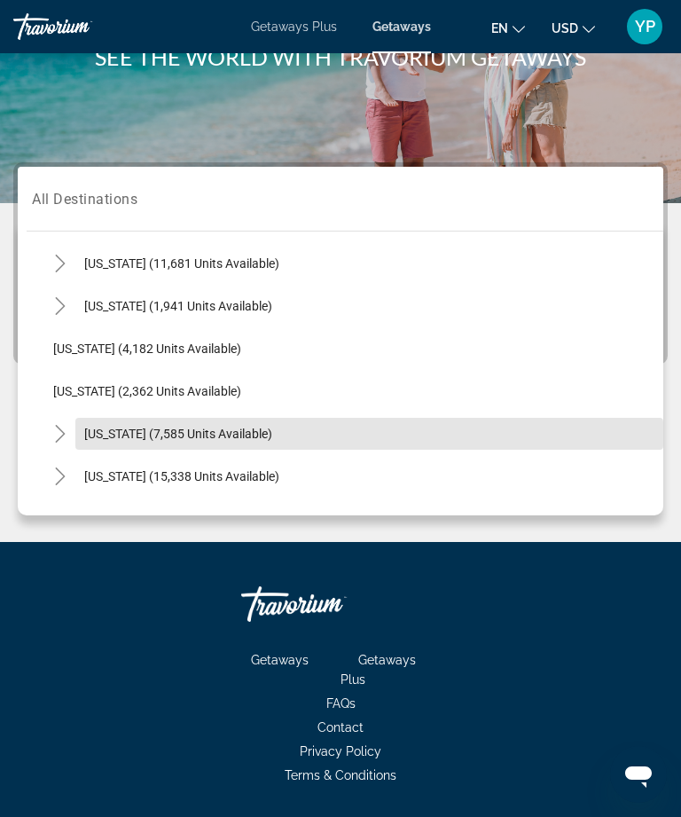
scroll to position [1114, 0]
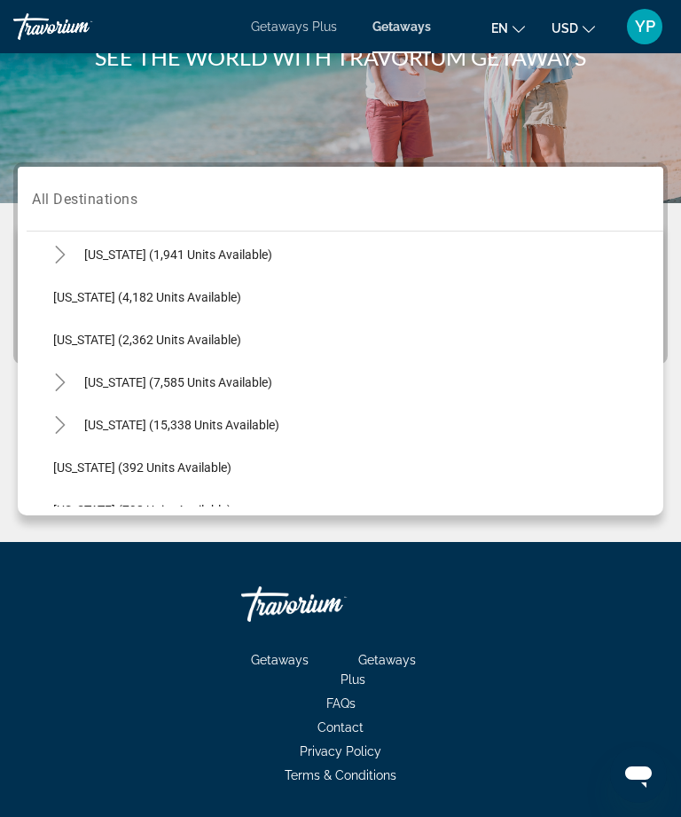
click at [184, 431] on span "[US_STATE] (15,338 units available)" at bounding box center [181, 425] width 195 height 14
type input "**********"
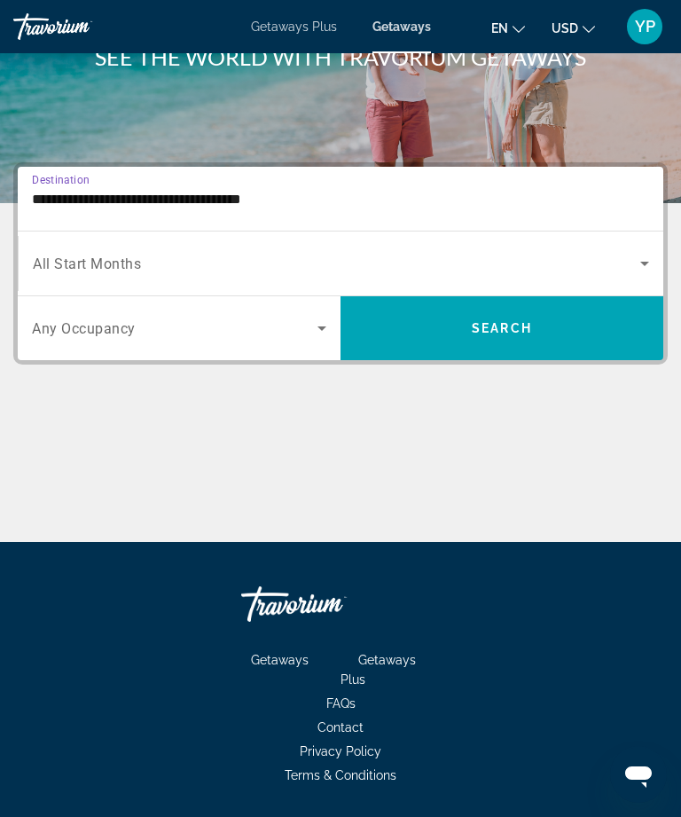
click at [250, 262] on span "Search widget" at bounding box center [336, 263] width 607 height 21
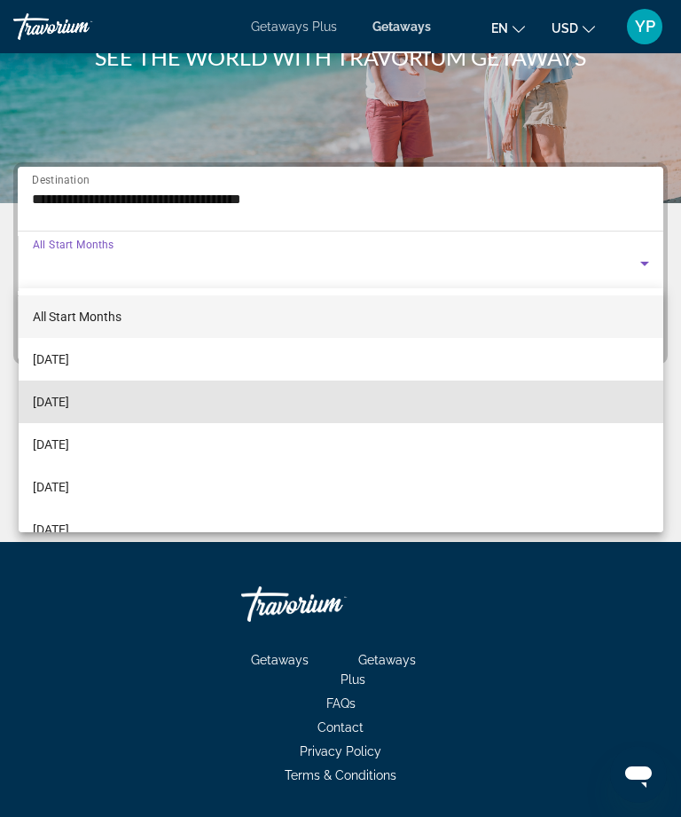
click at [124, 407] on mat-option "[DATE]" at bounding box center [341, 401] width 645 height 43
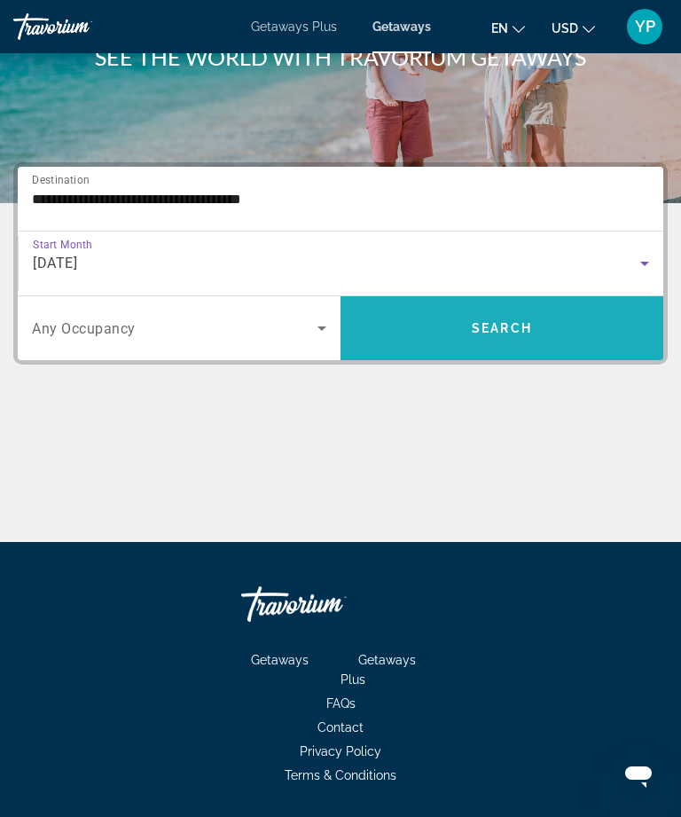
click at [559, 330] on span "Search widget" at bounding box center [501, 328] width 323 height 43
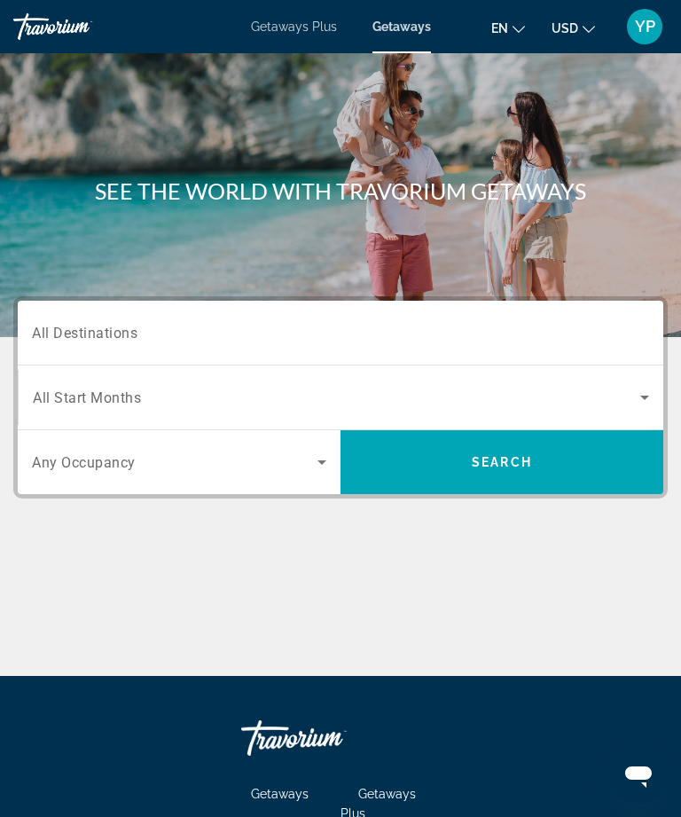
click at [543, 342] on input "Destination All Destinations" at bounding box center [340, 333] width 617 height 21
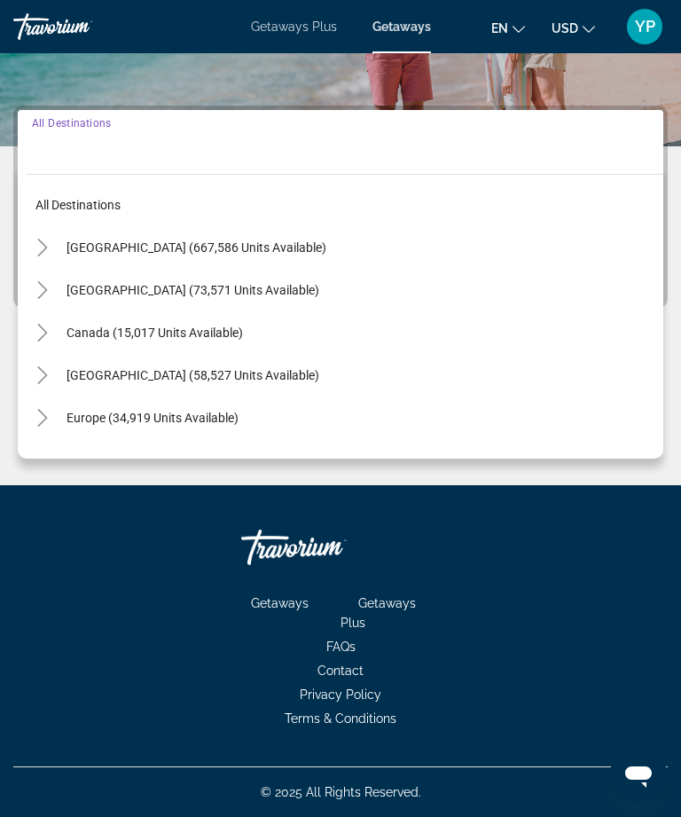
click at [42, 247] on icon "Toggle United States (667,586 units available)" at bounding box center [43, 247] width 18 height 18
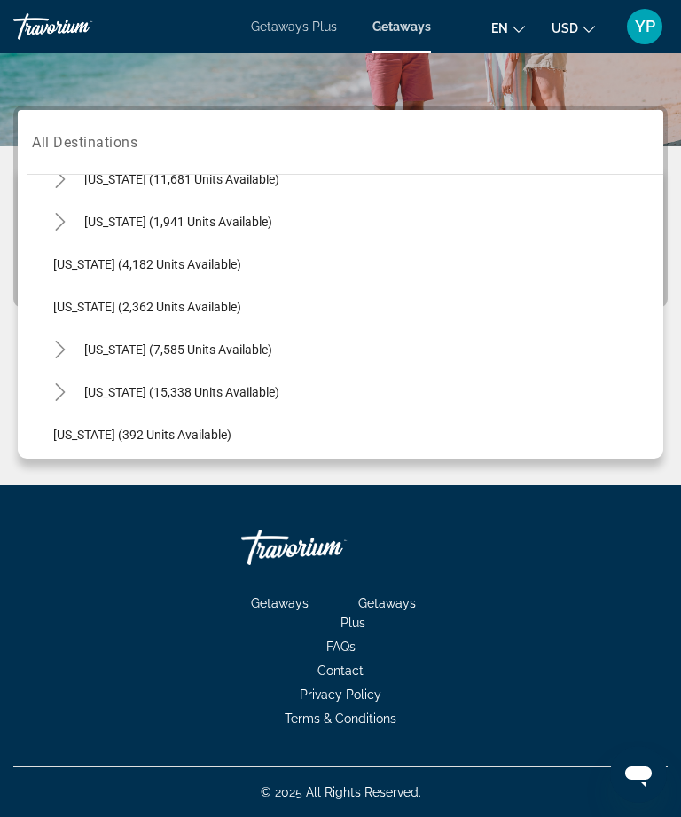
scroll to position [1091, 0]
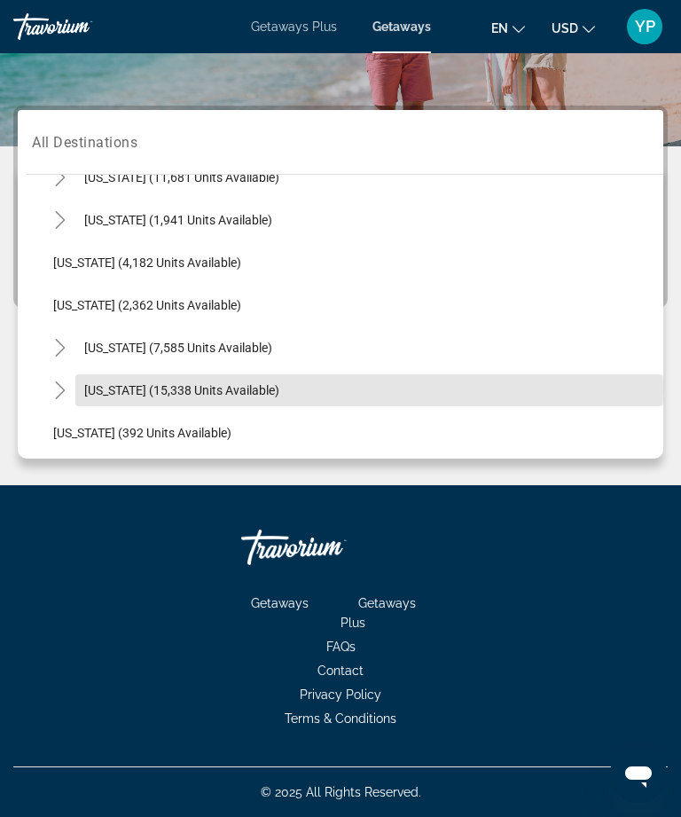
click at [128, 392] on span "[US_STATE] (15,338 units available)" at bounding box center [181, 390] width 195 height 14
type input "**********"
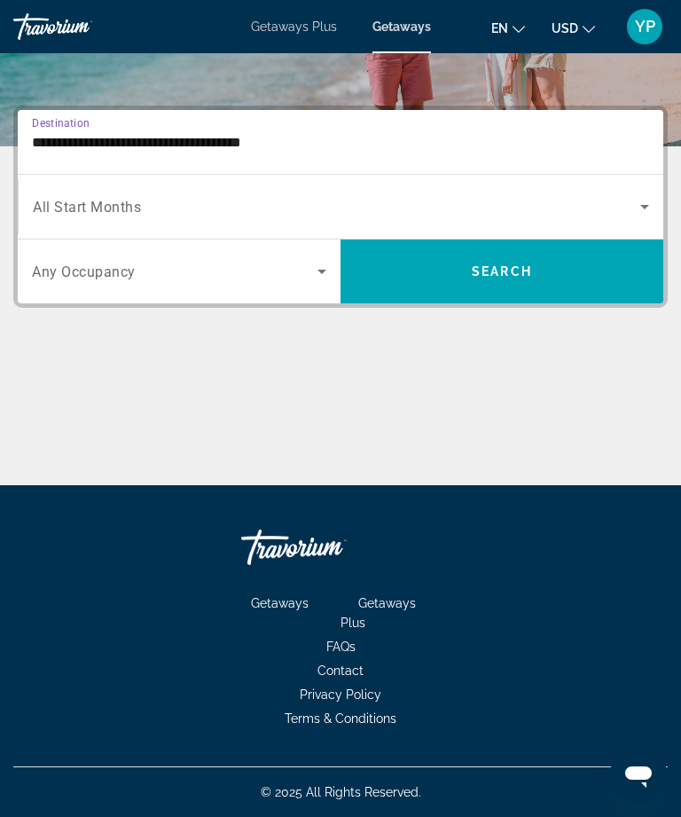
click at [635, 211] on icon "Search widget" at bounding box center [644, 206] width 21 height 21
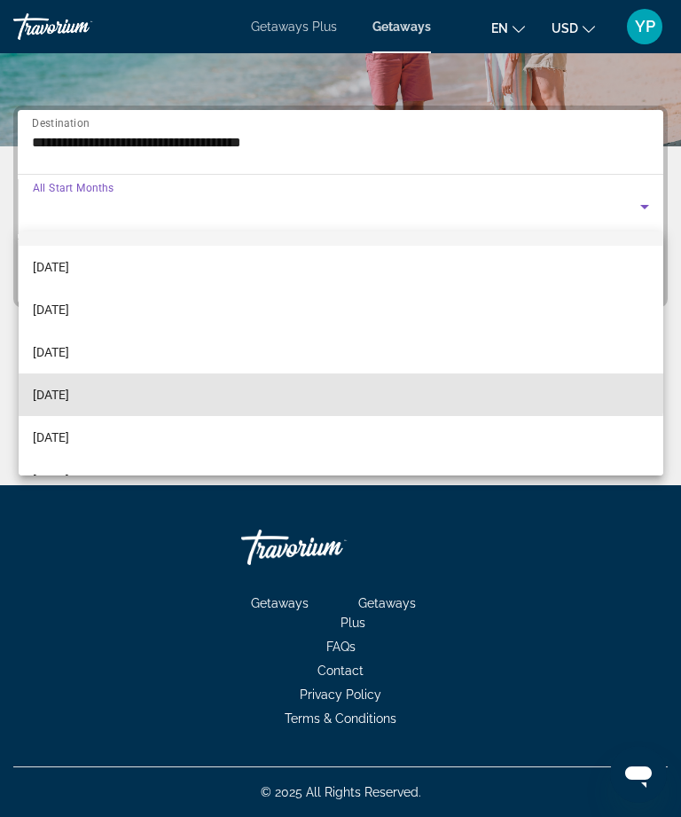
scroll to position [36, 0]
click at [240, 389] on mat-option "[DATE]" at bounding box center [341, 393] width 645 height 43
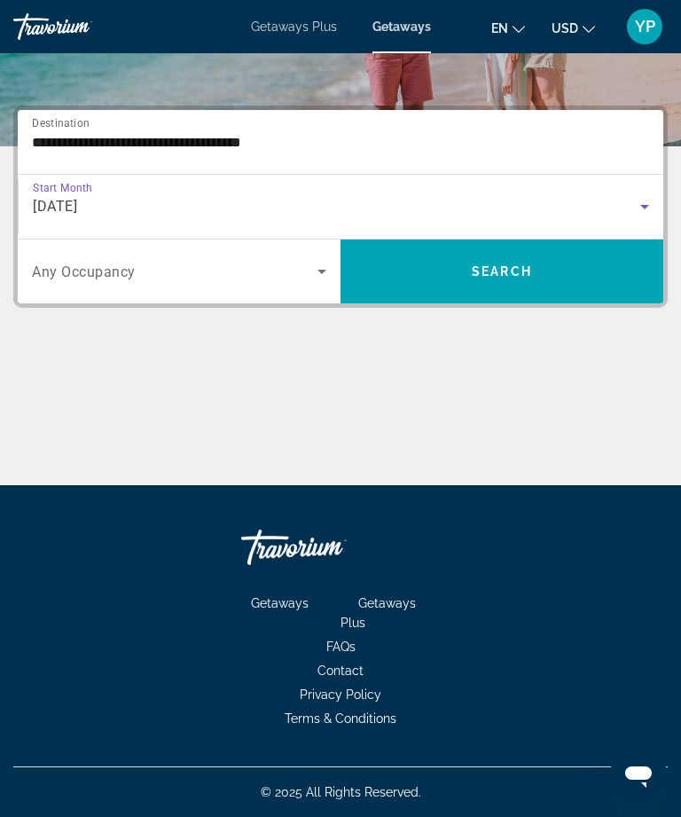
click at [544, 275] on span "Search widget" at bounding box center [501, 271] width 323 height 43
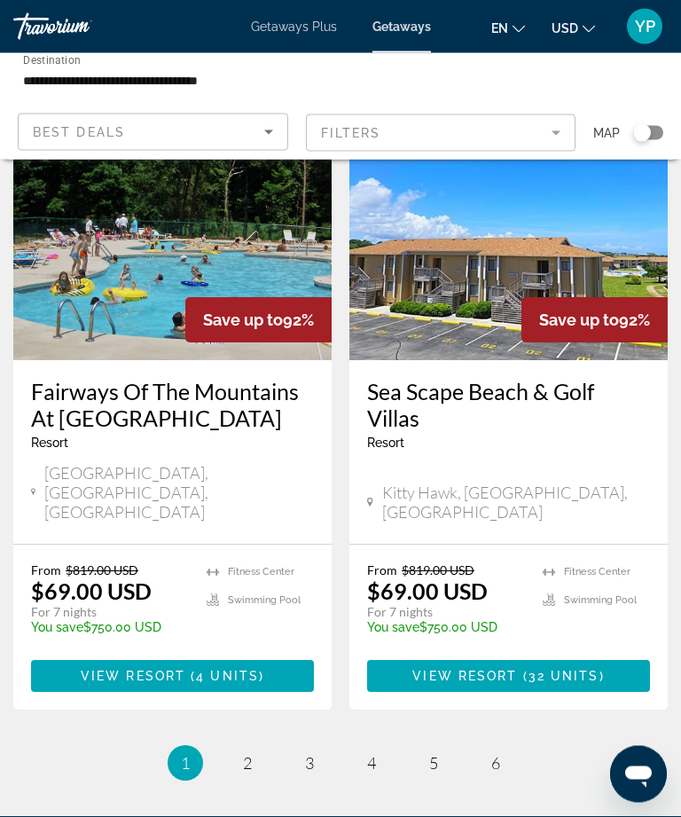
scroll to position [3429, 0]
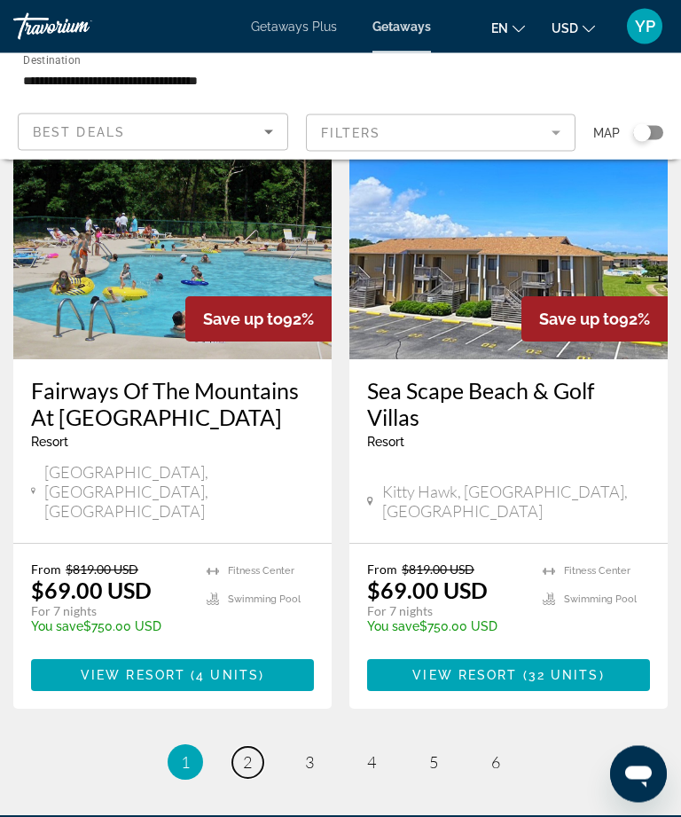
click at [249, 753] on span "2" at bounding box center [247, 763] width 9 height 20
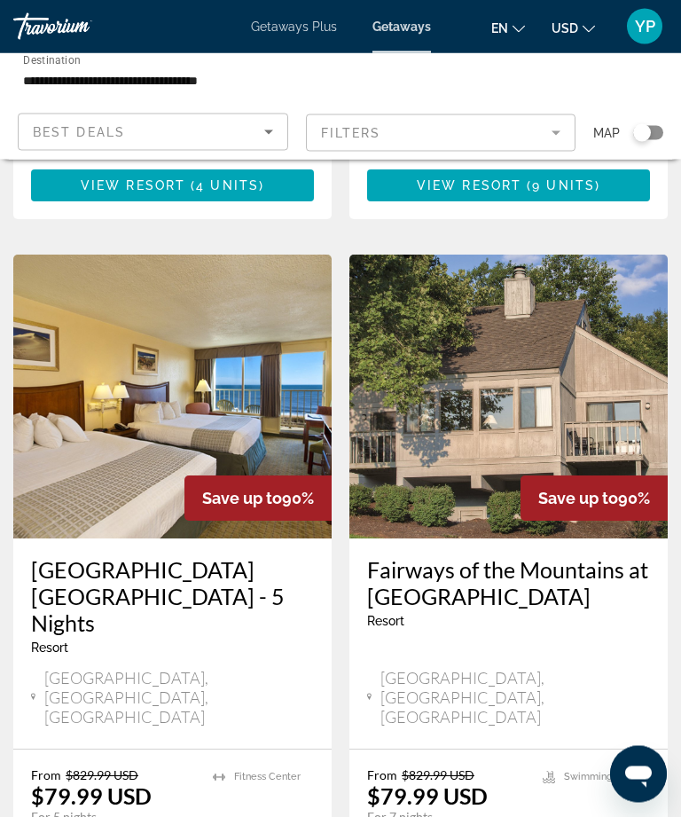
scroll to position [637, 0]
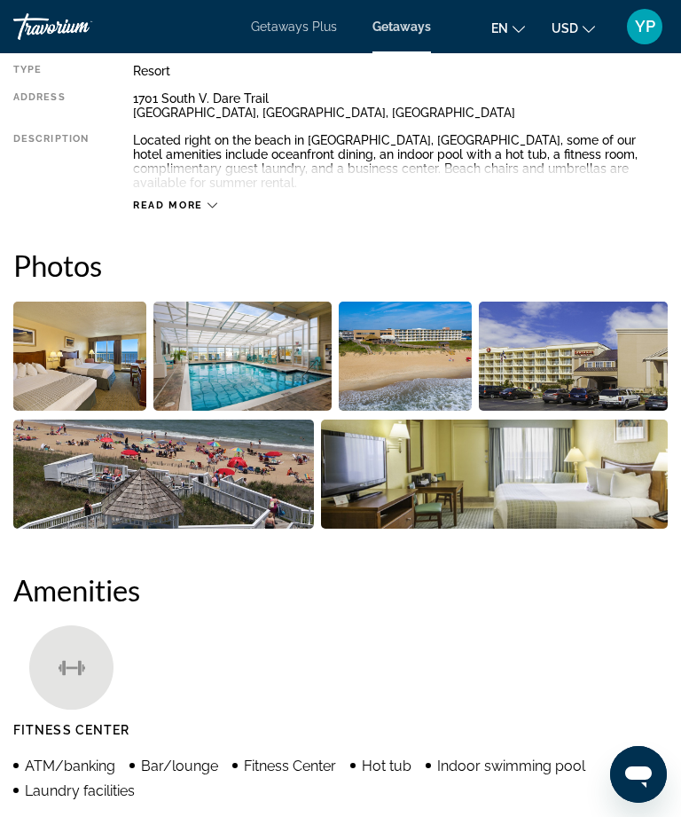
scroll to position [503, 0]
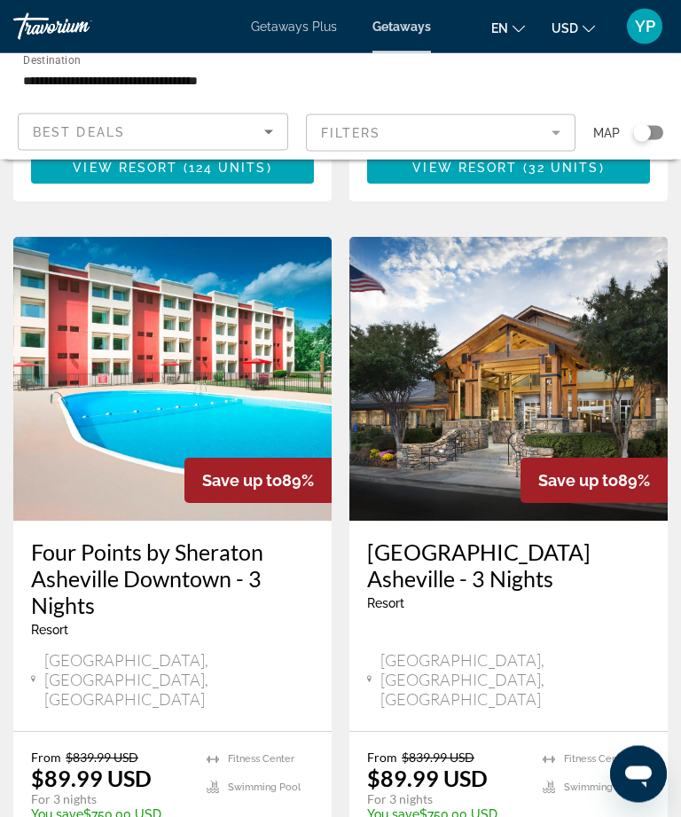
scroll to position [1362, 0]
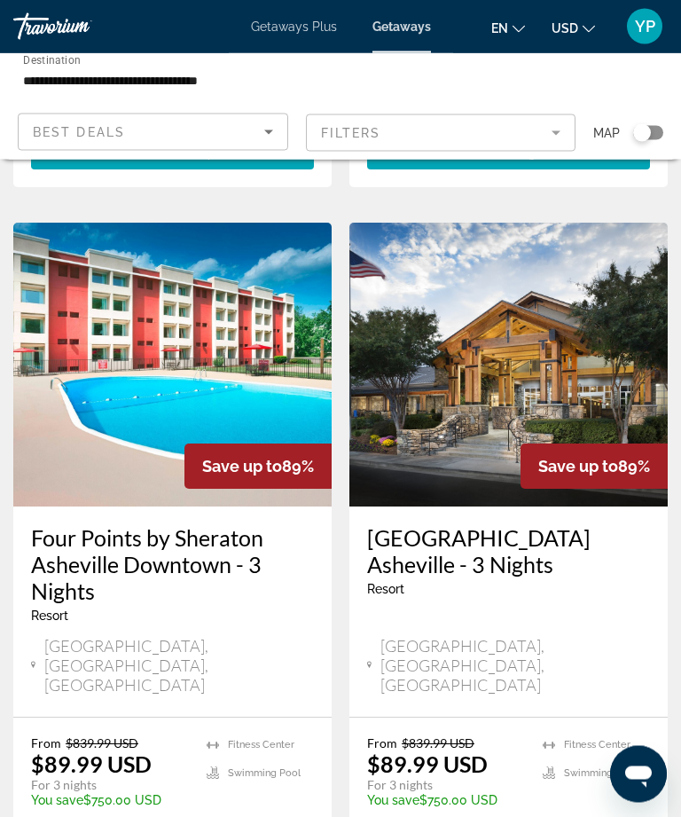
click at [490, 525] on h3 "[GEOGRAPHIC_DATA] Asheville - 3 Nights" at bounding box center [508, 551] width 283 height 53
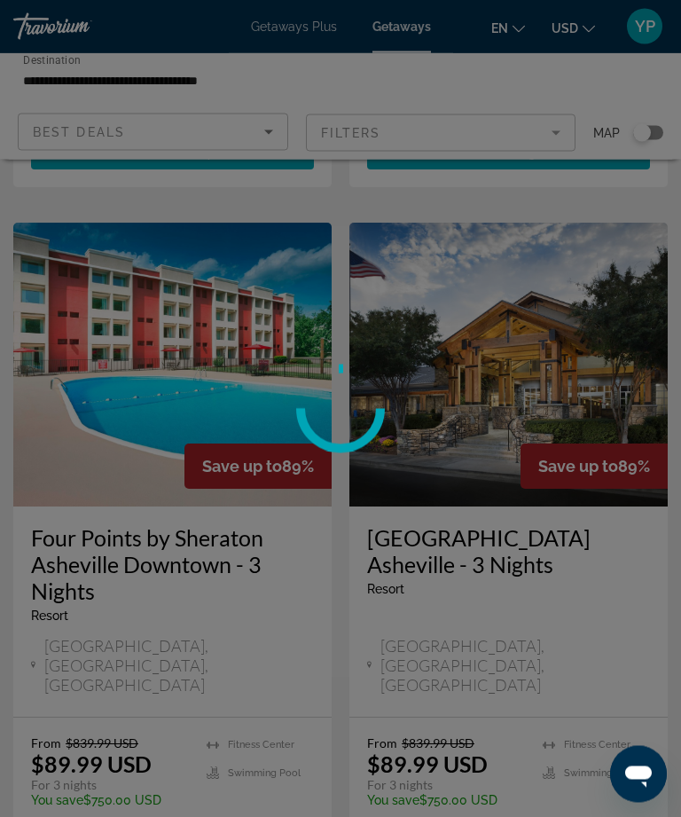
scroll to position [1363, 0]
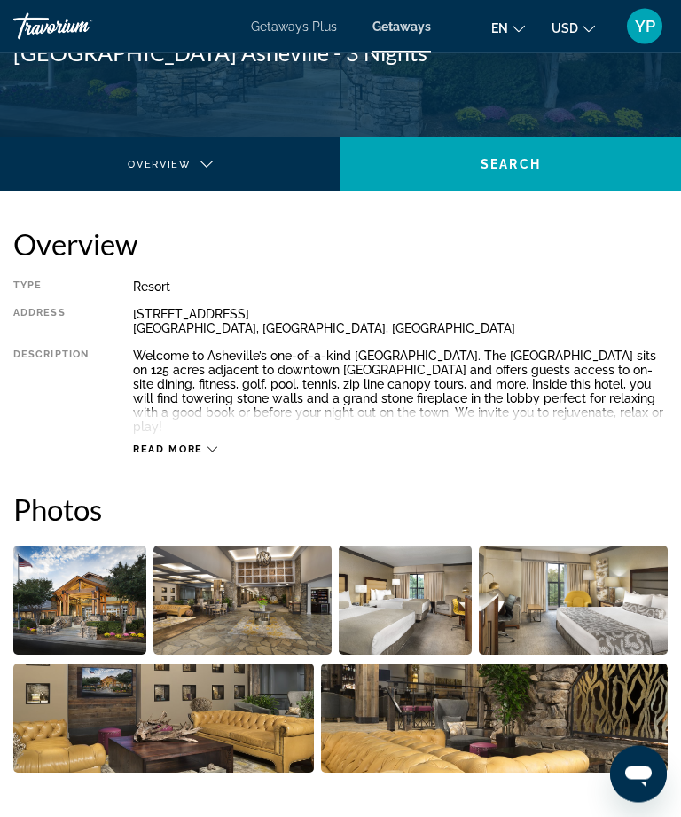
scroll to position [288, 0]
click at [92, 610] on img "Open full-screen image slider" at bounding box center [79, 599] width 133 height 109
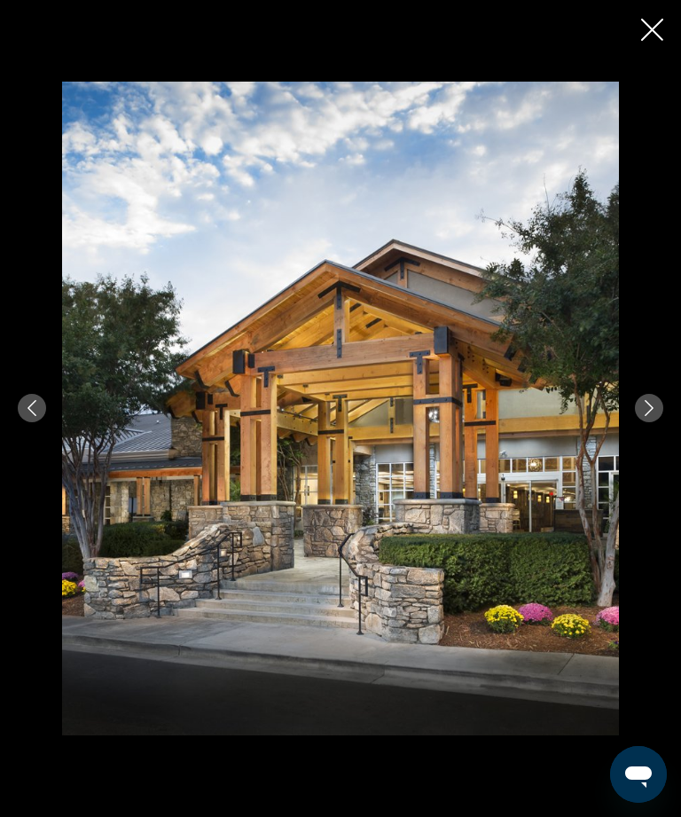
click at [653, 416] on icon "Next image" at bounding box center [649, 408] width 16 height 16
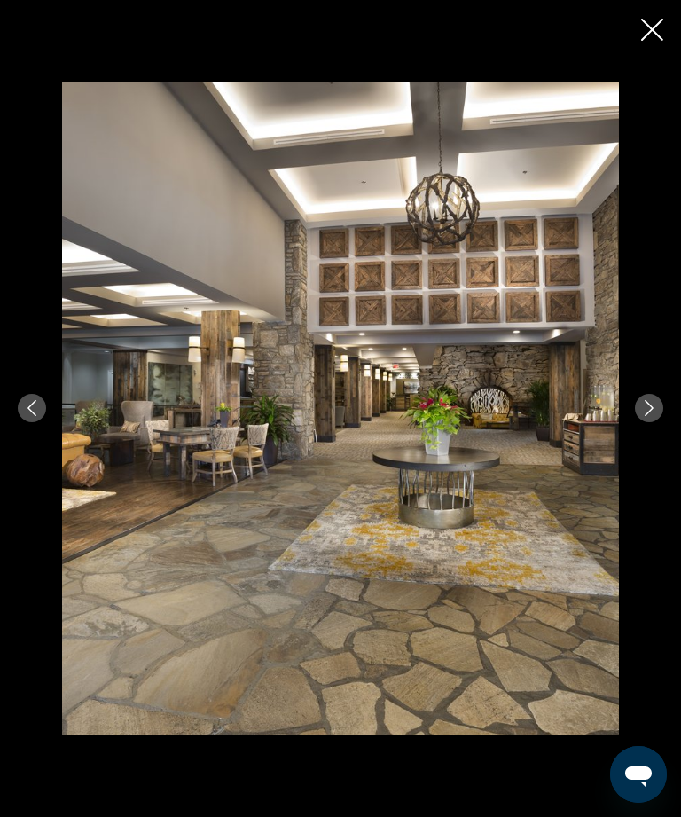
click at [652, 422] on button "Next image" at bounding box center [649, 408] width 28 height 28
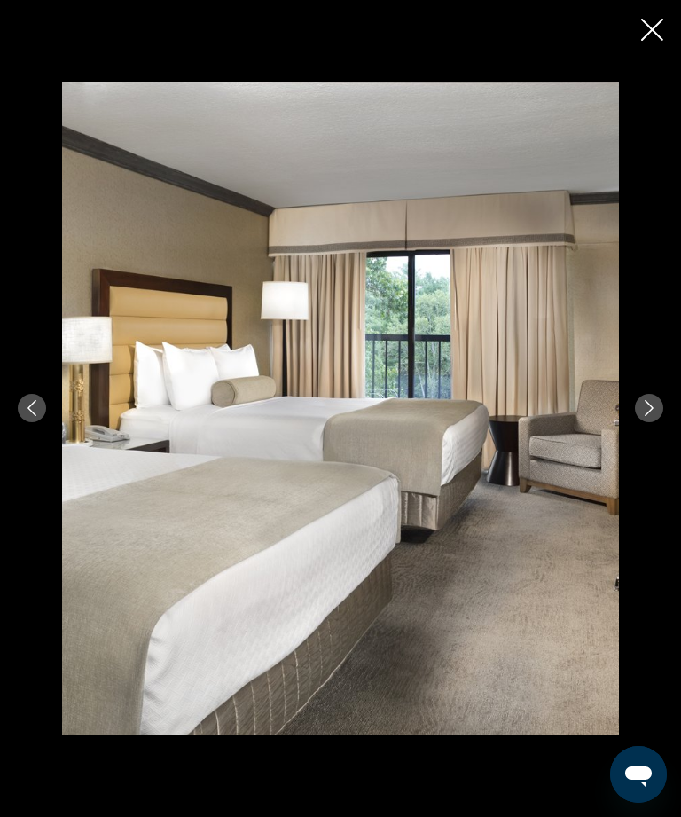
click at [661, 422] on button "Next image" at bounding box center [649, 408] width 28 height 28
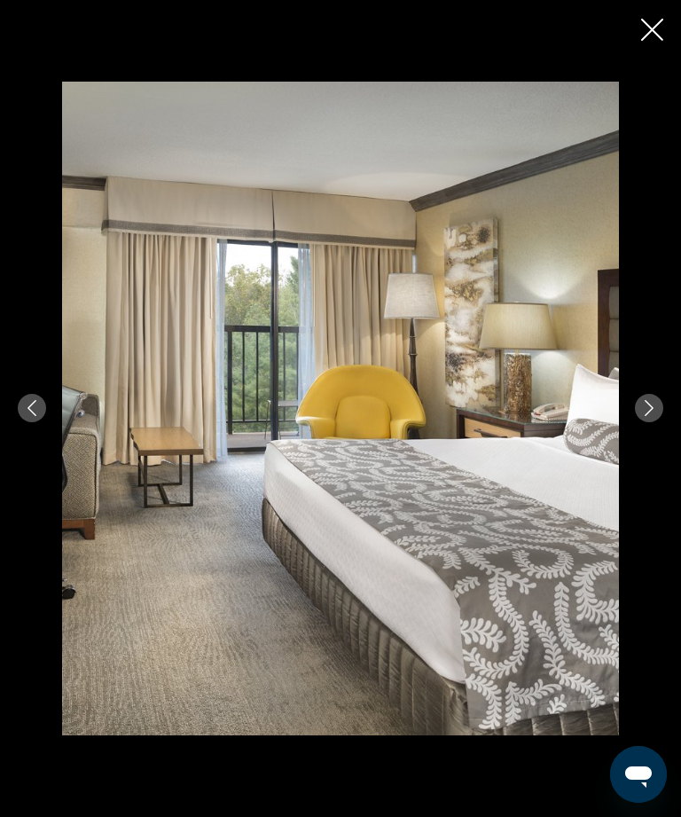
click at [656, 422] on button "Next image" at bounding box center [649, 408] width 28 height 28
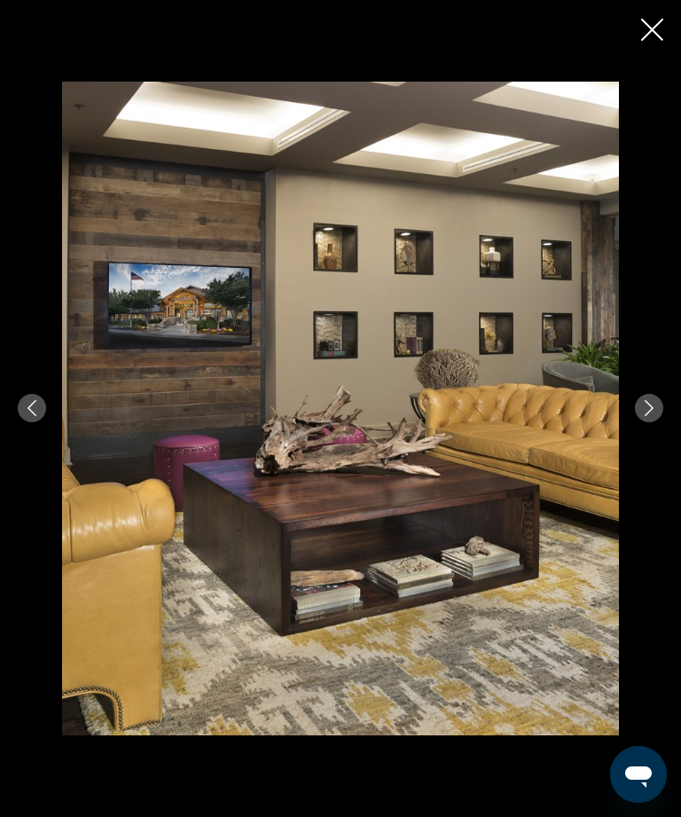
click at [656, 416] on icon "Next image" at bounding box center [649, 408] width 16 height 16
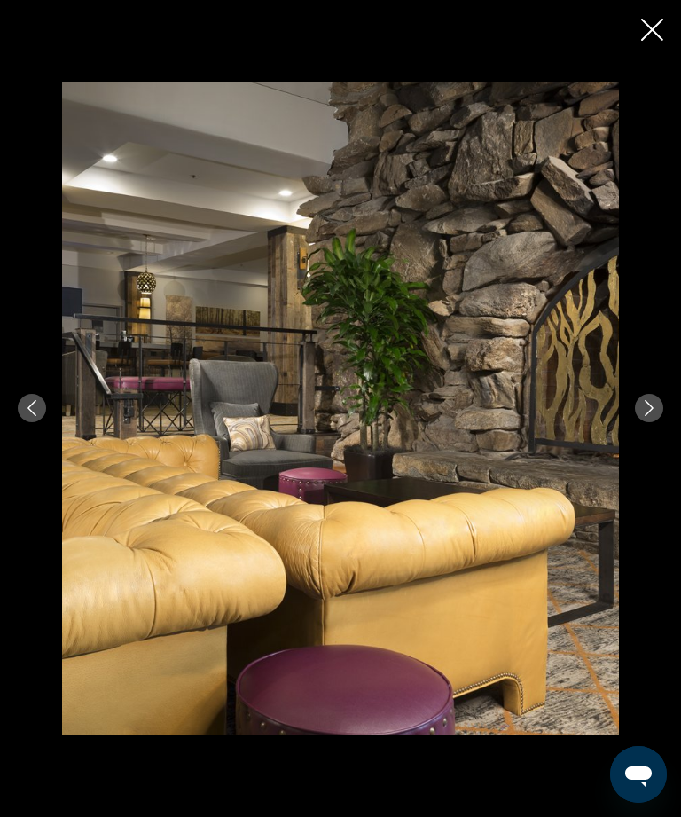
click at [658, 422] on button "Next image" at bounding box center [649, 408] width 28 height 28
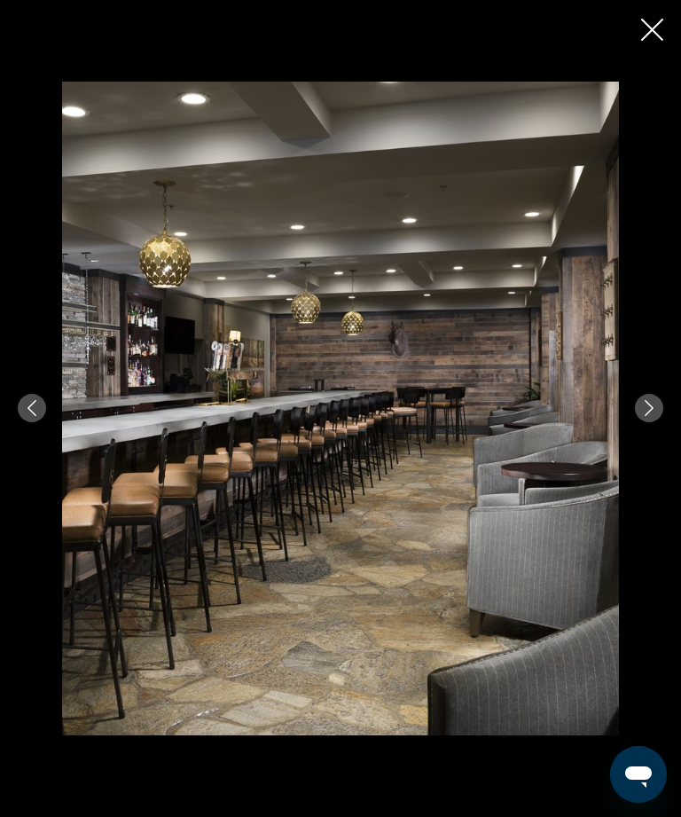
click at [648, 422] on button "Next image" at bounding box center [649, 408] width 28 height 28
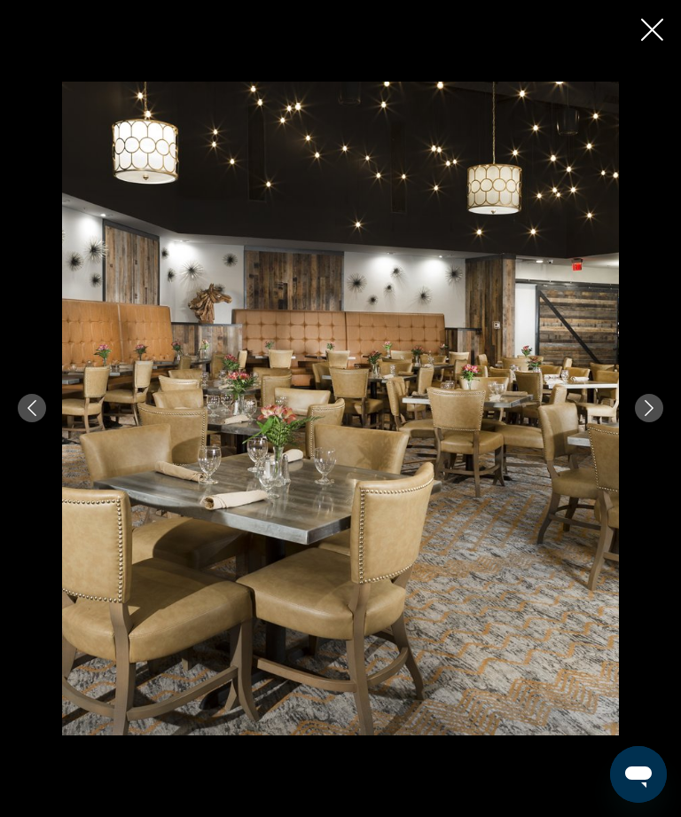
click at [650, 416] on icon "Next image" at bounding box center [649, 408] width 16 height 16
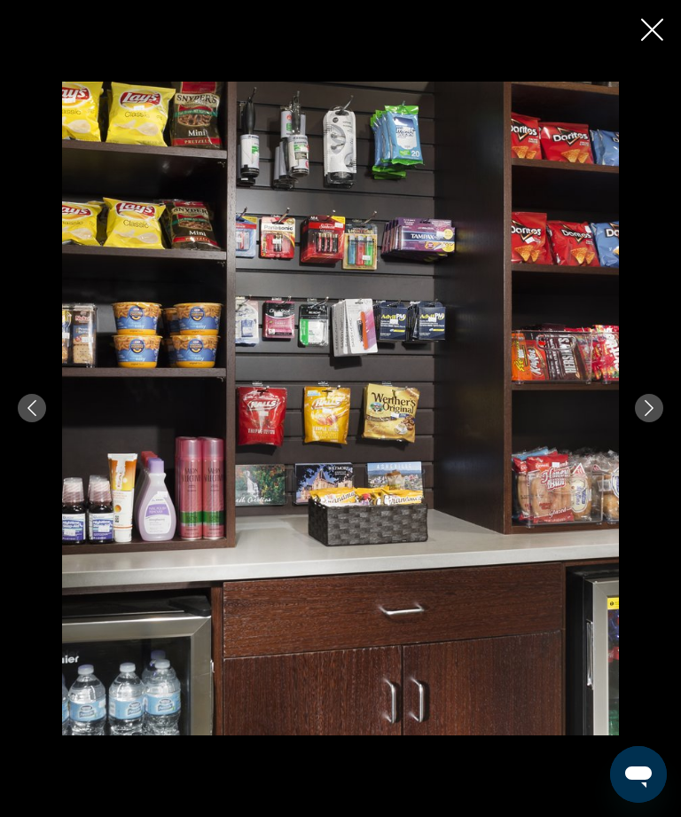
click at [652, 416] on icon "Next image" at bounding box center [649, 408] width 16 height 16
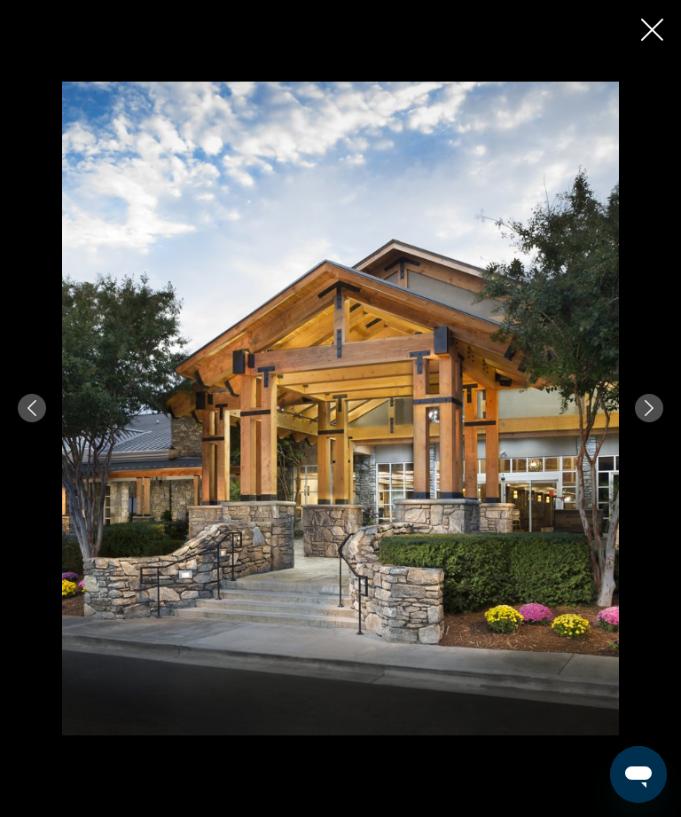
click at [646, 422] on button "Next image" at bounding box center [649, 408] width 28 height 28
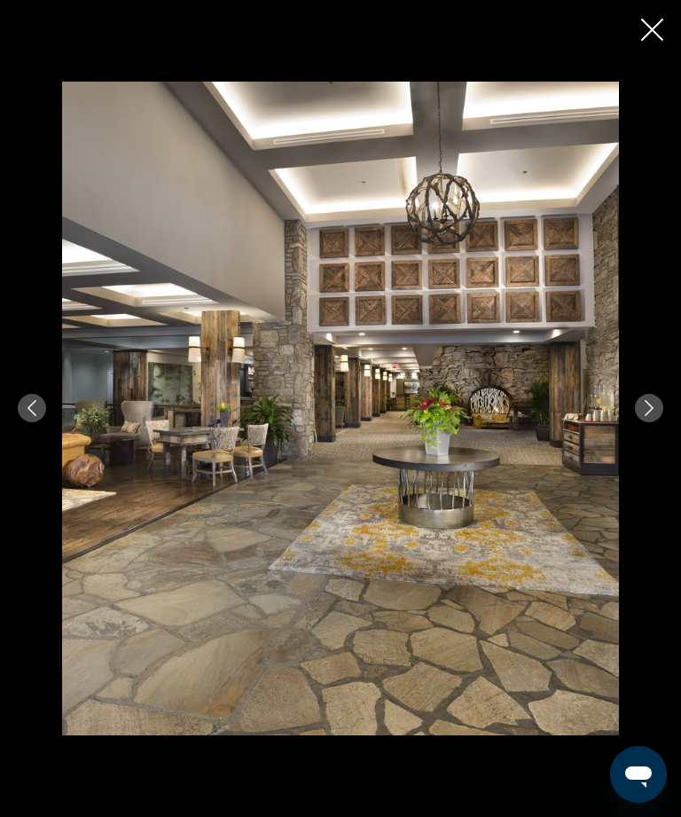
click at [657, 35] on icon "Close slideshow" at bounding box center [652, 30] width 22 height 22
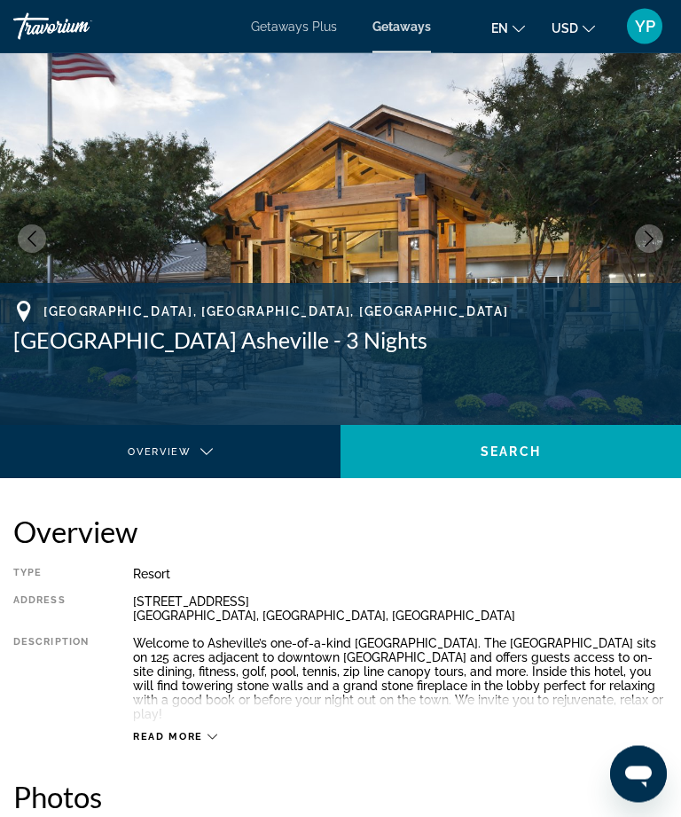
scroll to position [0, 0]
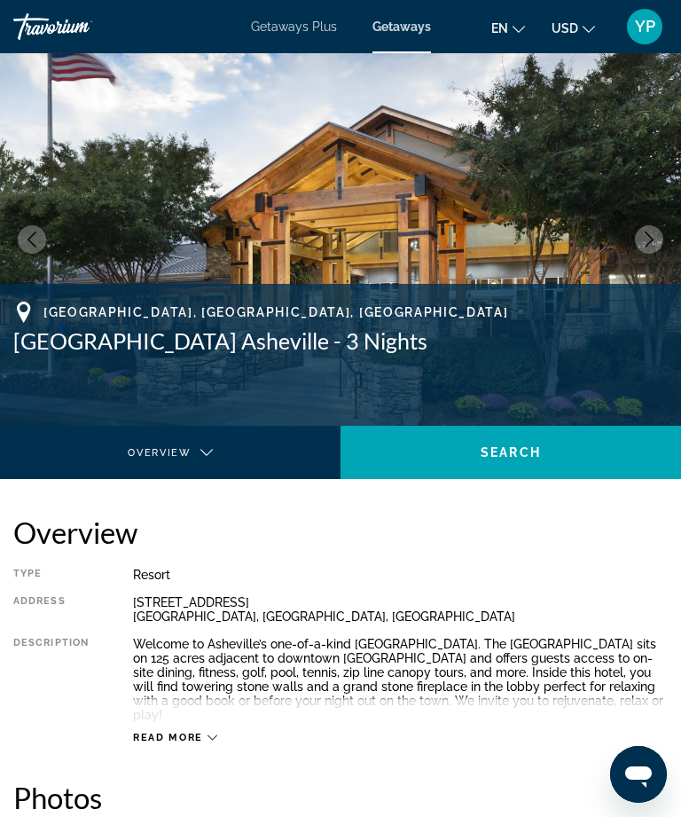
click at [483, 449] on span "Search" at bounding box center [511, 452] width 60 height 14
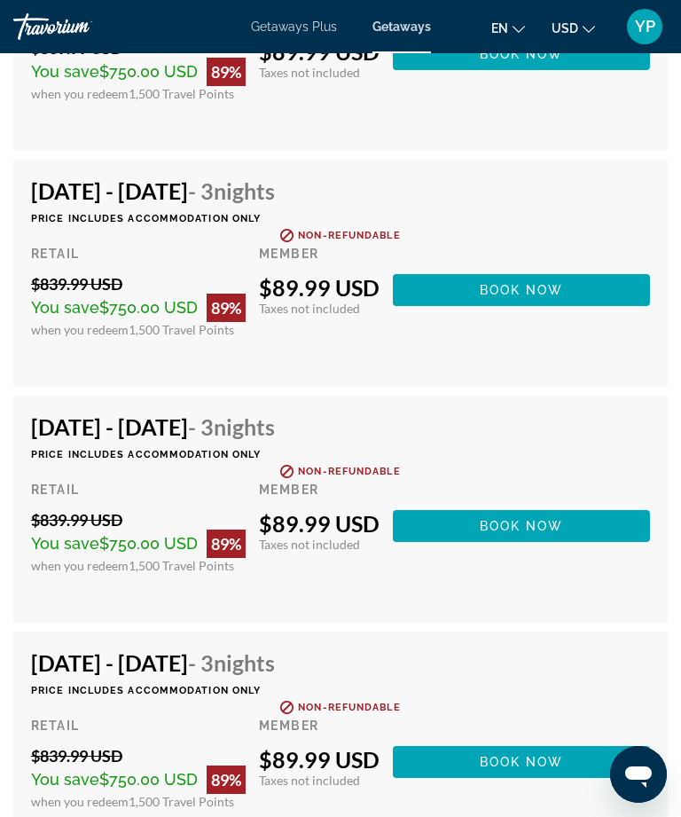
scroll to position [3715, 0]
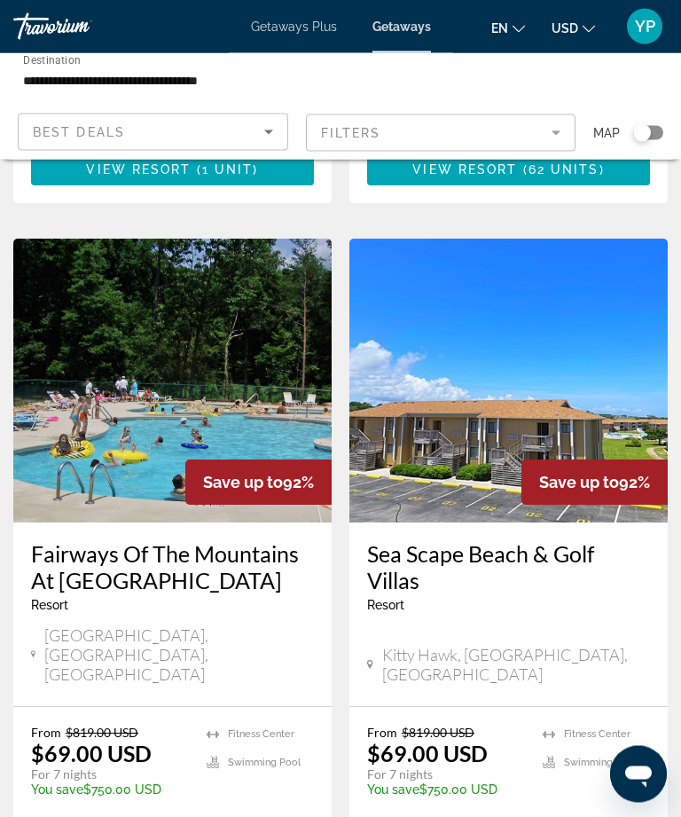
scroll to position [3267, 0]
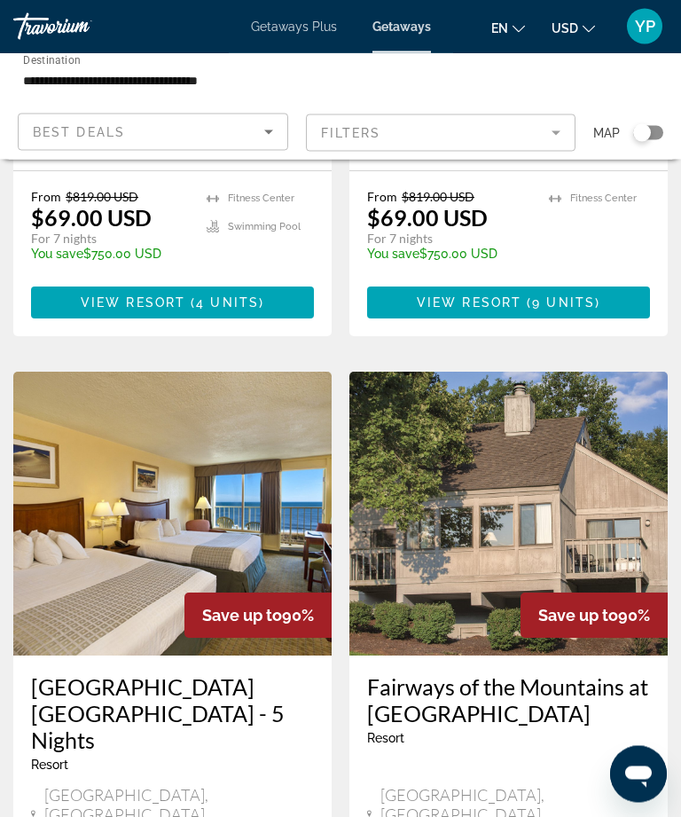
scroll to position [519, 0]
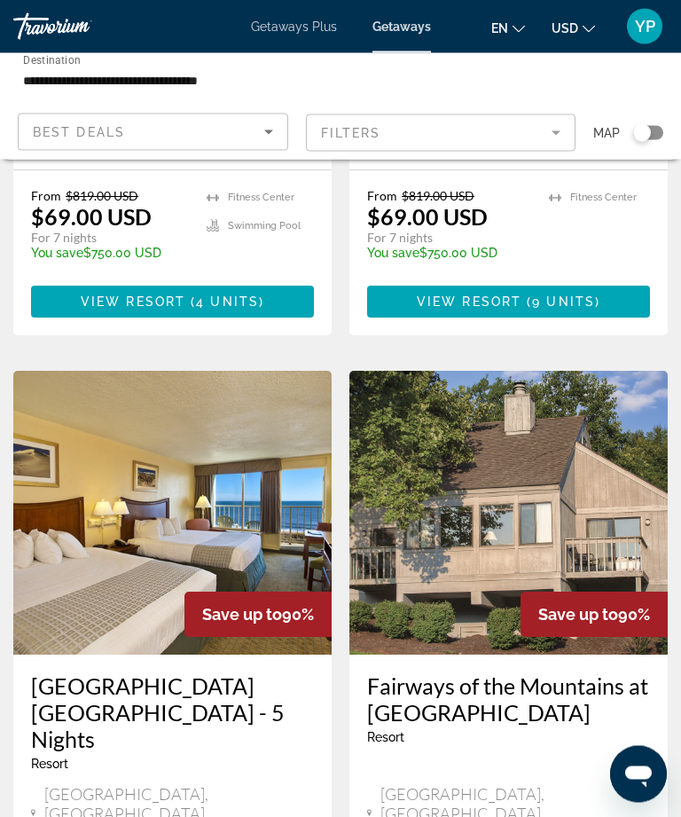
click at [219, 509] on img "Main content" at bounding box center [172, 513] width 318 height 284
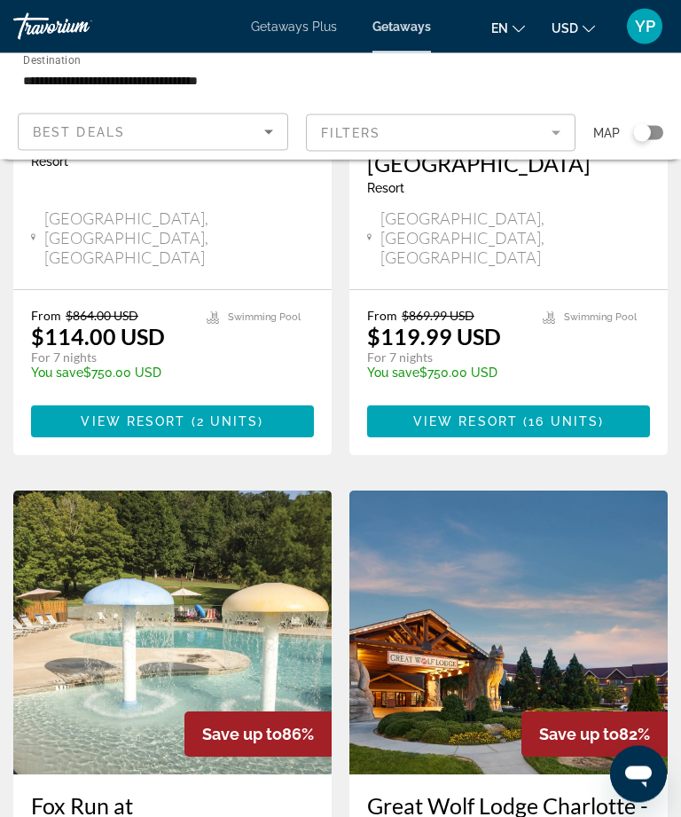
scroll to position [3129, 0]
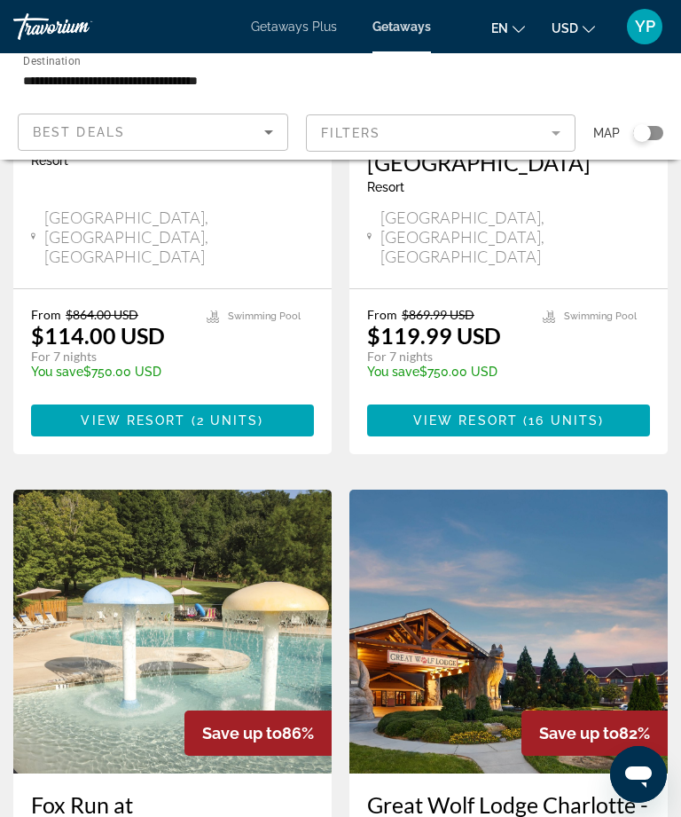
click at [483, 489] on img "Main content" at bounding box center [508, 631] width 318 height 284
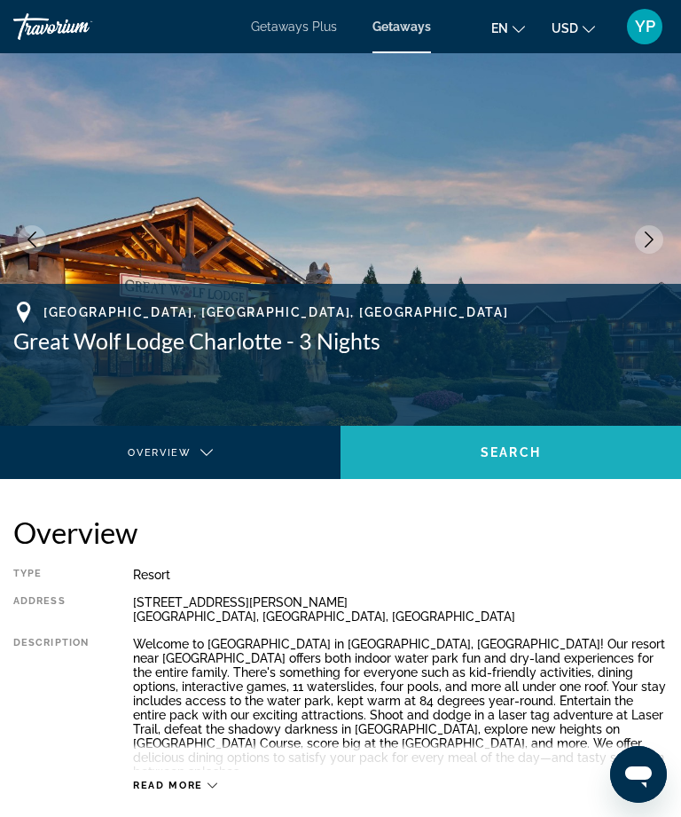
click at [535, 443] on span "Main content" at bounding box center [510, 452] width 340 height 43
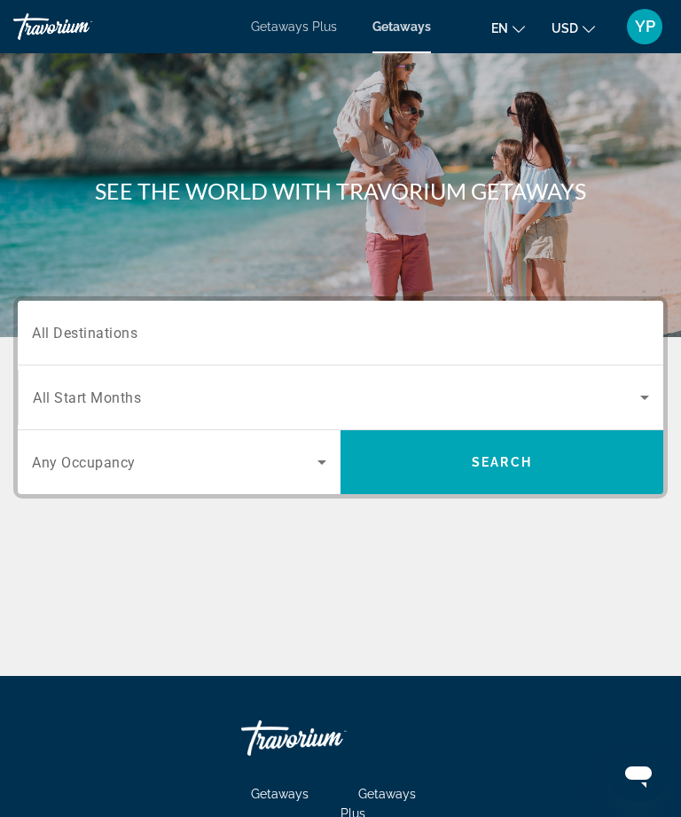
click at [643, 400] on icon "Search widget" at bounding box center [644, 397] width 21 height 21
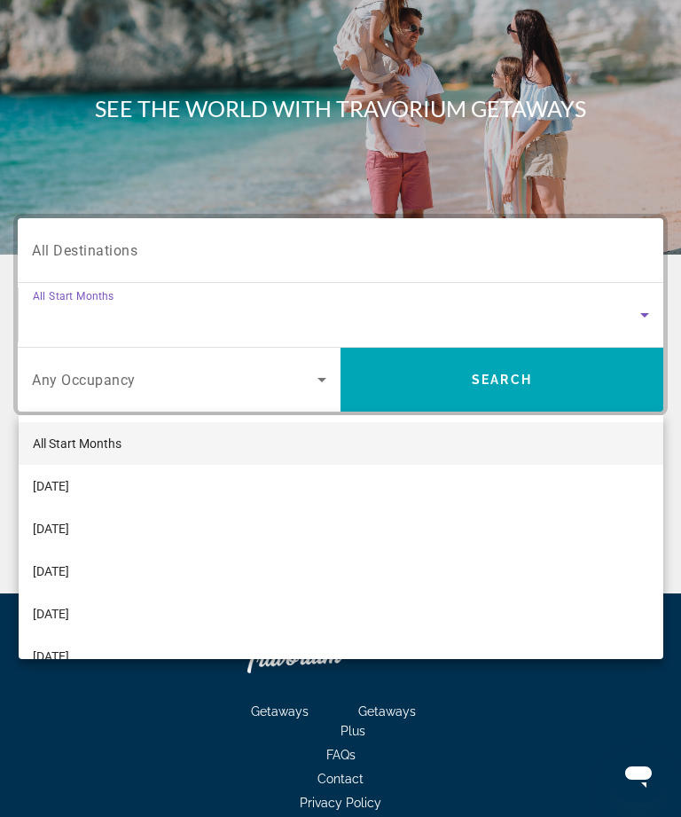
scroll to position [191, 0]
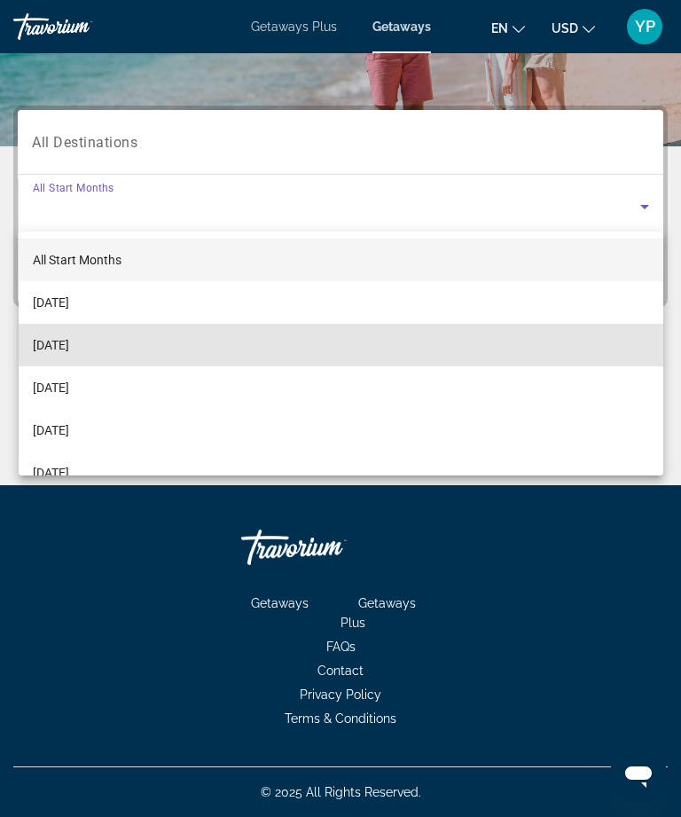
click at [162, 346] on mat-option "[DATE]" at bounding box center [341, 345] width 645 height 43
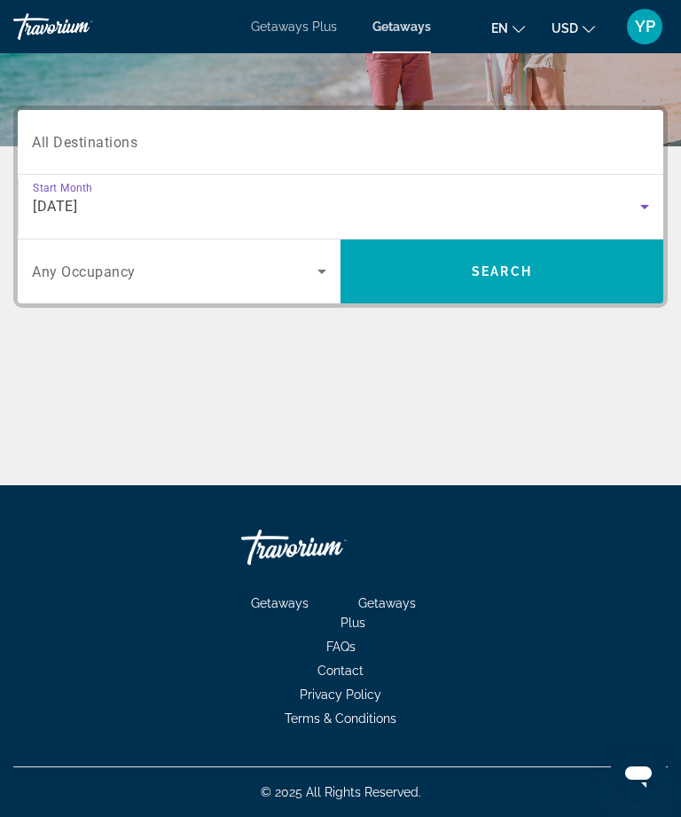
click at [247, 150] on input "Destination All Destinations" at bounding box center [340, 142] width 617 height 21
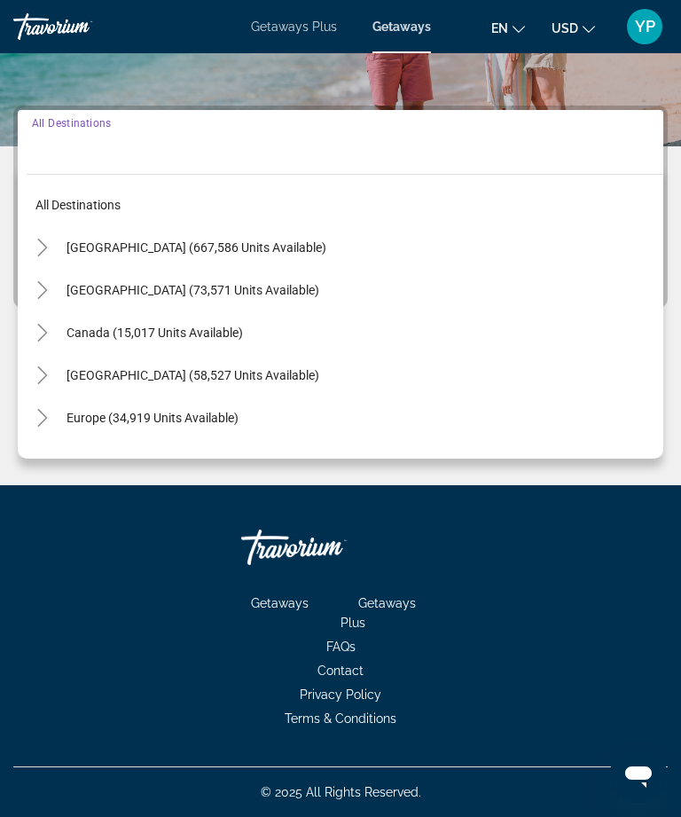
scroll to position [0, 0]
click at [43, 250] on icon "Toggle United States (667,586 units available)" at bounding box center [43, 247] width 18 height 18
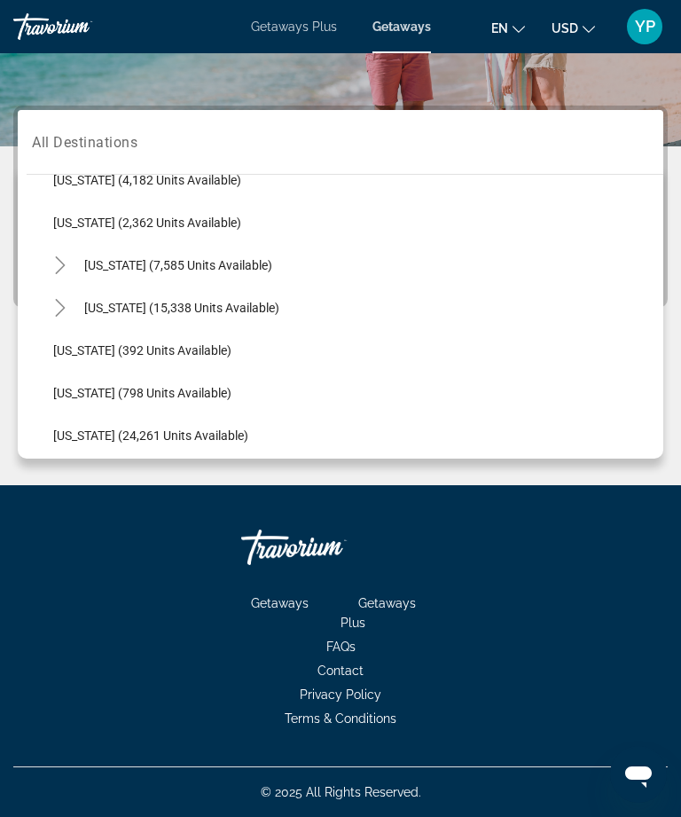
scroll to position [1176, 0]
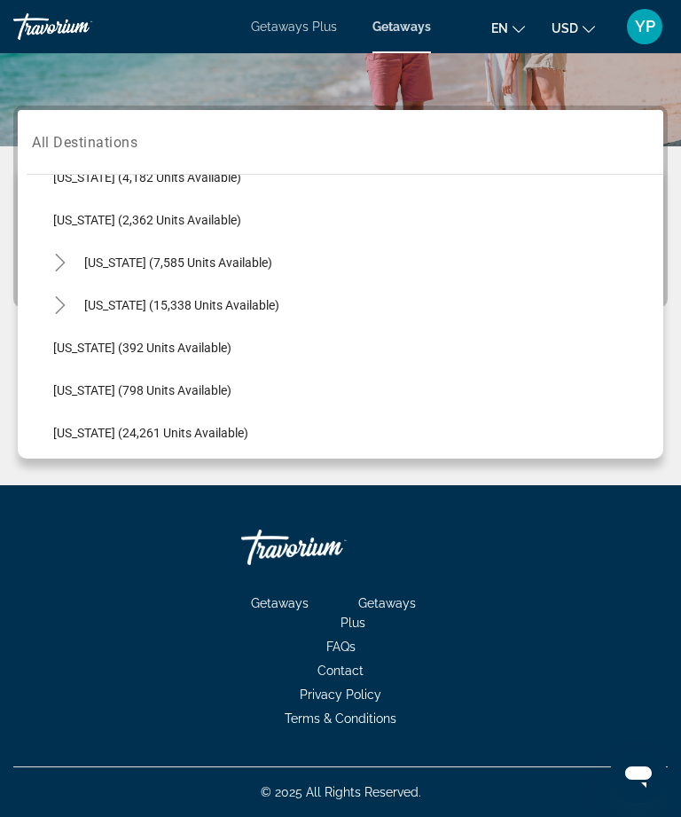
click at [216, 309] on span "[US_STATE] (15,338 units available)" at bounding box center [181, 305] width 195 height 14
type input "**********"
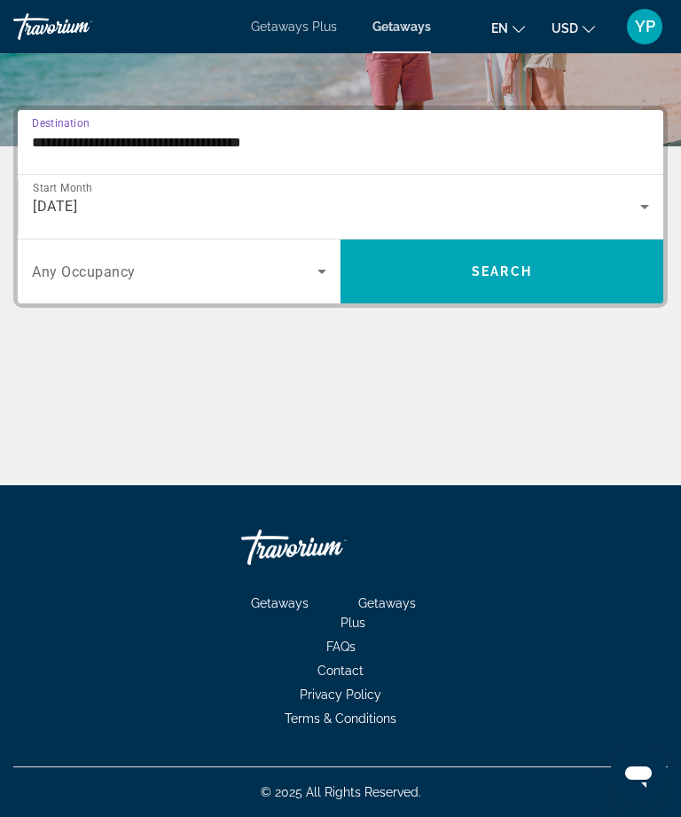
click at [507, 277] on span "Search" at bounding box center [502, 271] width 60 height 14
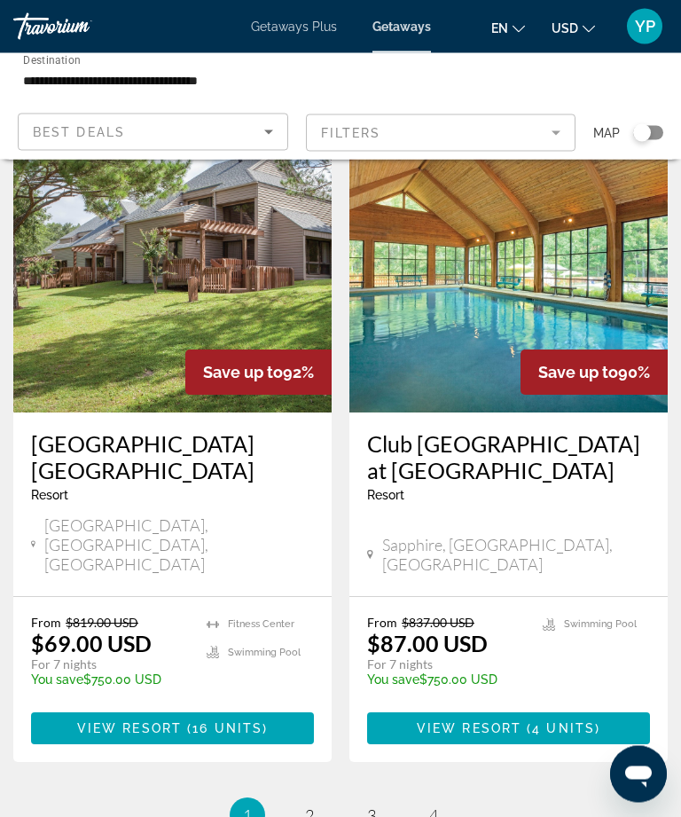
scroll to position [3502, 0]
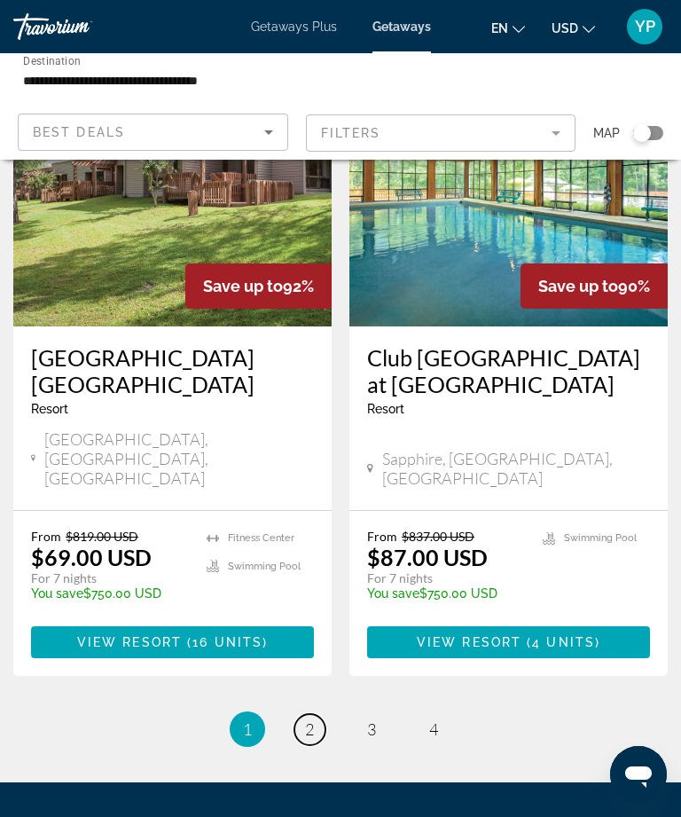
click at [317, 714] on link "page 2" at bounding box center [309, 729] width 31 height 31
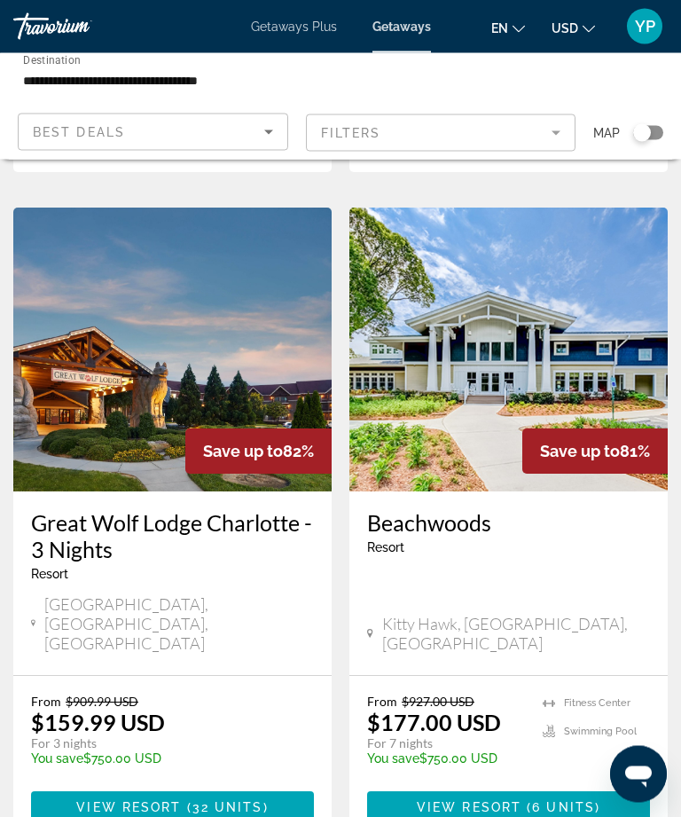
scroll to position [709, 0]
click at [254, 800] on span "32 units" at bounding box center [227, 807] width 71 height 14
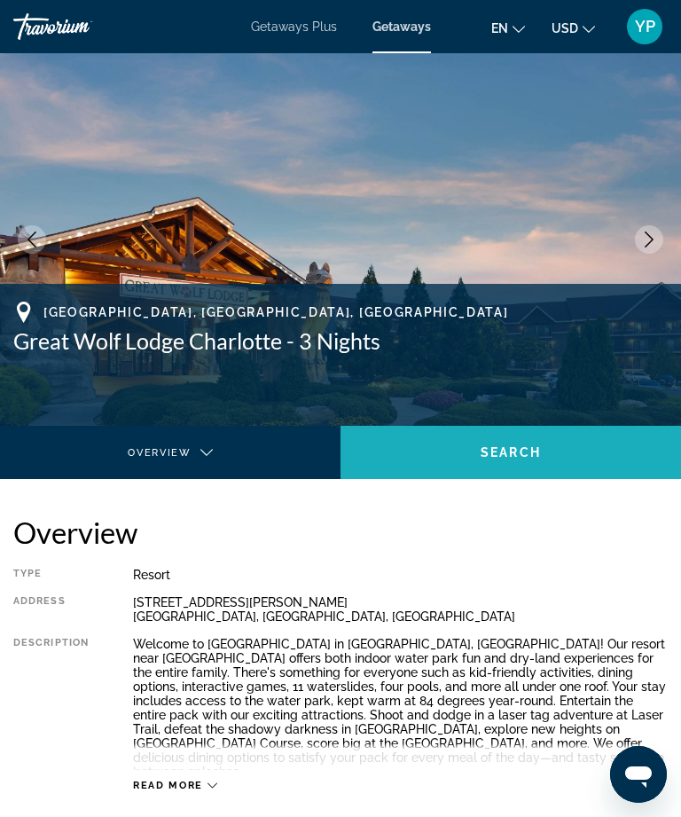
click at [557, 449] on span "Main content" at bounding box center [510, 452] width 340 height 43
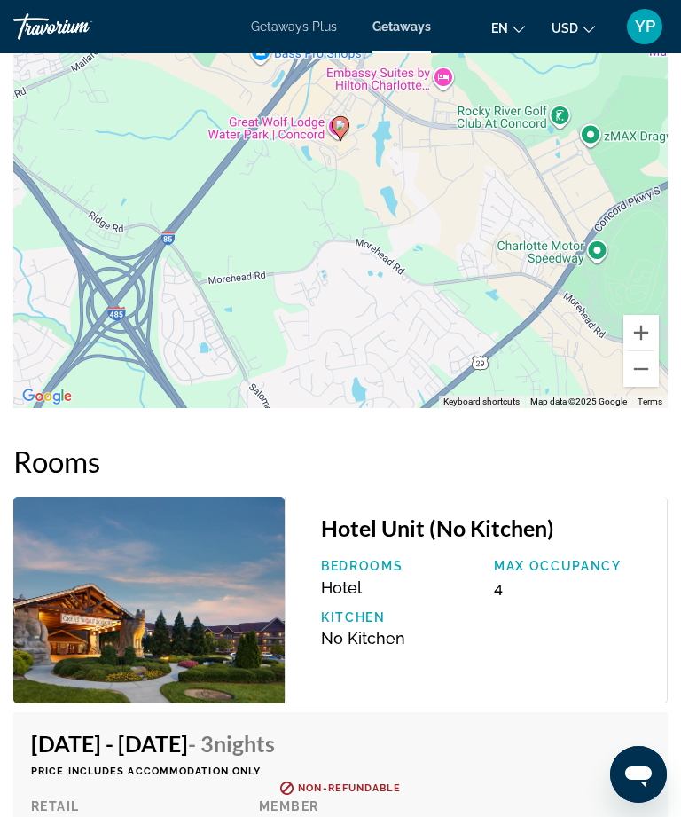
scroll to position [1936, 0]
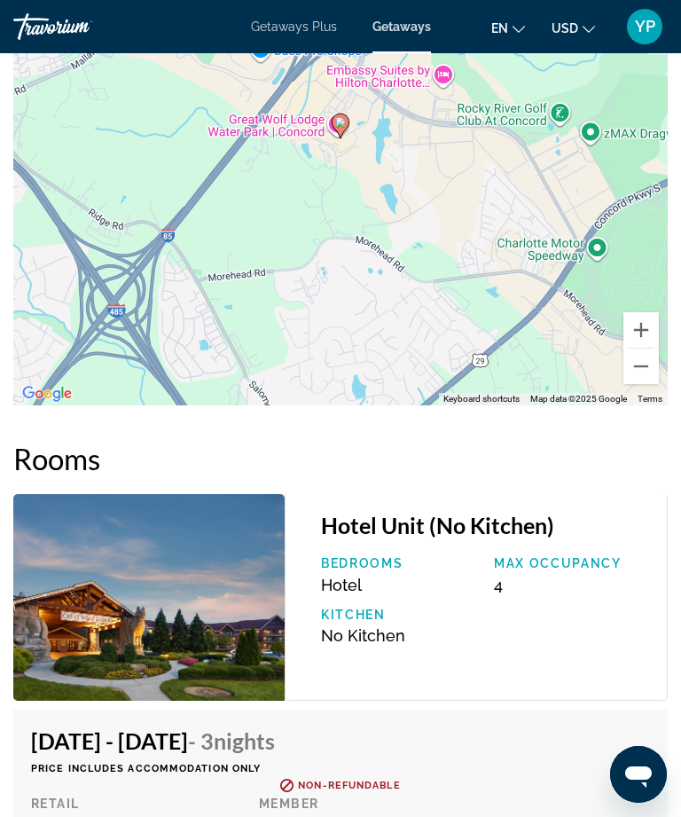
click at [192, 551] on img "Main content" at bounding box center [148, 597] width 271 height 207
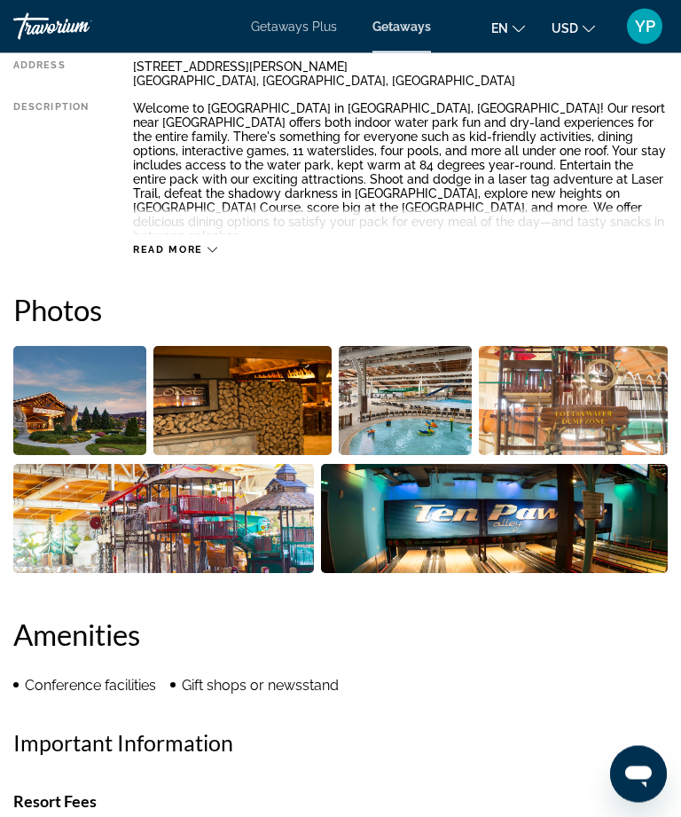
scroll to position [528, 0]
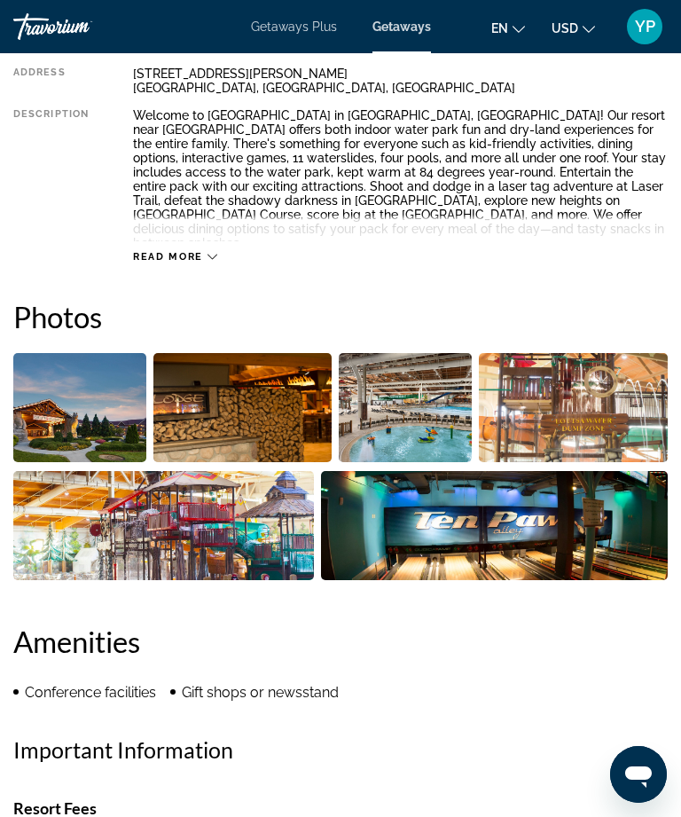
click at [129, 427] on img "Open full-screen image slider" at bounding box center [79, 407] width 133 height 109
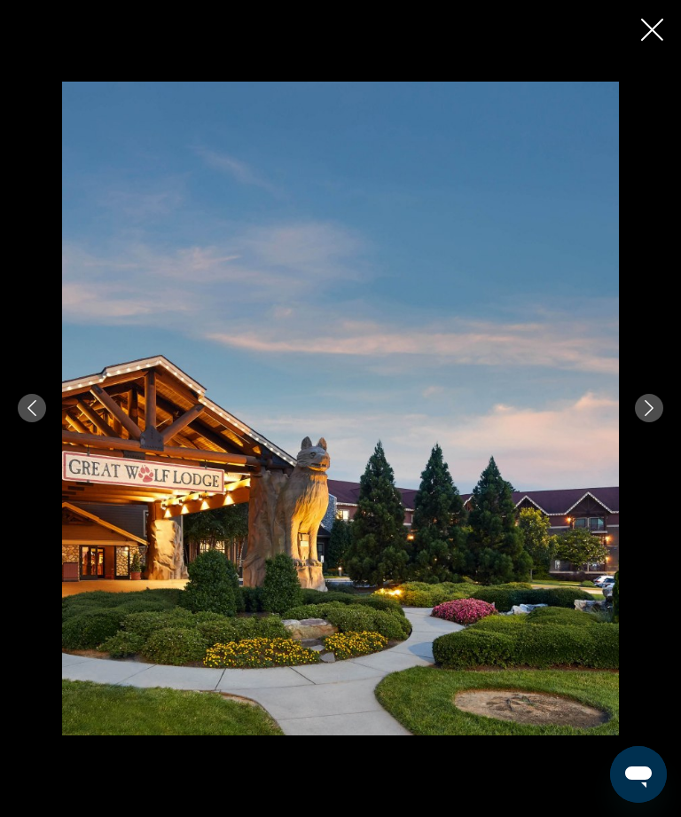
click at [641, 410] on icon "Next image" at bounding box center [649, 408] width 16 height 16
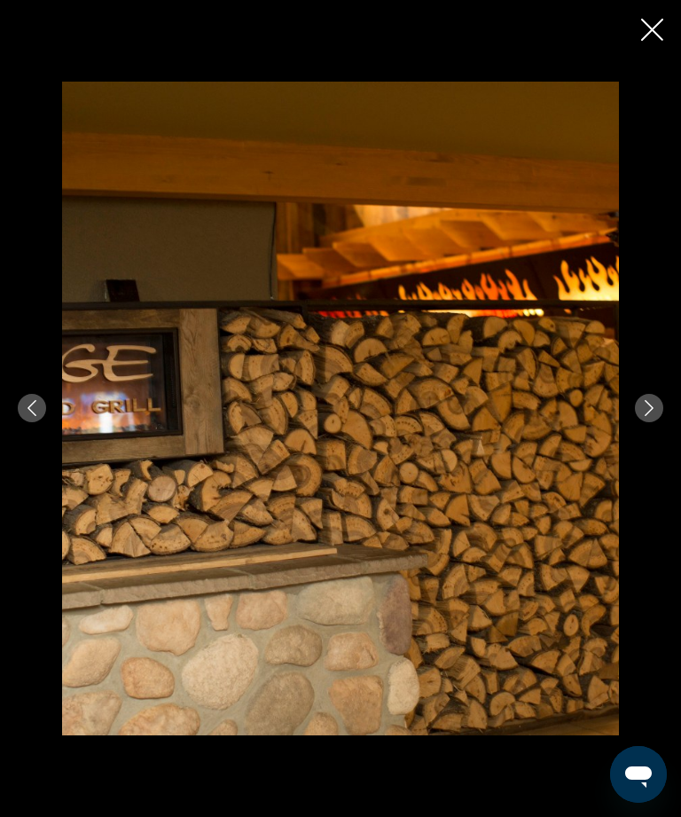
click at [654, 402] on icon "Next image" at bounding box center [649, 408] width 16 height 16
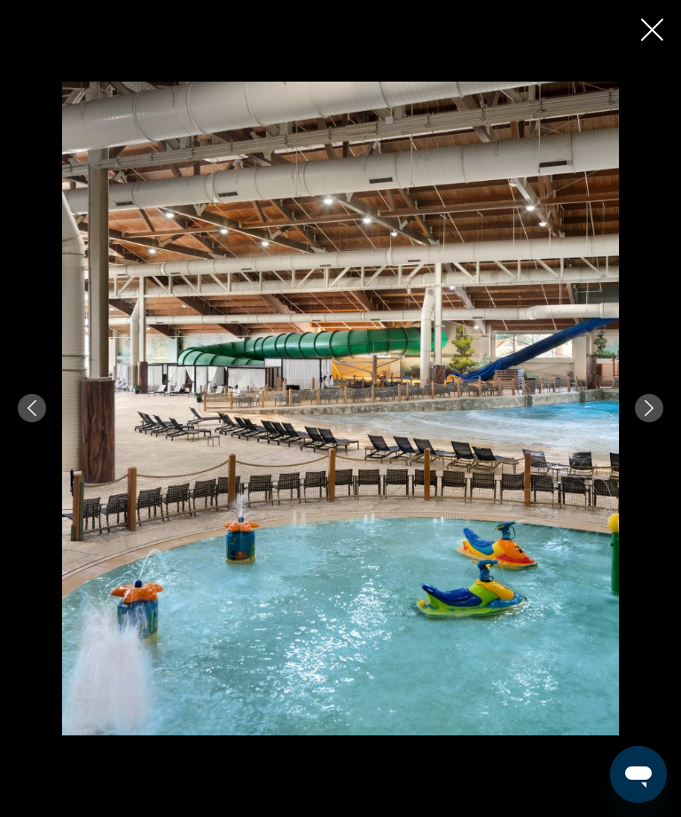
click at [647, 408] on icon "Next image" at bounding box center [649, 408] width 16 height 16
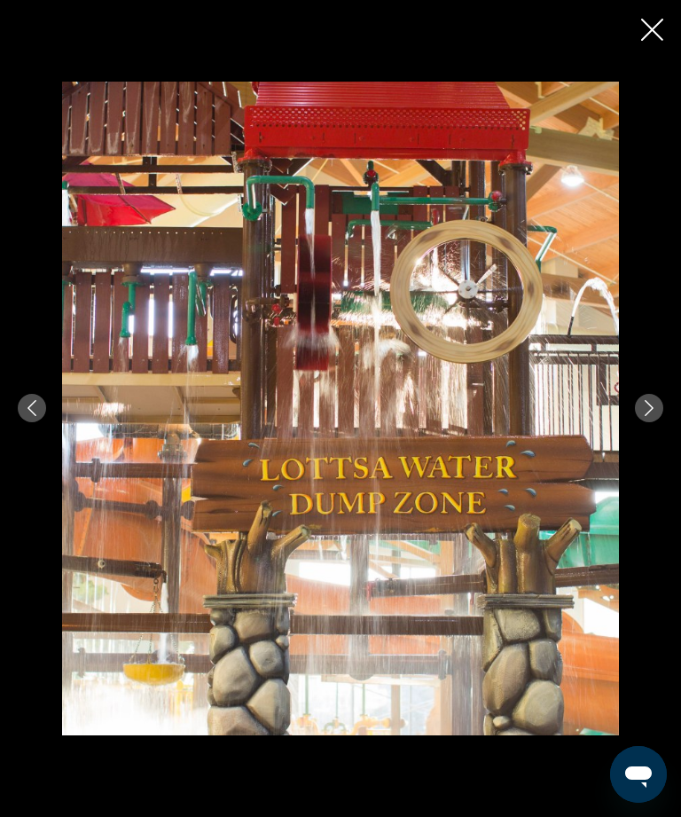
click at [641, 418] on button "Next image" at bounding box center [649, 408] width 28 height 28
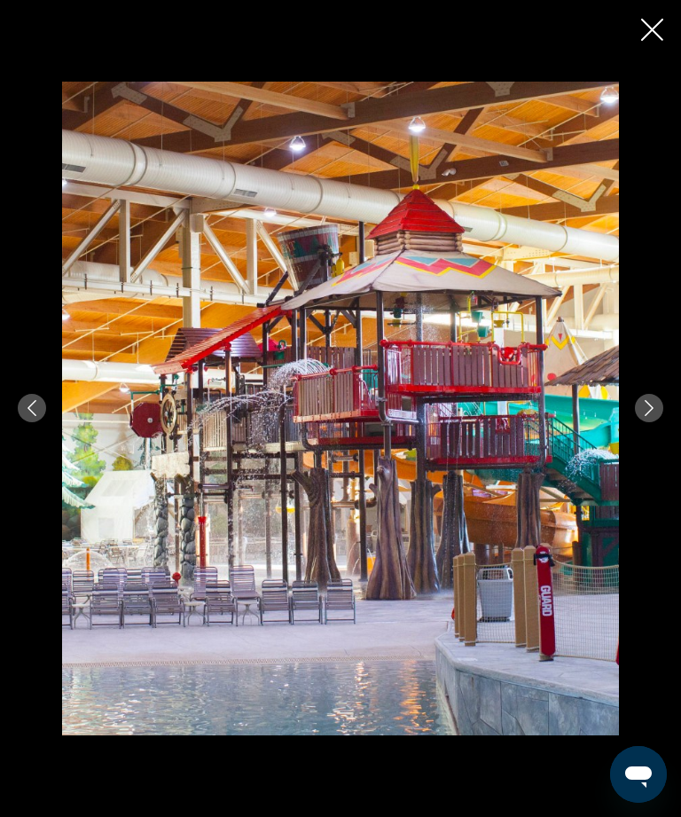
click at [647, 410] on icon "Next image" at bounding box center [649, 408] width 16 height 16
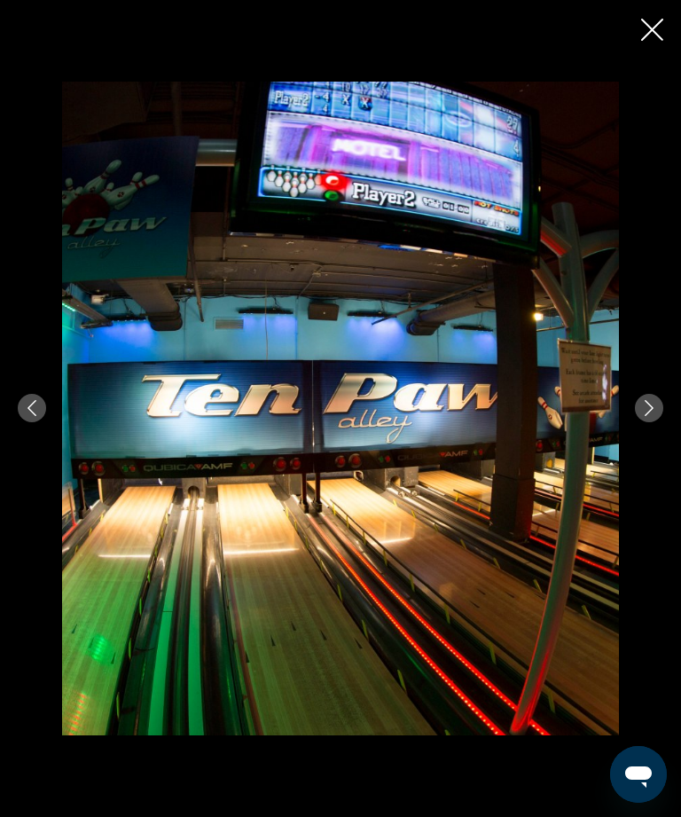
click at [650, 415] on icon "Next image" at bounding box center [649, 408] width 16 height 16
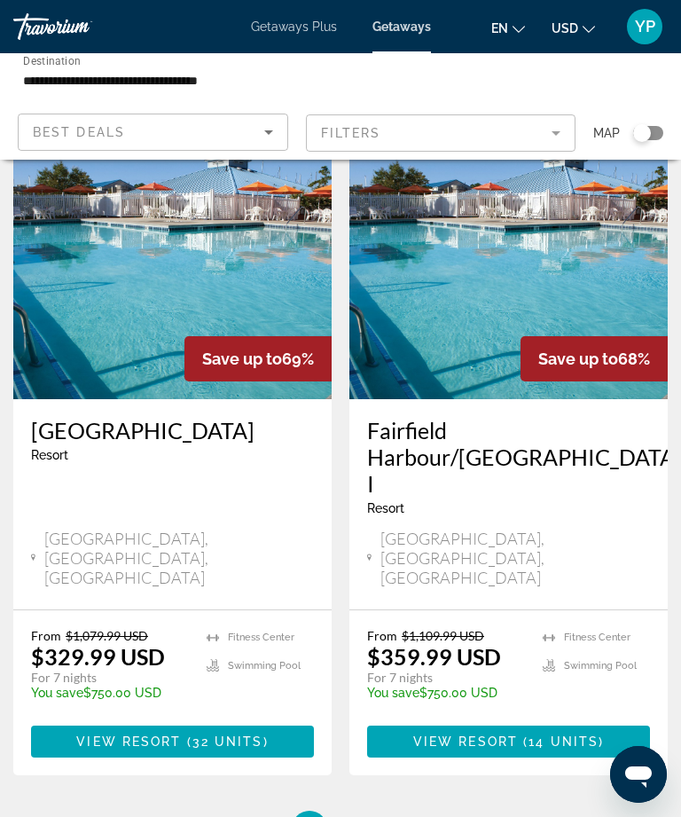
scroll to position [3500, 0]
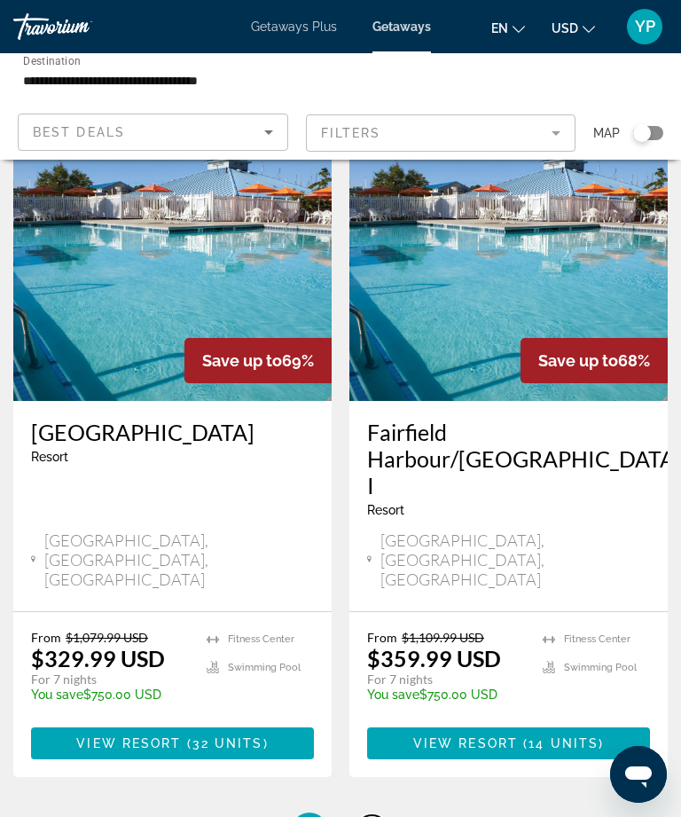
click at [385, 815] on link "page 3" at bounding box center [371, 830] width 31 height 31
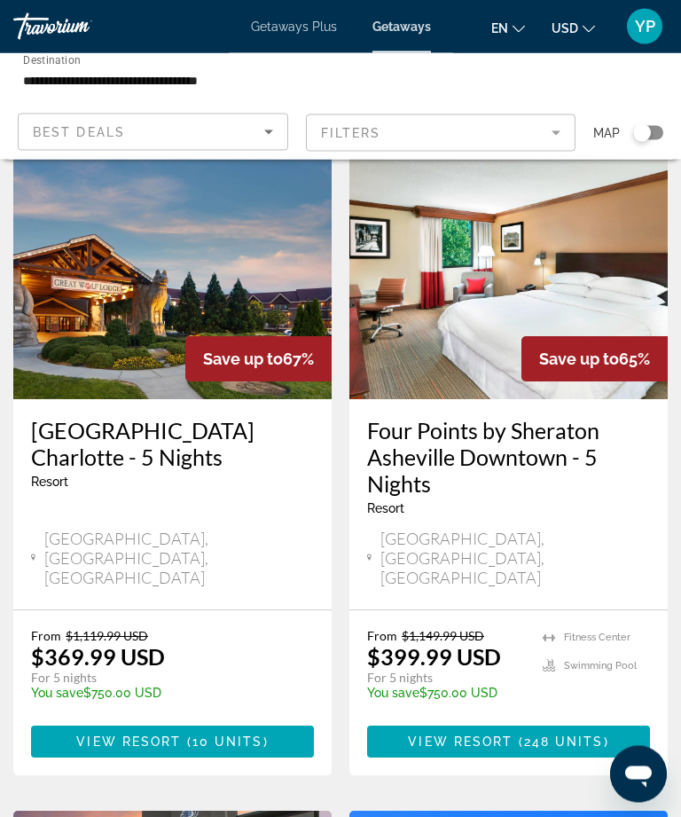
scroll to position [117, 0]
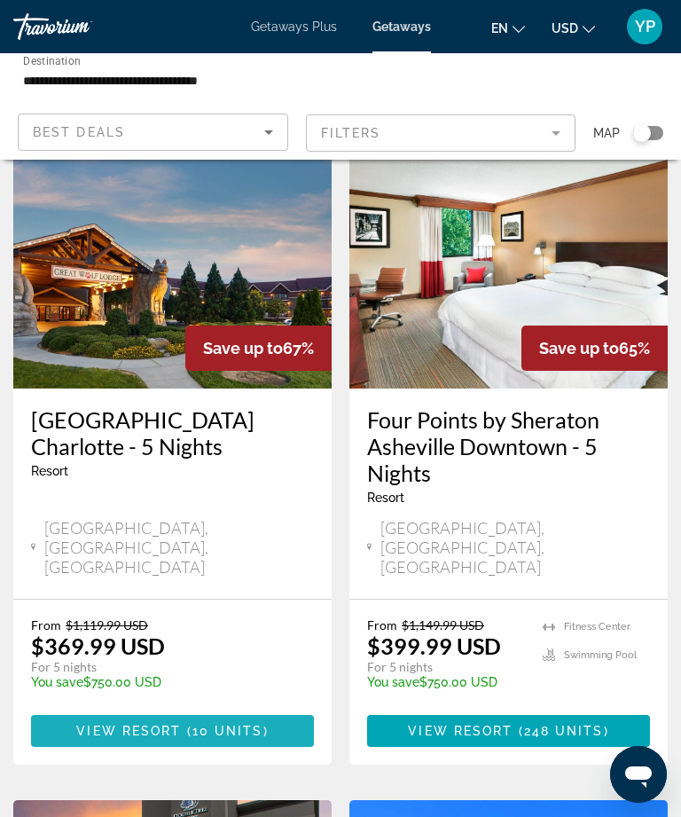
click at [213, 723] on span "10 units" at bounding box center [227, 730] width 71 height 14
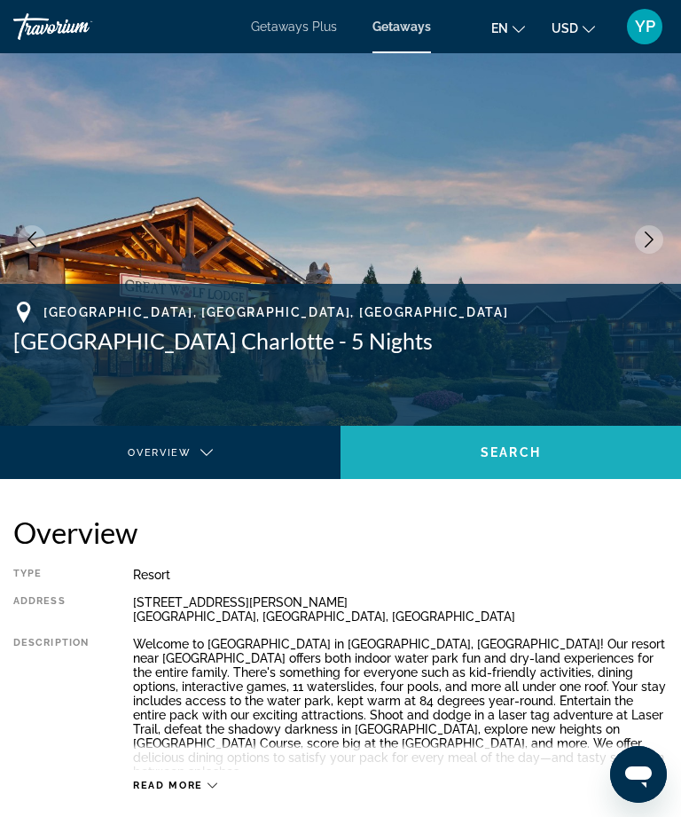
click at [535, 446] on span "Search" at bounding box center [511, 452] width 60 height 14
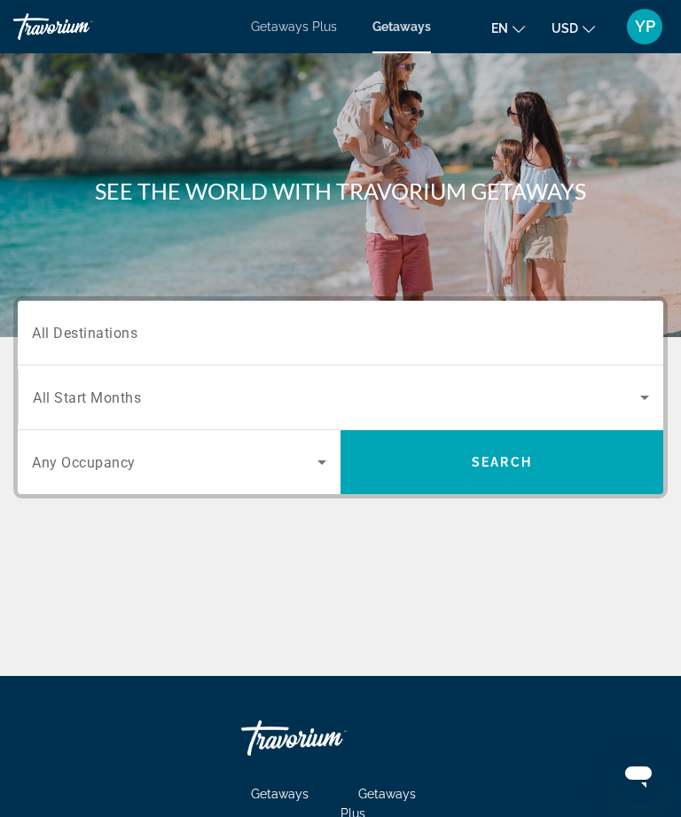
click at [598, 334] on input "Destination All Destinations" at bounding box center [340, 333] width 617 height 21
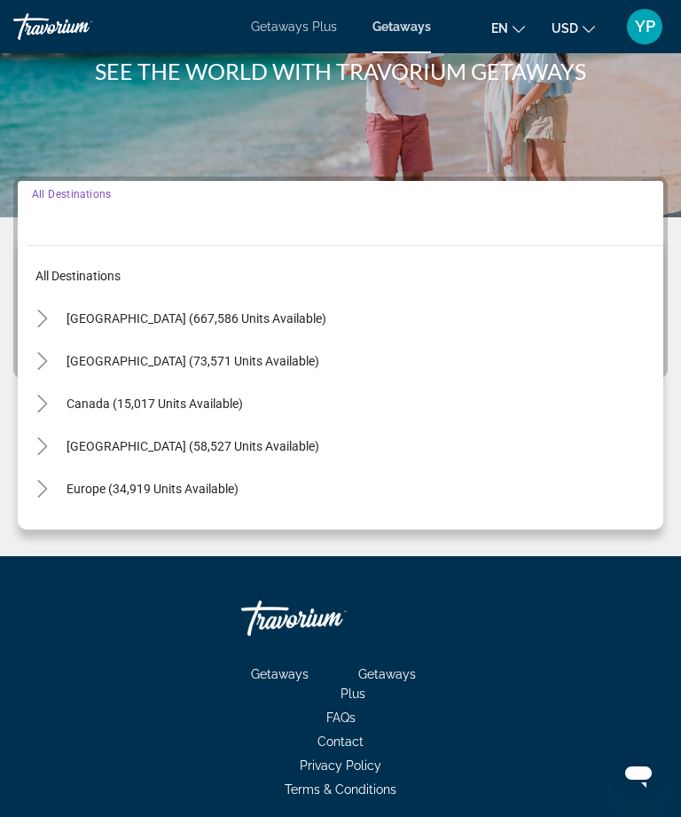
scroll to position [191, 0]
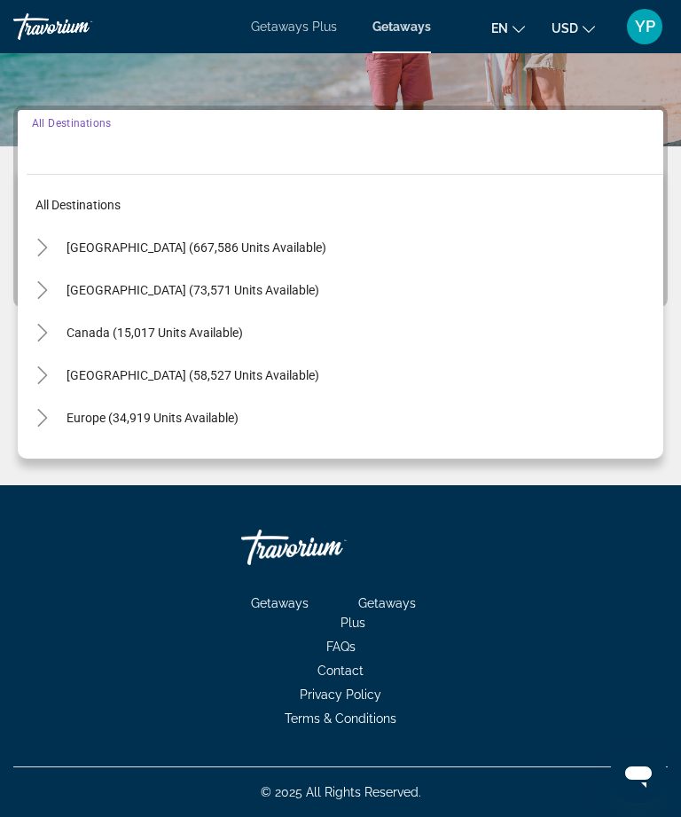
click at [43, 252] on icon "Toggle United States (667,586 units available)" at bounding box center [42, 247] width 10 height 18
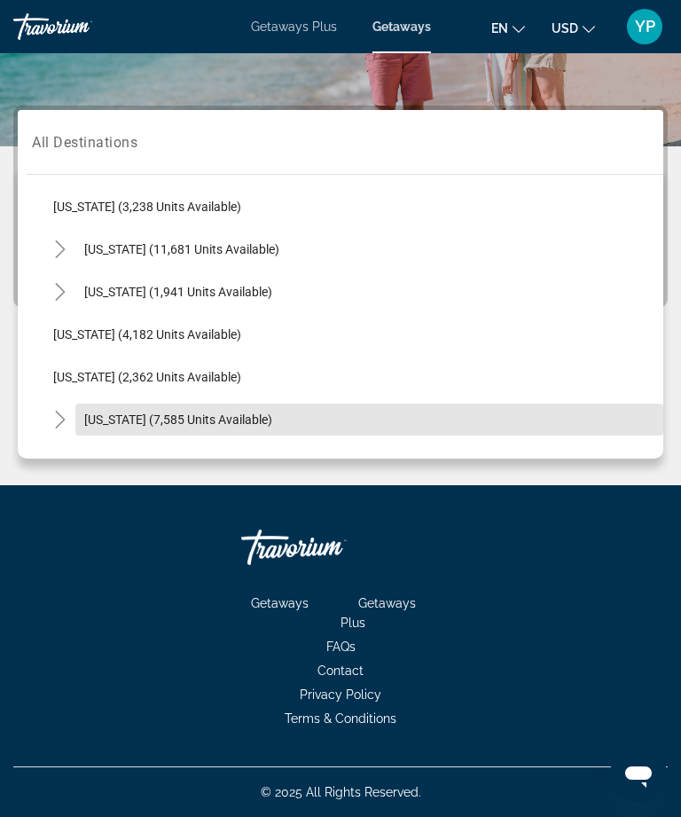
scroll to position [1099, 0]
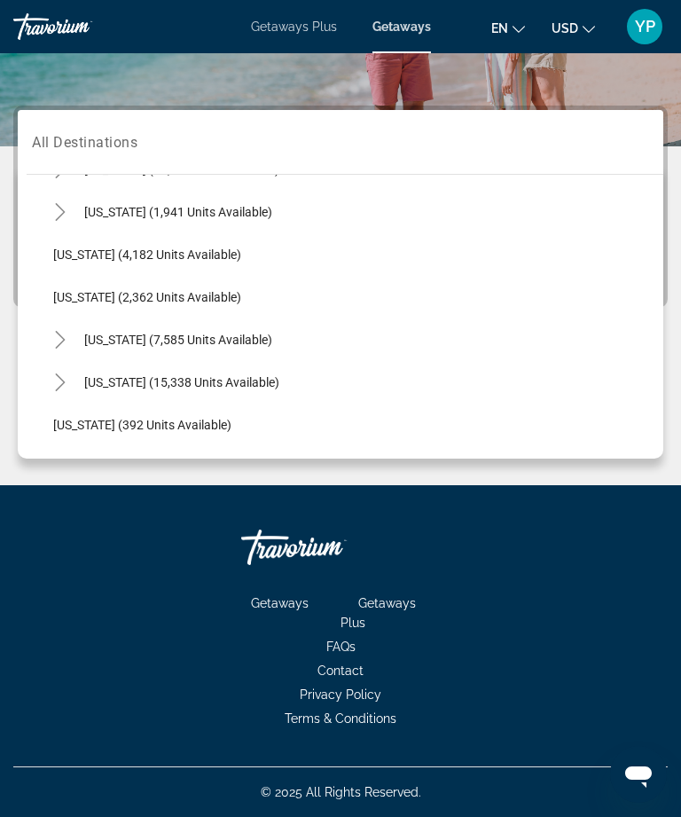
click at [241, 395] on span "Search widget" at bounding box center [369, 382] width 588 height 43
type input "**********"
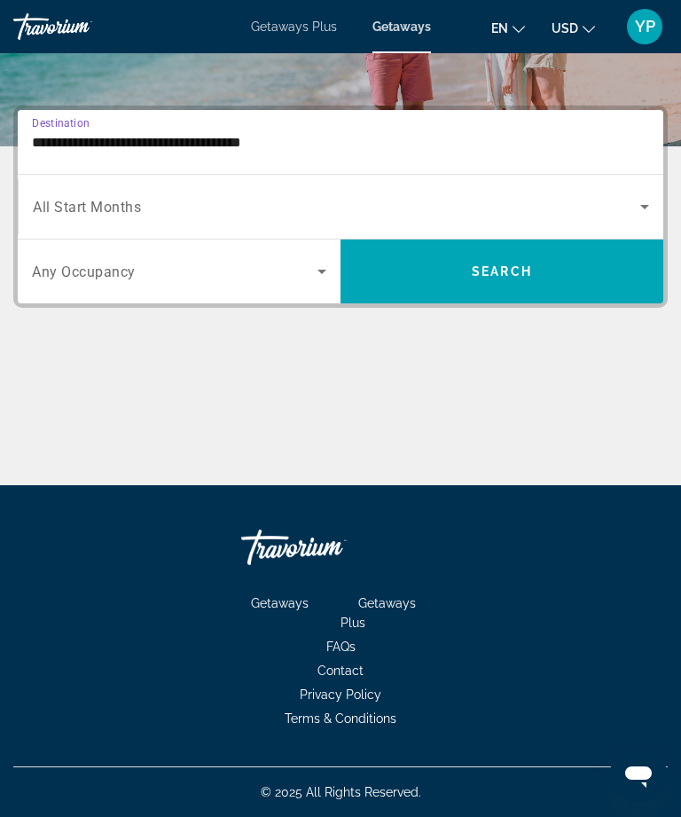
click at [617, 205] on span "Search widget" at bounding box center [336, 206] width 607 height 21
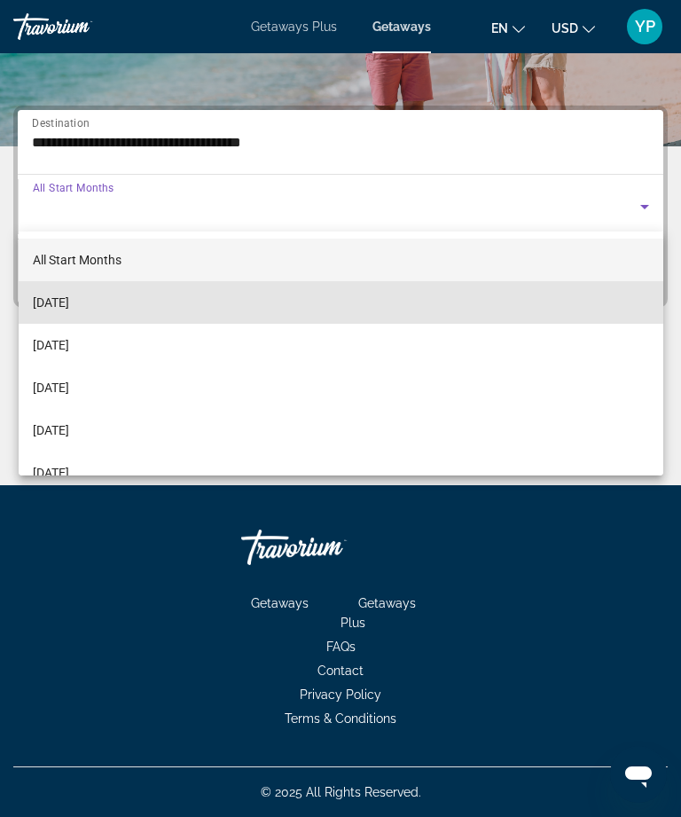
click at [129, 305] on mat-option "[DATE]" at bounding box center [341, 302] width 645 height 43
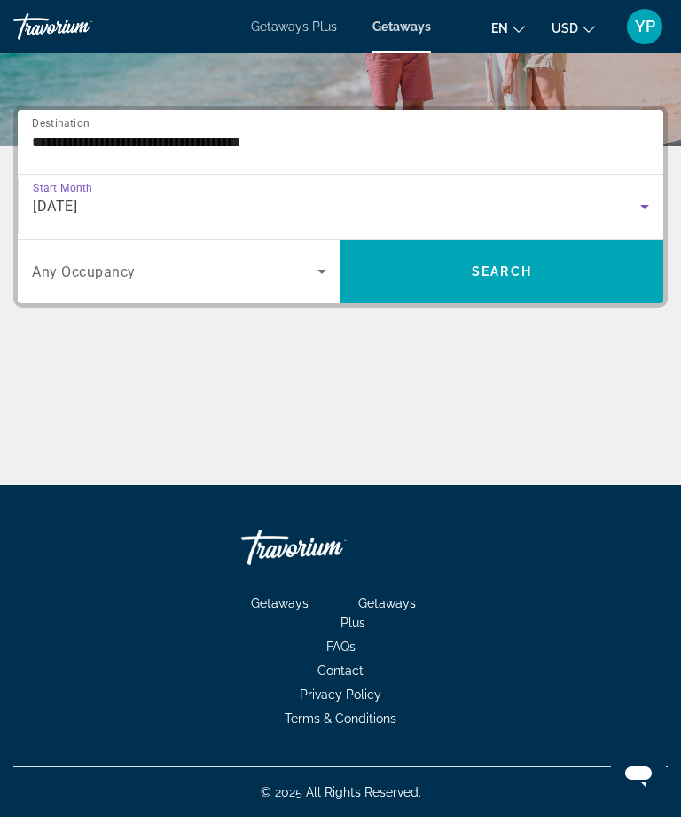
click at [501, 279] on span "Search widget" at bounding box center [501, 271] width 323 height 43
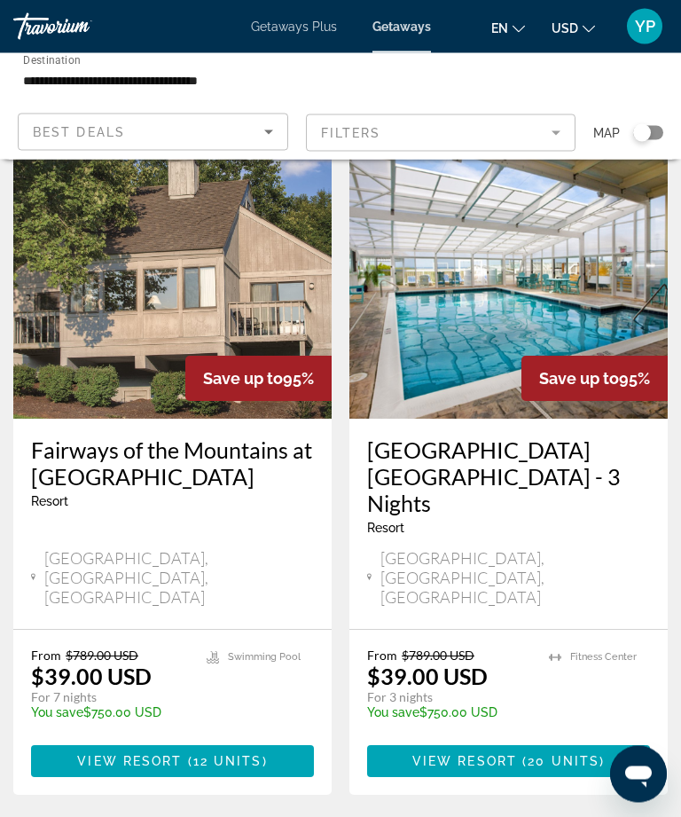
scroll to position [1424, 0]
click at [231, 754] on span "12 units" at bounding box center [227, 761] width 69 height 14
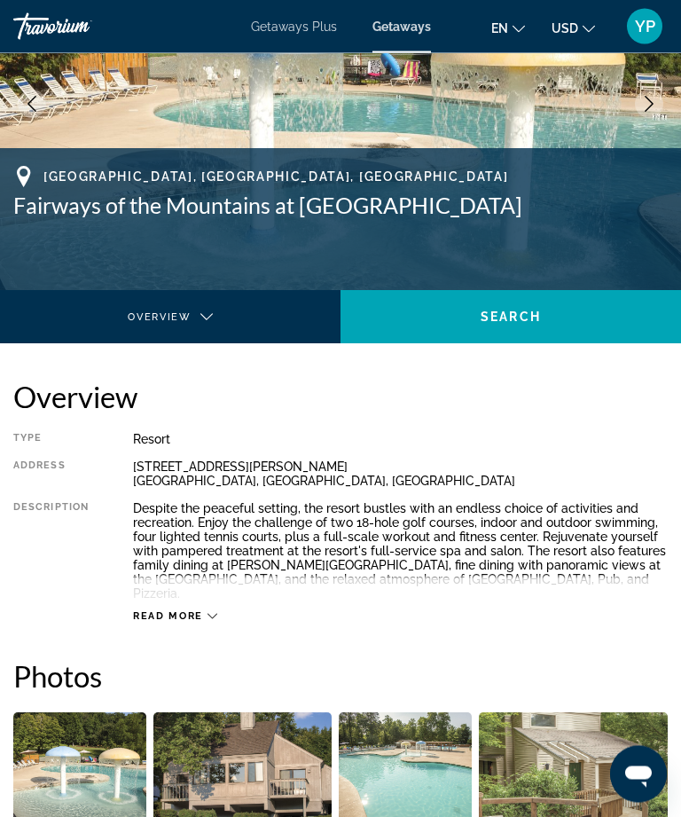
scroll to position [74, 0]
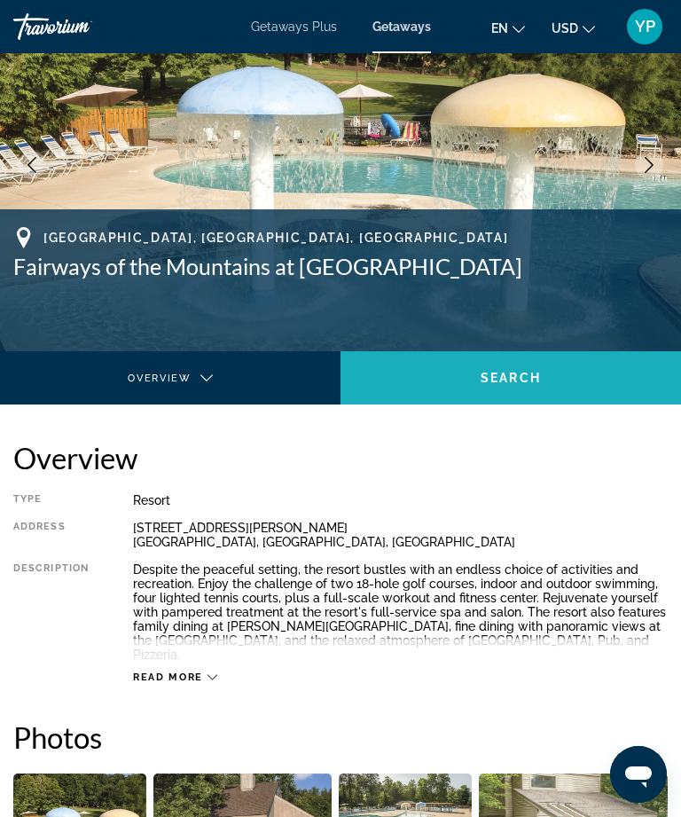
click at [561, 377] on span "Main content" at bounding box center [510, 377] width 340 height 43
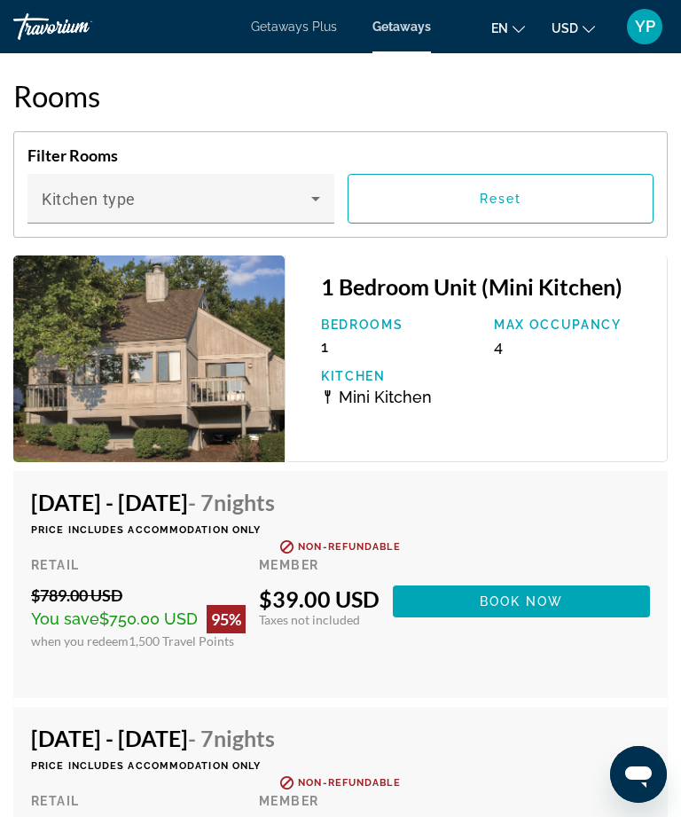
scroll to position [3002, 0]
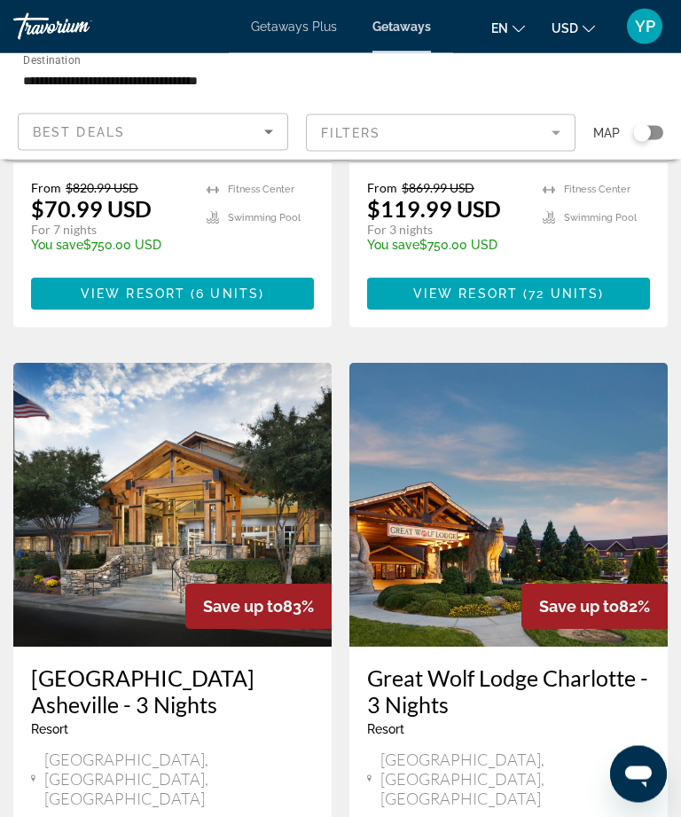
scroll to position [3228, 0]
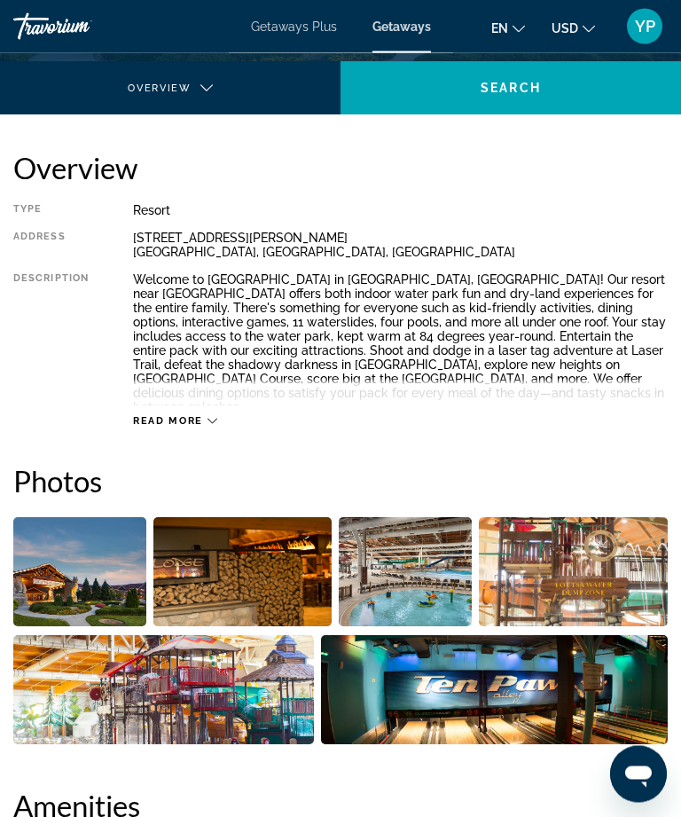
scroll to position [363, 0]
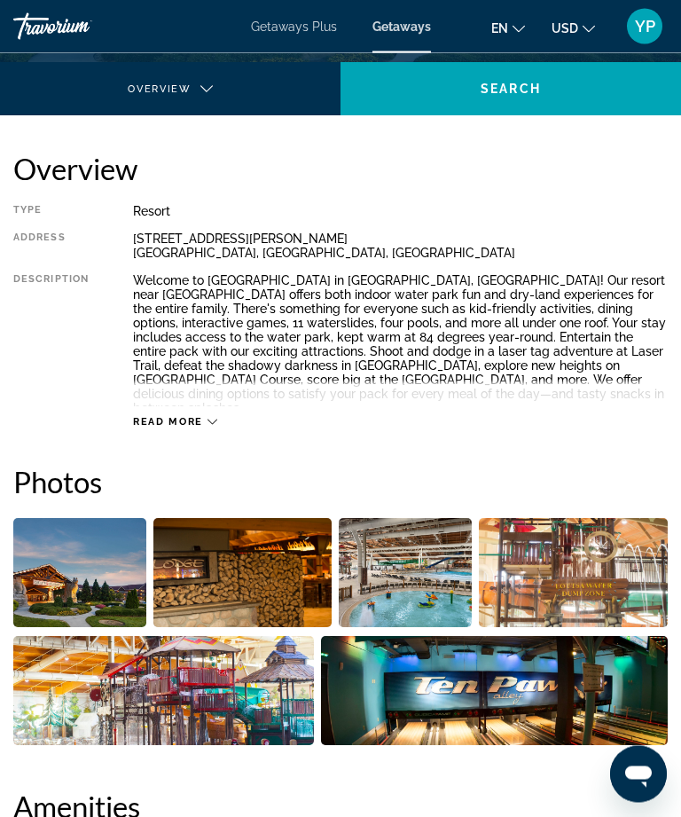
click at [210, 418] on icon "Main content" at bounding box center [212, 423] width 10 height 10
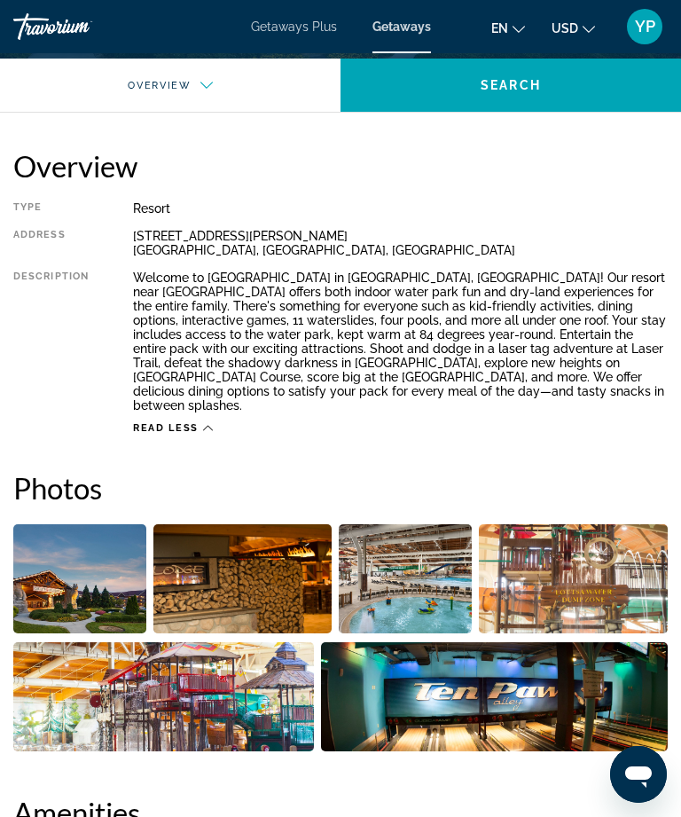
scroll to position [384, 0]
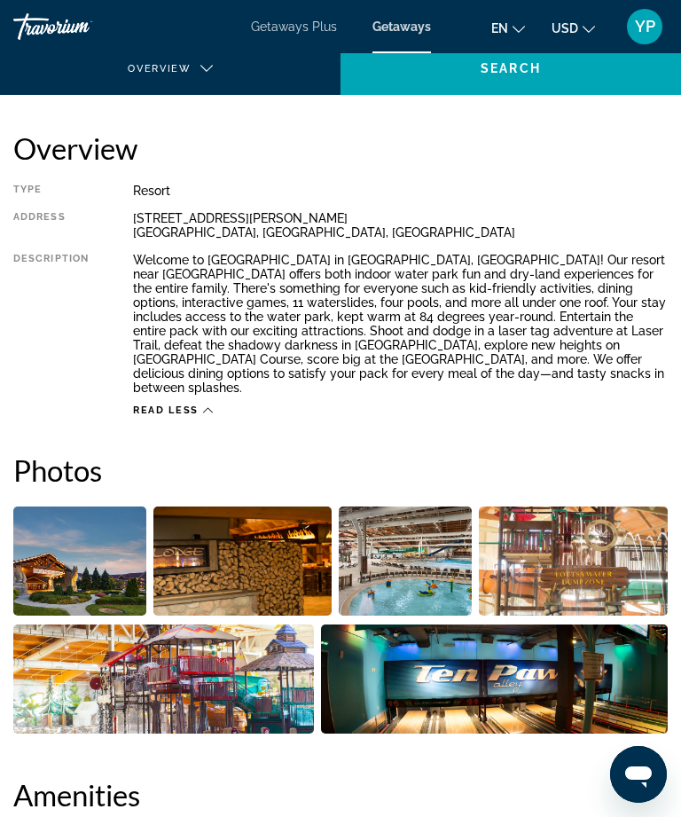
click at [190, 719] on img "Open full-screen image slider" at bounding box center [163, 678] width 301 height 109
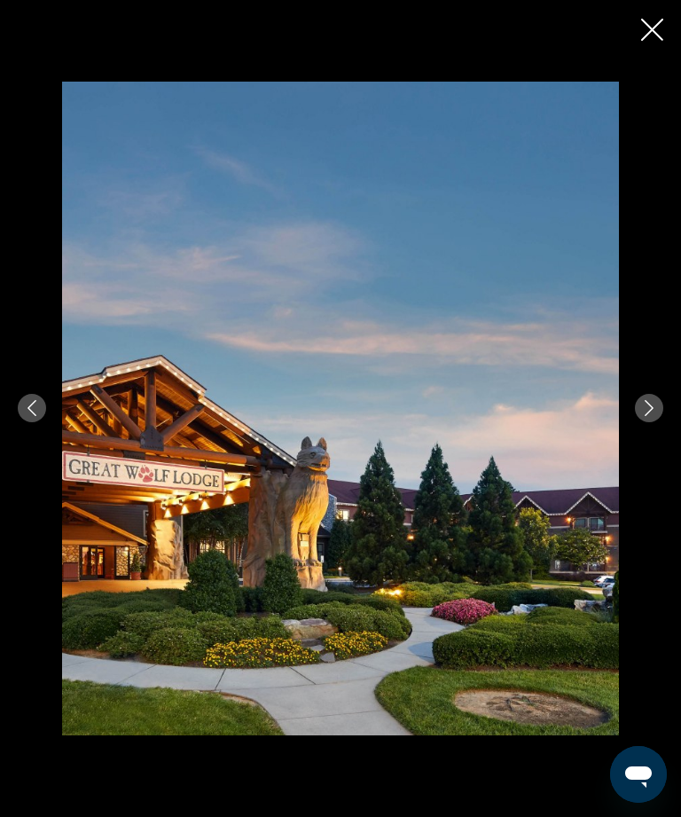
click at [659, 422] on button "Next image" at bounding box center [649, 408] width 28 height 28
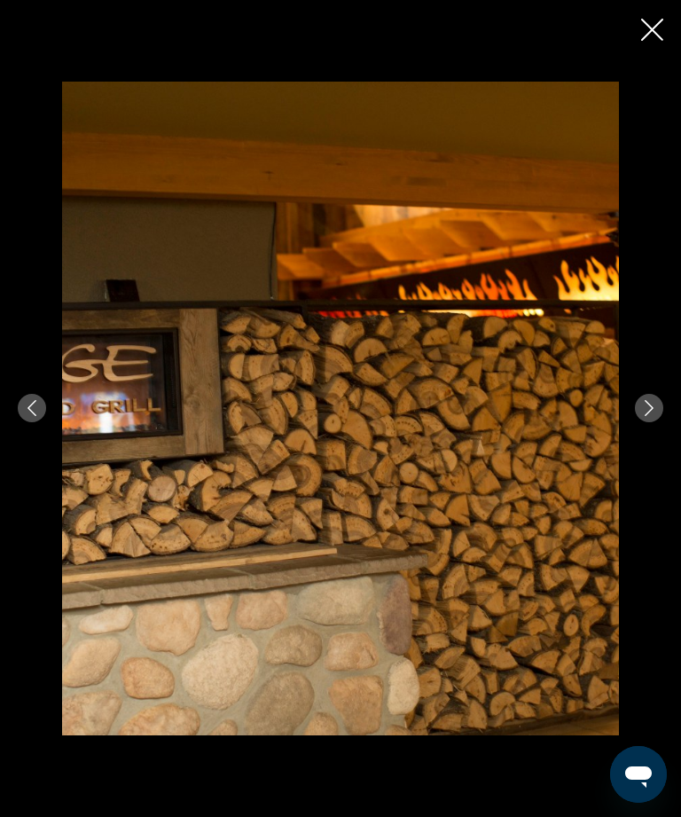
click at [653, 416] on icon "Next image" at bounding box center [649, 408] width 16 height 16
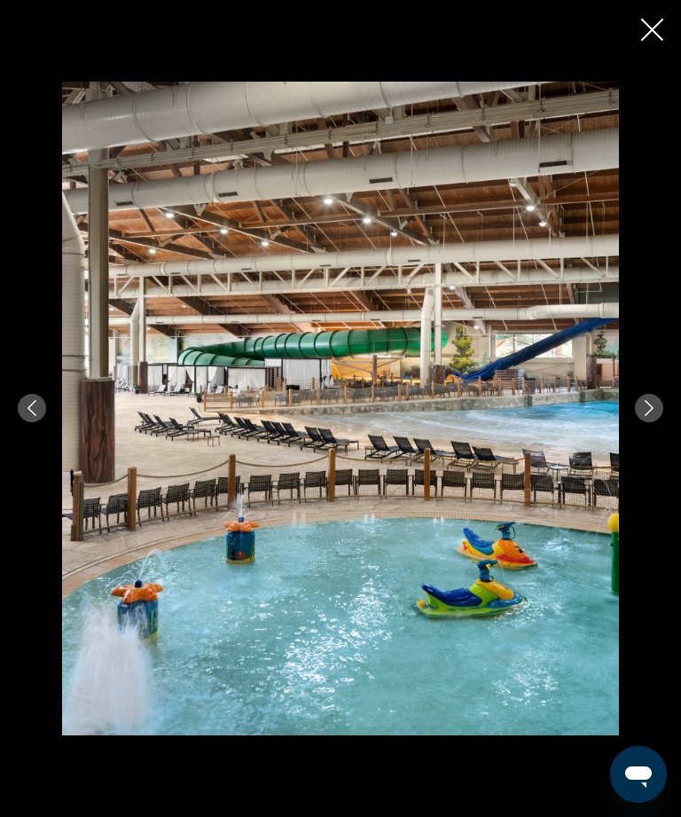
click at [648, 457] on div "prev next" at bounding box center [340, 408] width 681 height 653
click at [645, 416] on icon "Next image" at bounding box center [649, 408] width 16 height 16
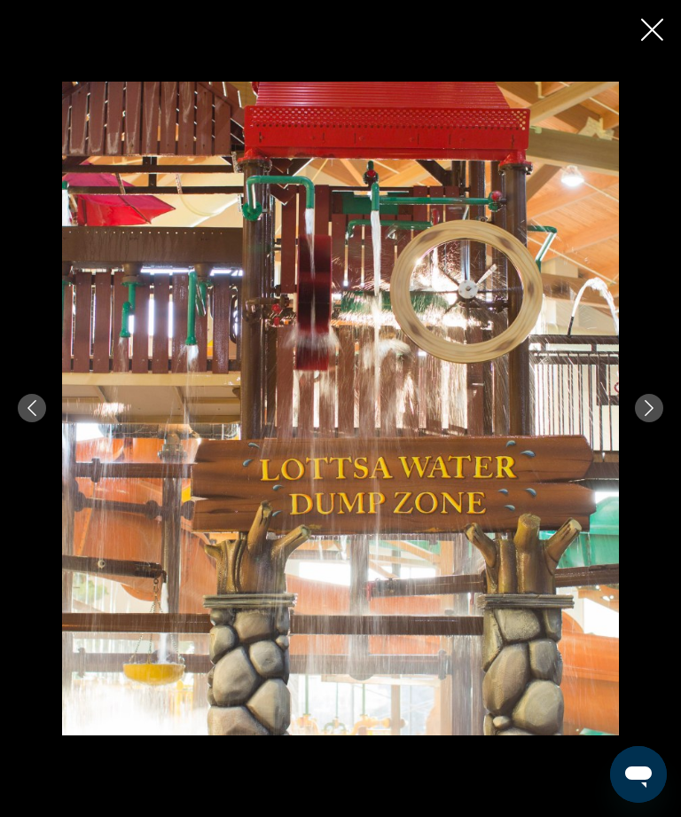
click at [650, 422] on button "Next image" at bounding box center [649, 408] width 28 height 28
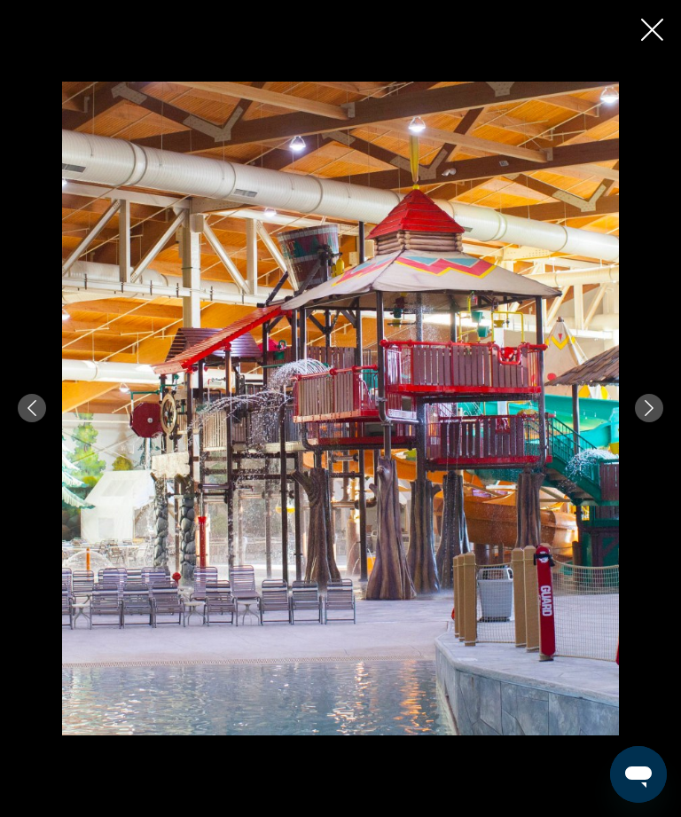
click at [645, 416] on icon "Next image" at bounding box center [649, 408] width 16 height 16
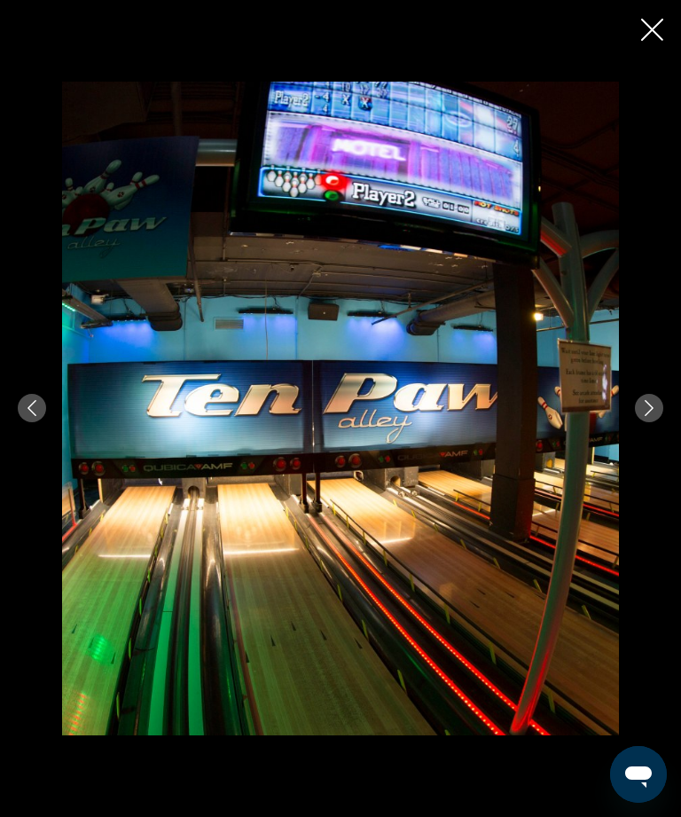
click at [645, 422] on button "Next image" at bounding box center [649, 408] width 28 height 28
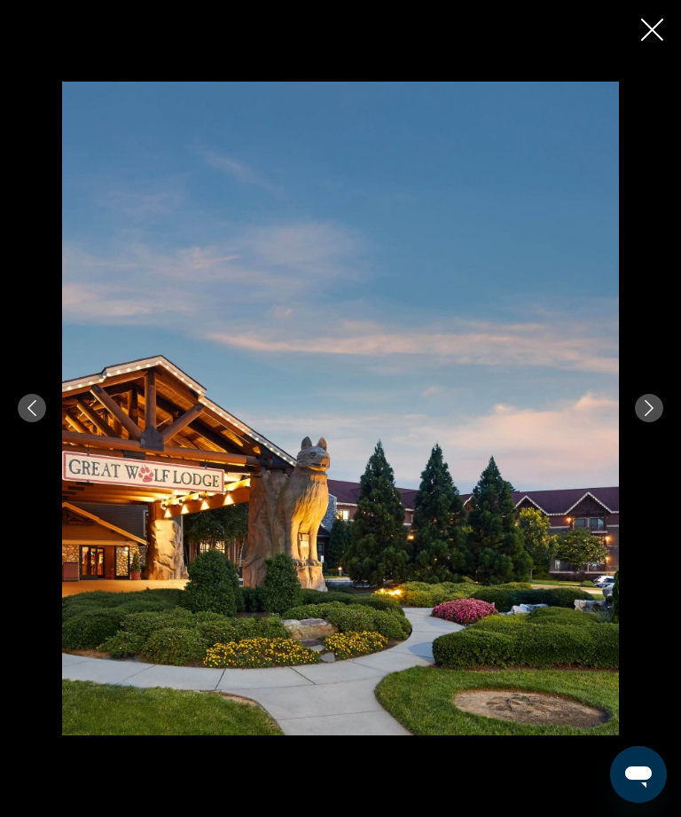
click at [656, 30] on icon "Close slideshow" at bounding box center [652, 30] width 22 height 22
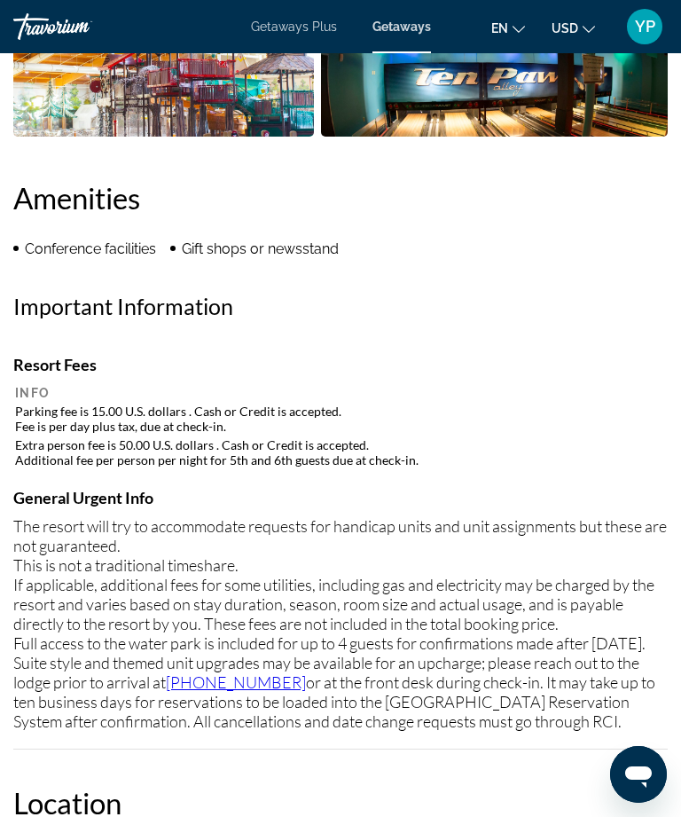
scroll to position [977, 0]
